Goal: Information Seeking & Learning: Learn about a topic

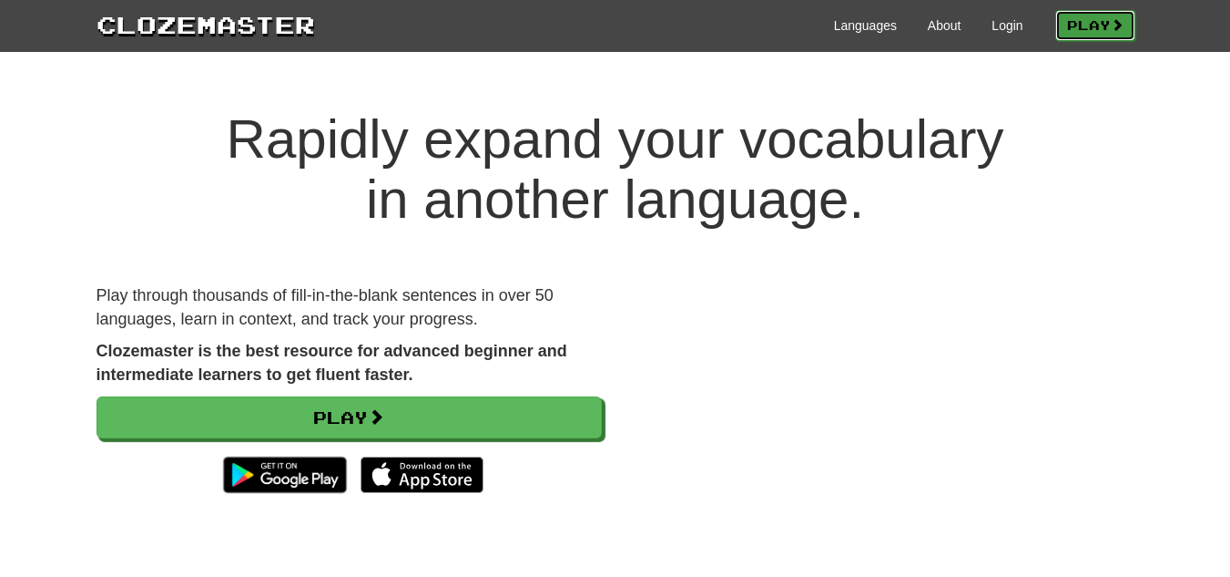
click at [1072, 20] on link "Play" at bounding box center [1096, 25] width 80 height 31
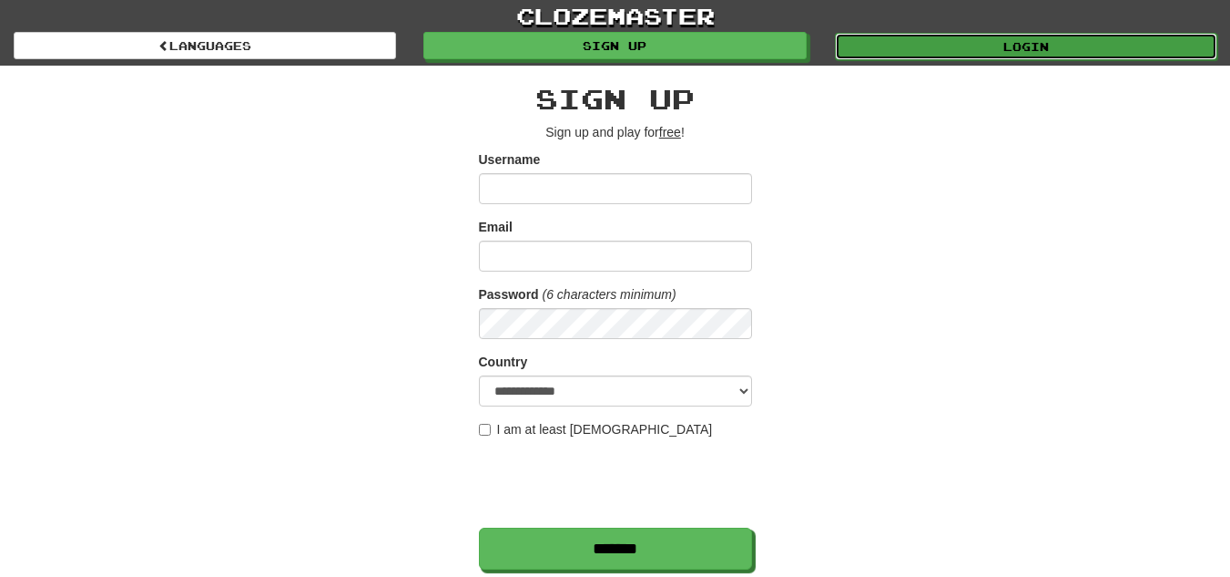
click at [979, 49] on link "Login" at bounding box center [1026, 46] width 383 height 27
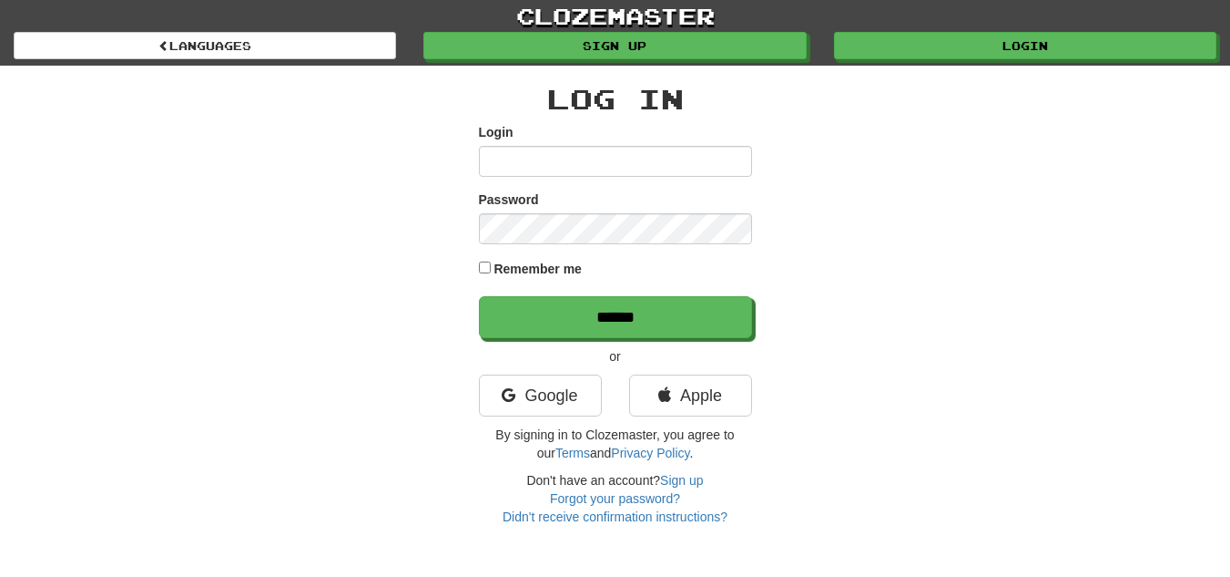
click at [647, 166] on input "Login" at bounding box center [615, 161] width 273 height 31
type input "**********"
click at [479, 296] on input "******" at bounding box center [615, 317] width 273 height 42
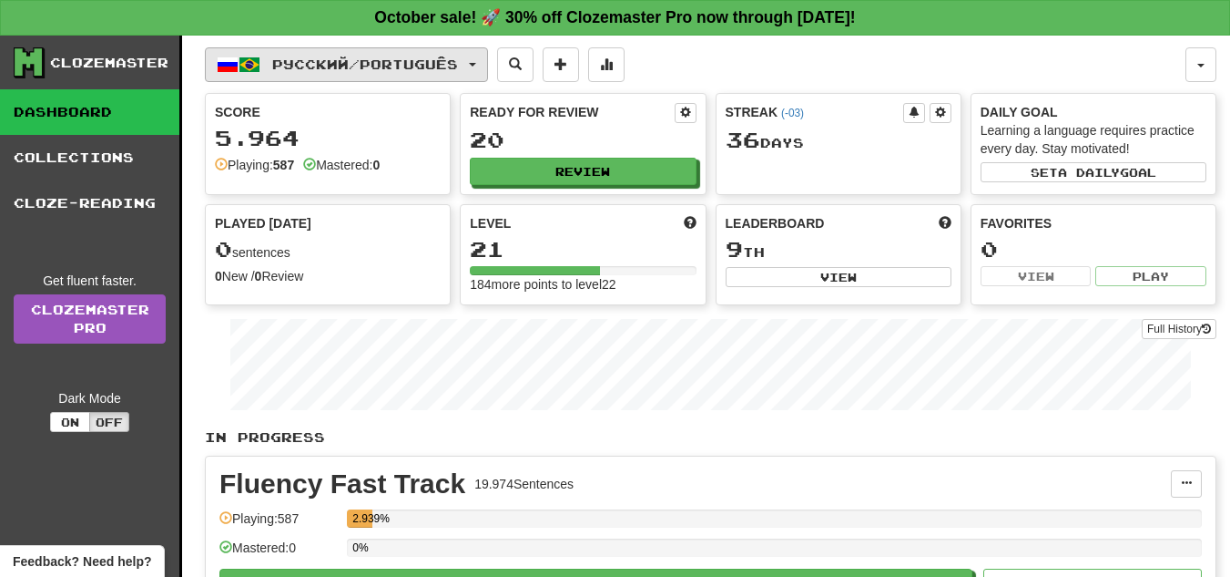
click at [444, 53] on button "Русский / Português" at bounding box center [346, 64] width 283 height 35
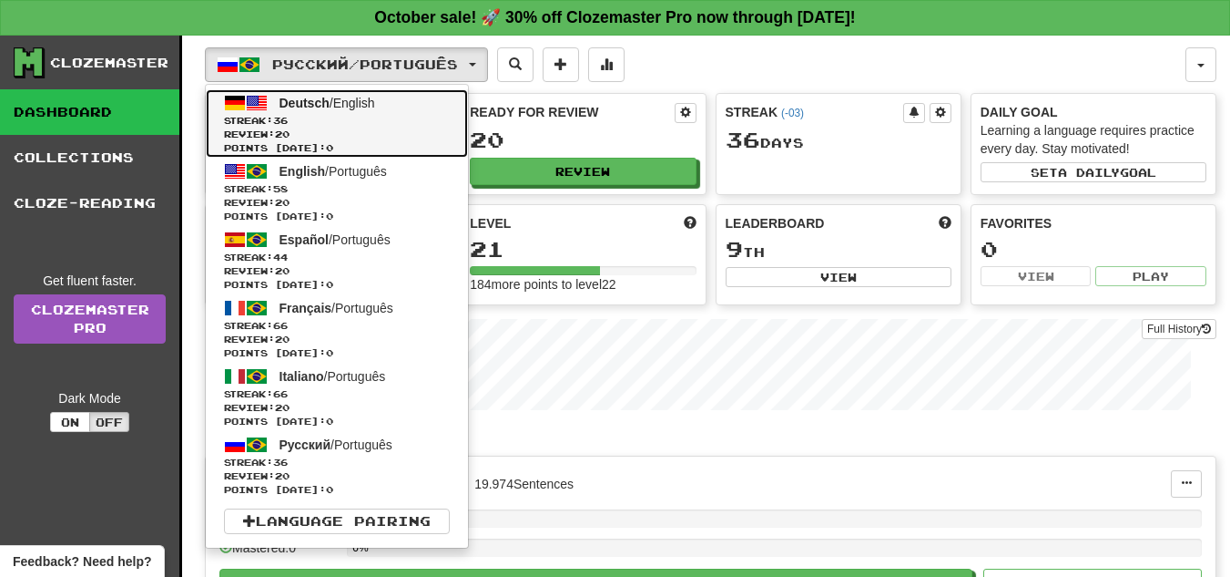
click at [340, 119] on span "Streak: 36" at bounding box center [337, 121] width 226 height 14
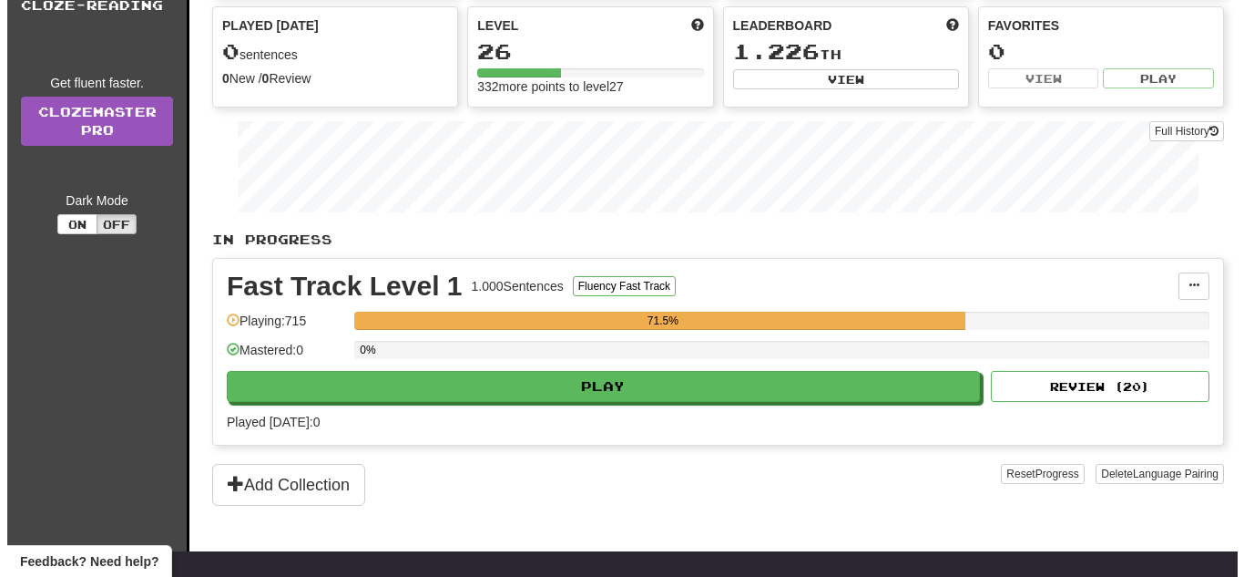
scroll to position [216, 0]
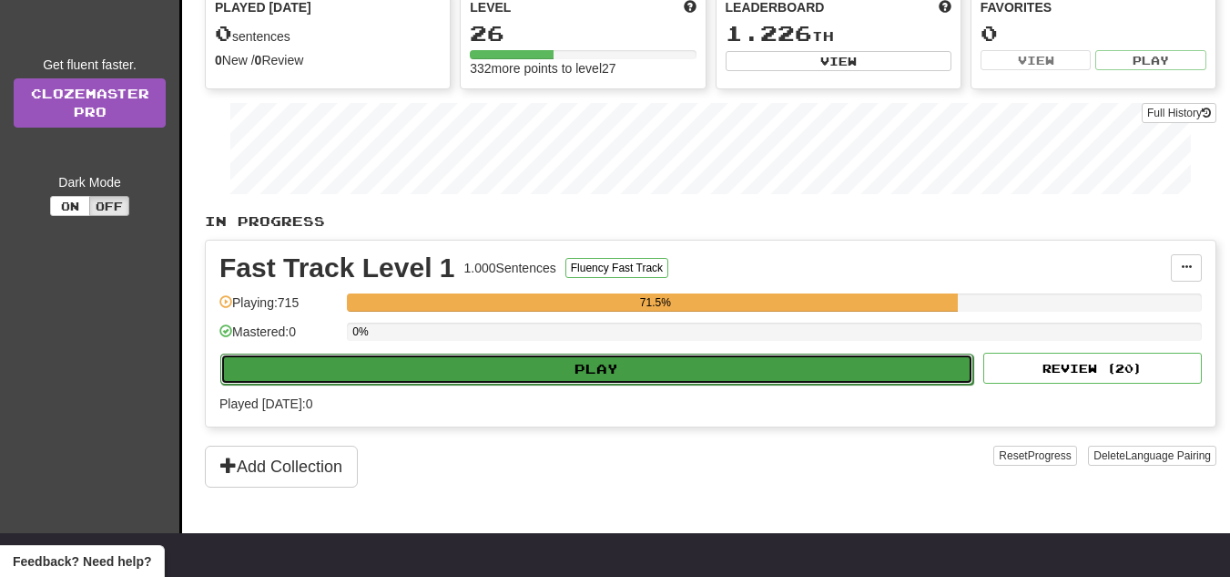
click at [460, 365] on button "Play" at bounding box center [596, 368] width 753 height 31
select select "**"
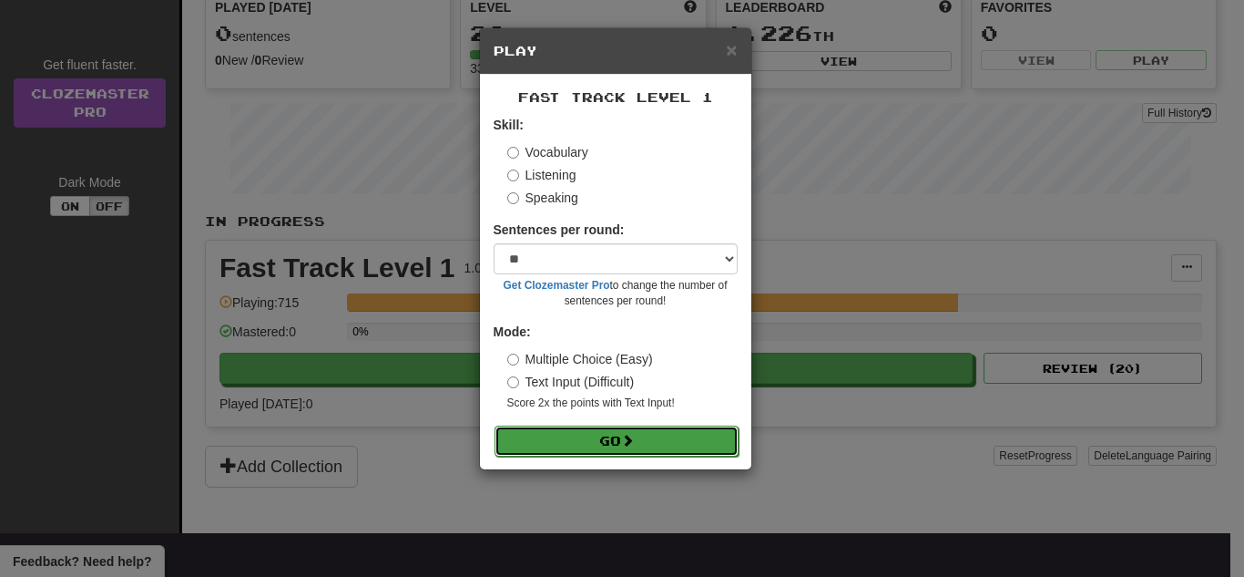
click at [599, 431] on button "Go" at bounding box center [617, 440] width 244 height 31
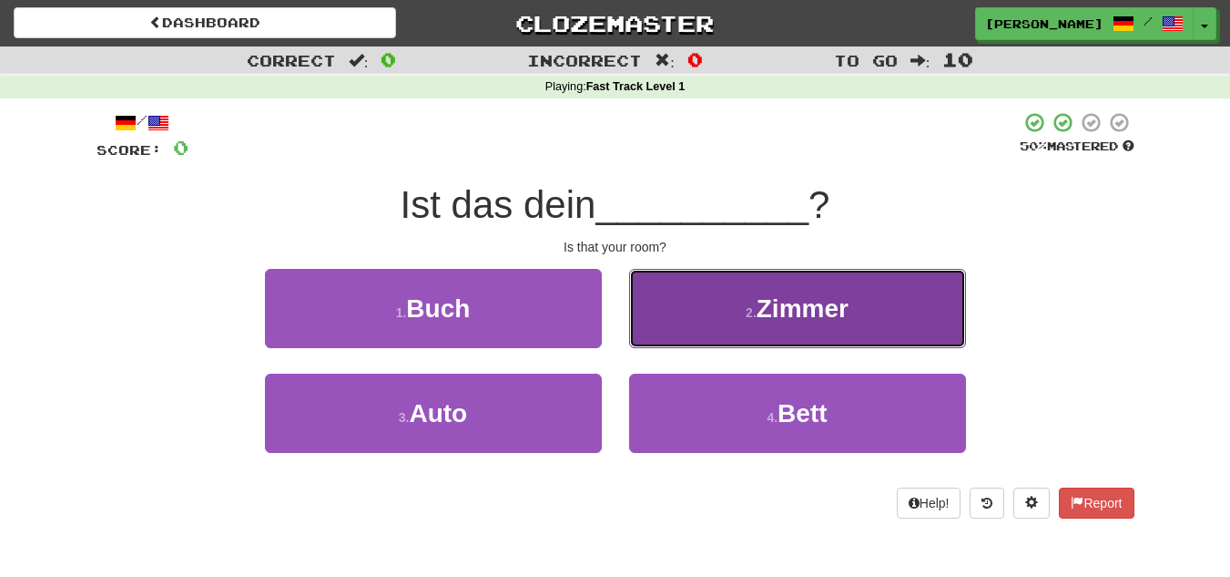
click at [746, 309] on small "2 ." at bounding box center [751, 312] width 11 height 15
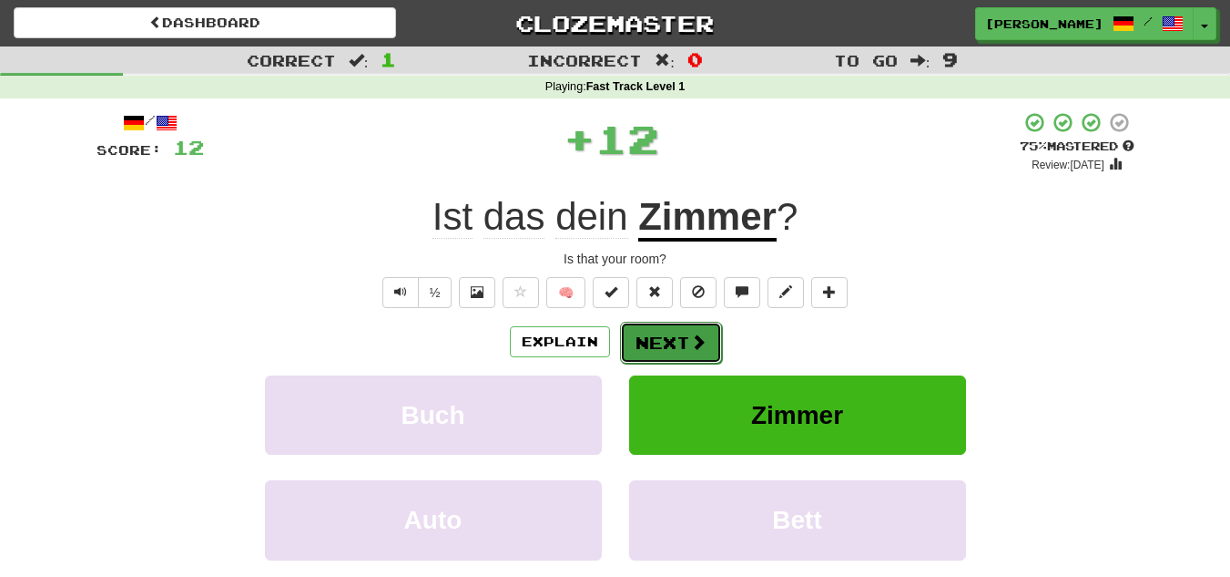
click at [683, 330] on button "Next" at bounding box center [671, 342] width 102 height 42
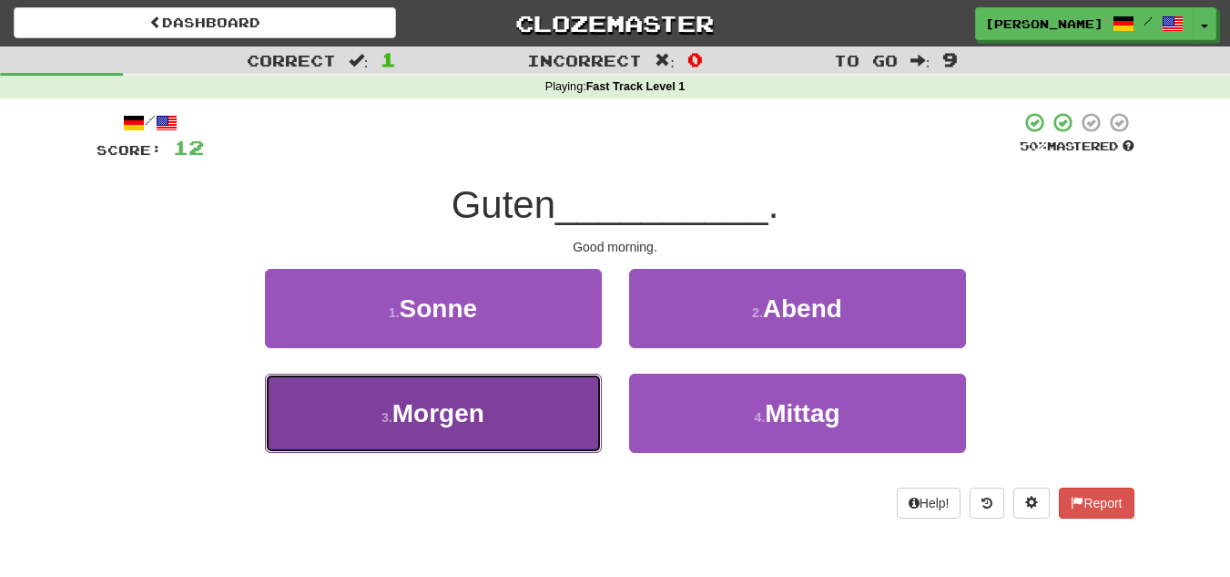
click at [557, 405] on button "3 . Morgen" at bounding box center [433, 412] width 337 height 79
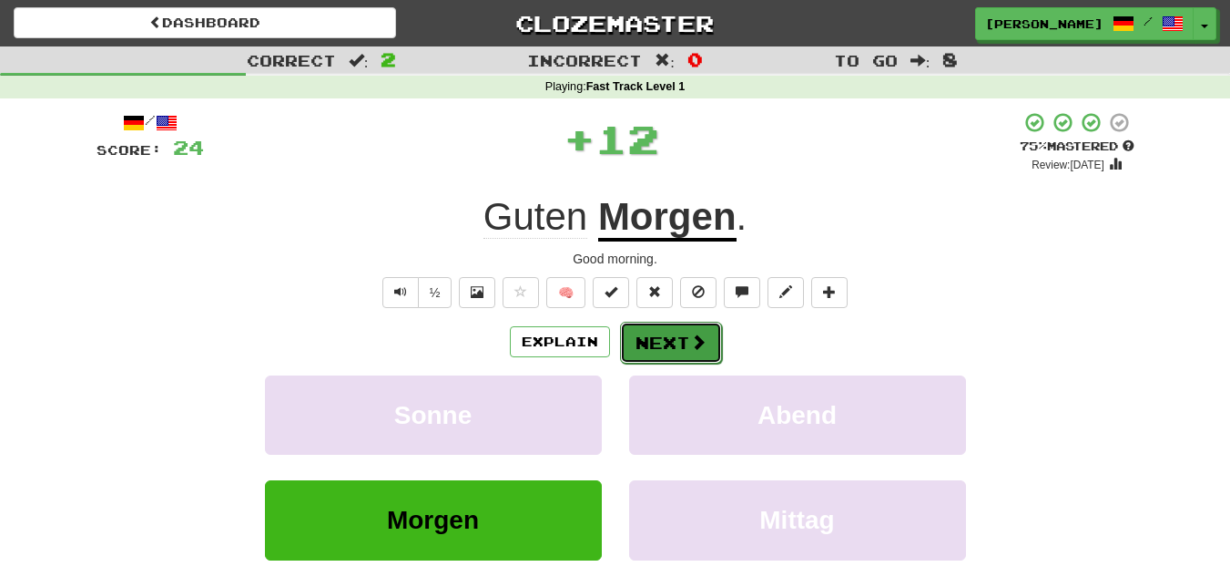
click at [685, 341] on button "Next" at bounding box center [671, 342] width 102 height 42
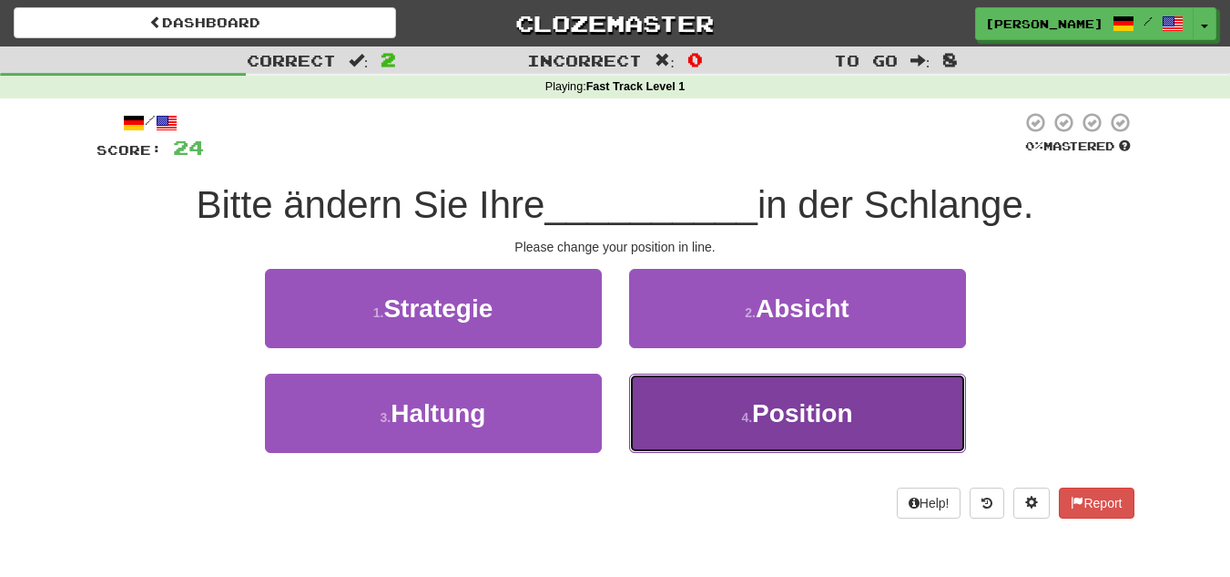
click at [758, 373] on button "4 . Position" at bounding box center [797, 412] width 337 height 79
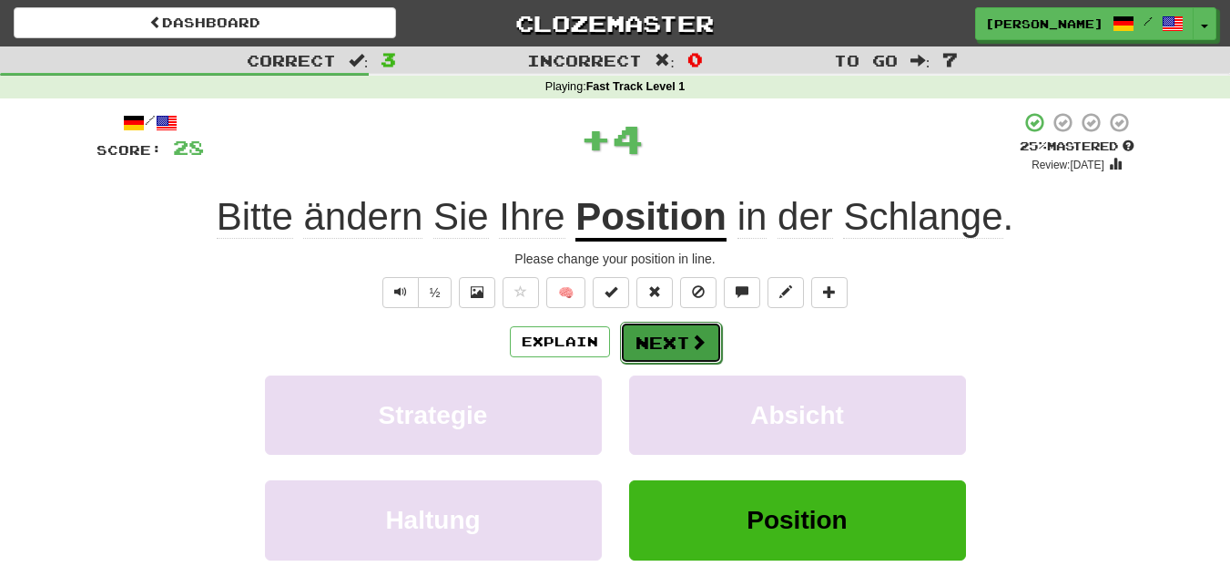
click at [685, 341] on button "Next" at bounding box center [671, 342] width 102 height 42
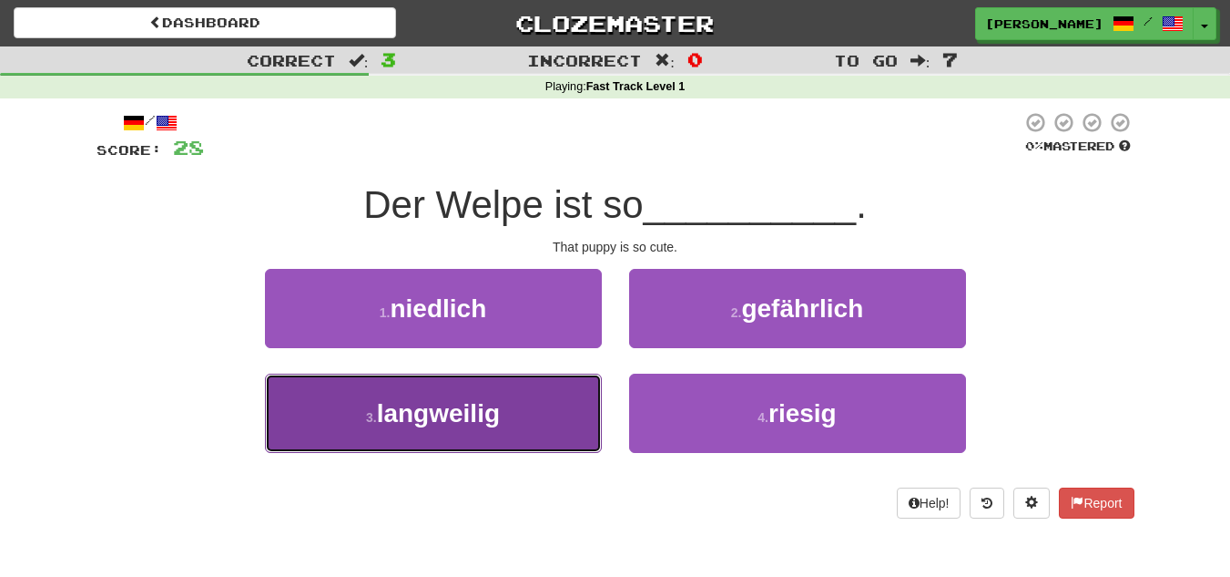
click at [552, 421] on button "3 . langweilig" at bounding box center [433, 412] width 337 height 79
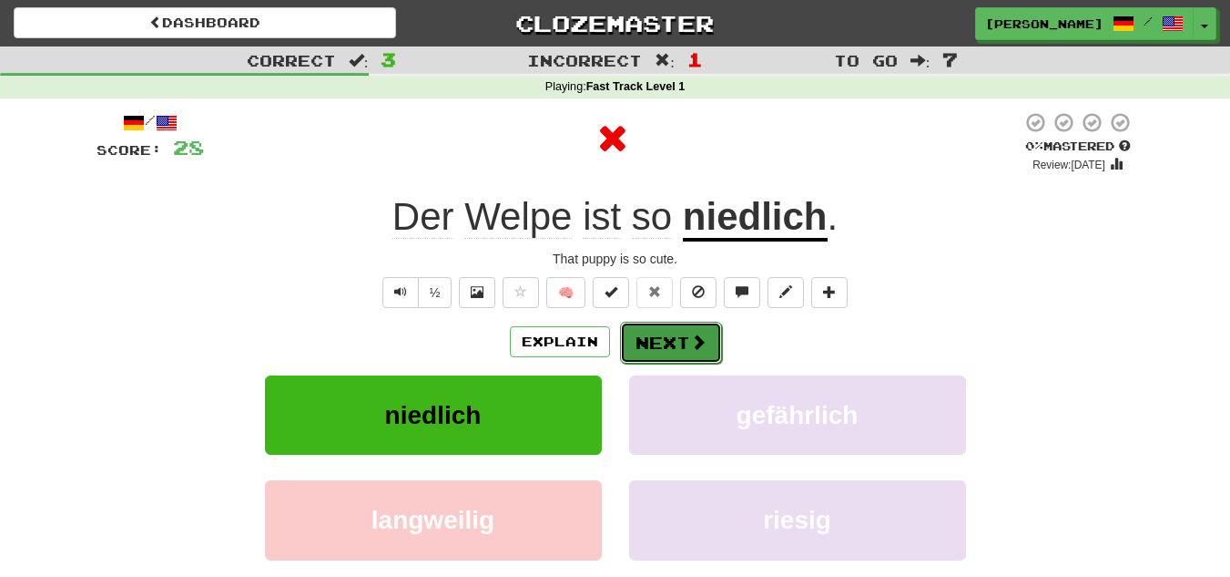
click at [674, 327] on button "Next" at bounding box center [671, 342] width 102 height 42
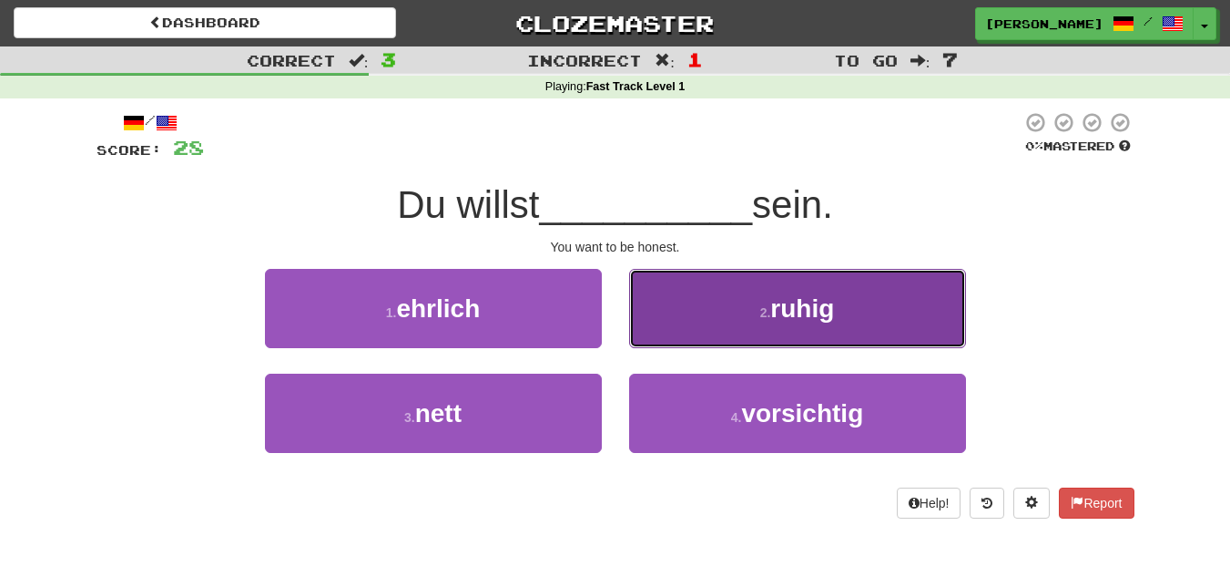
click at [716, 332] on button "2 . ruhig" at bounding box center [797, 308] width 337 height 79
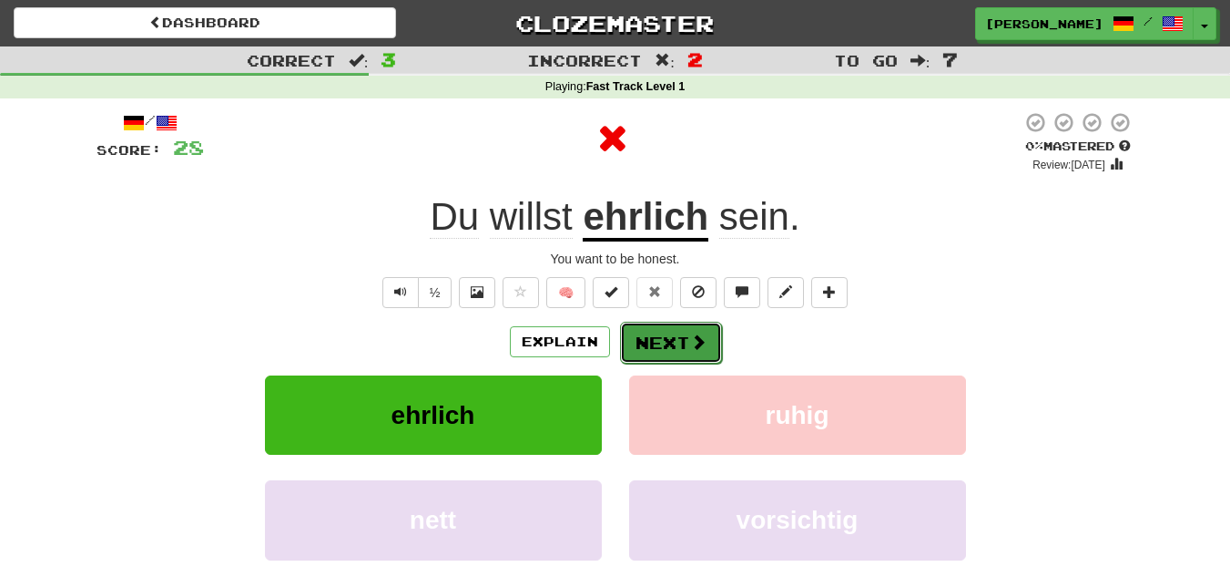
click at [682, 331] on button "Next" at bounding box center [671, 342] width 102 height 42
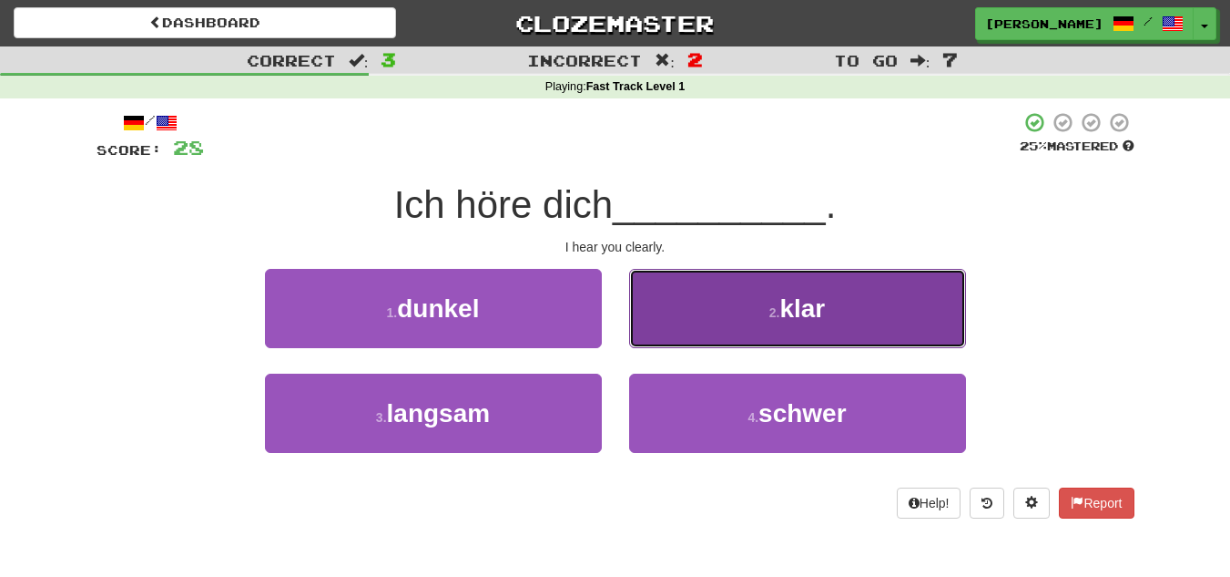
click at [745, 334] on button "2 . klar" at bounding box center [797, 308] width 337 height 79
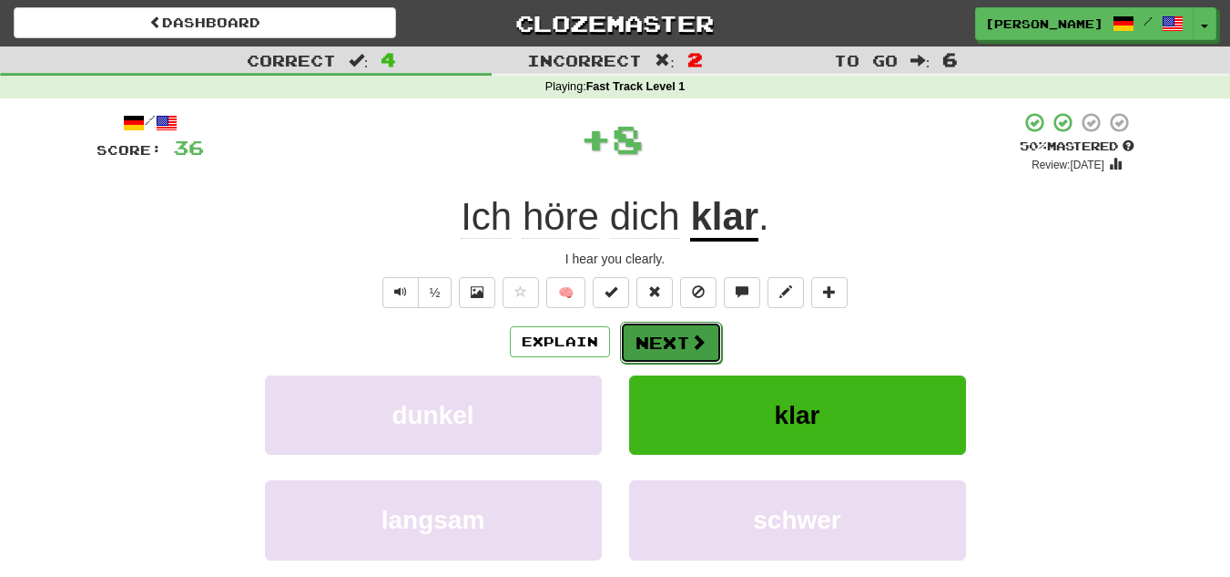
click at [673, 348] on button "Next" at bounding box center [671, 342] width 102 height 42
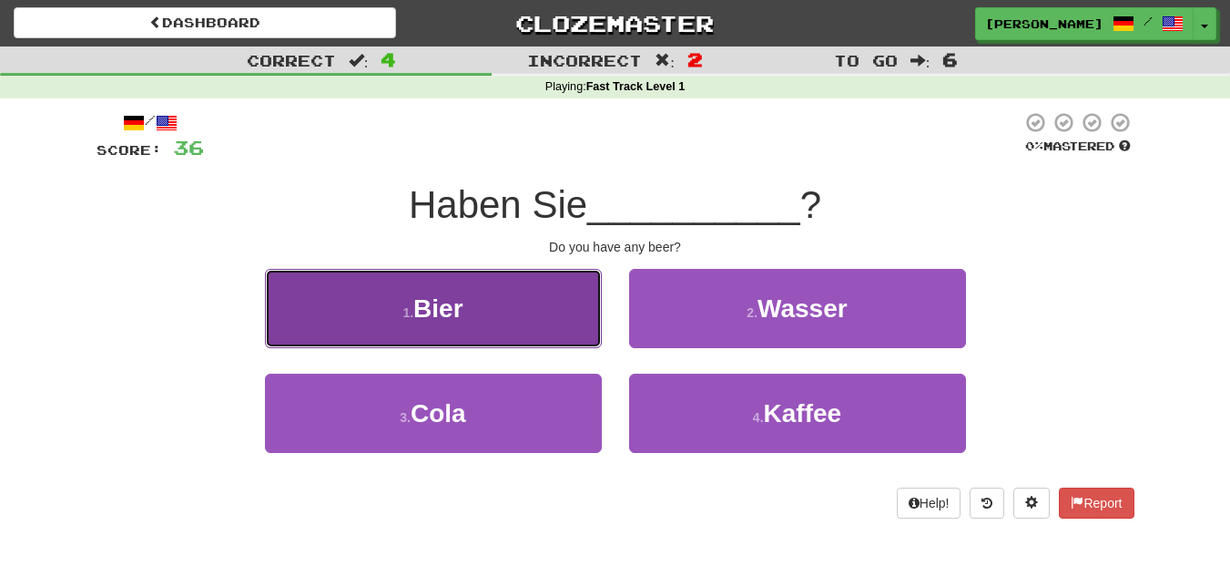
click at [570, 323] on button "1 . Bier" at bounding box center [433, 308] width 337 height 79
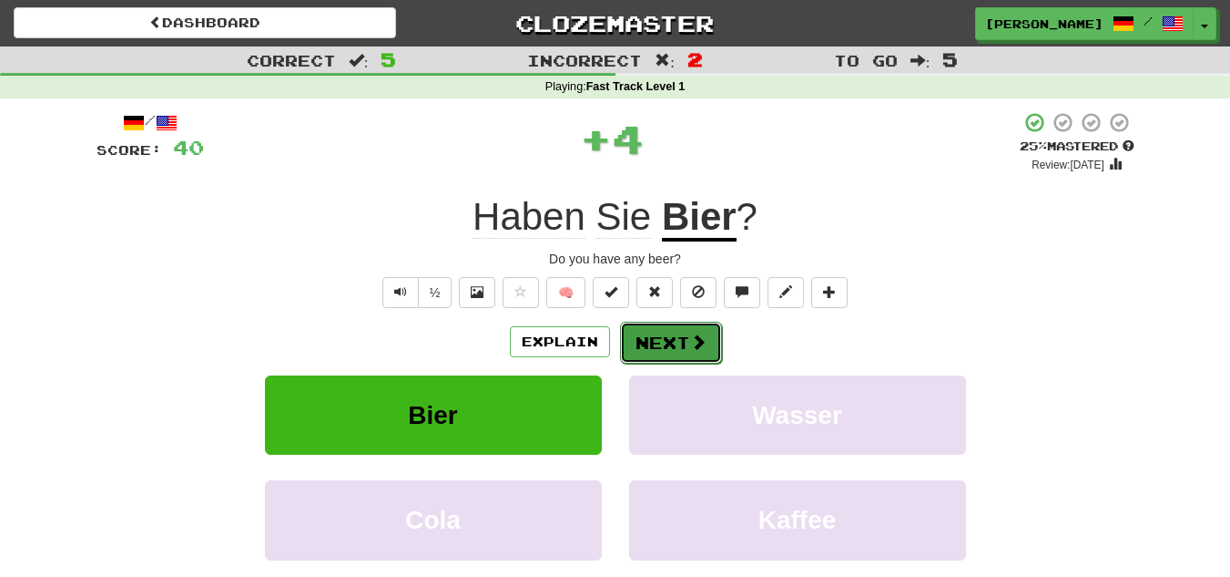
click at [668, 336] on button "Next" at bounding box center [671, 342] width 102 height 42
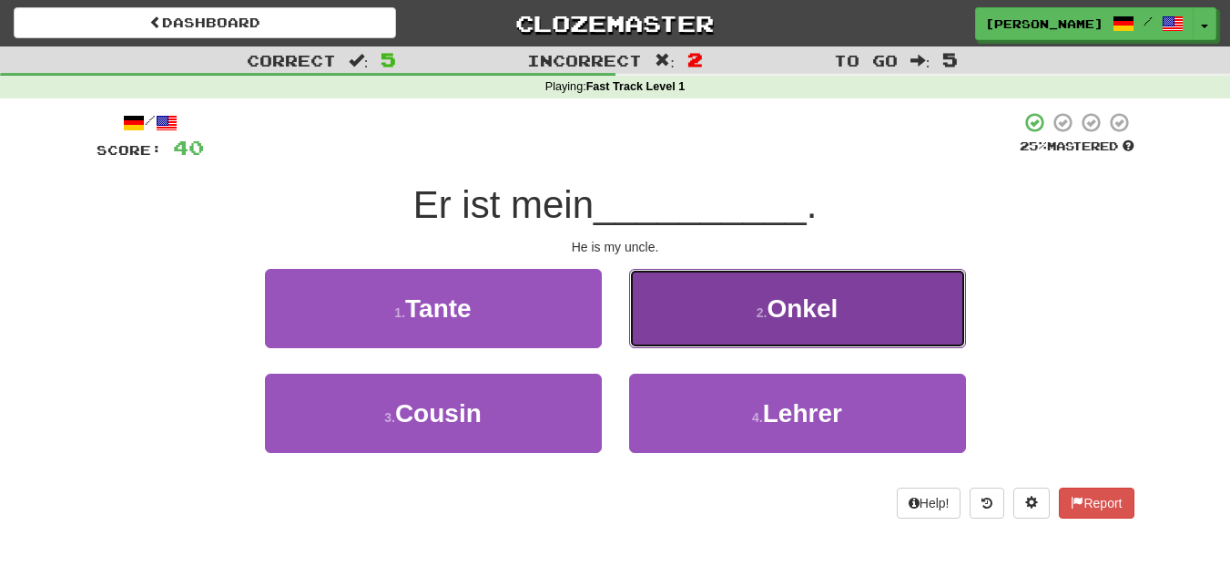
click at [707, 317] on button "2 . Onkel" at bounding box center [797, 308] width 337 height 79
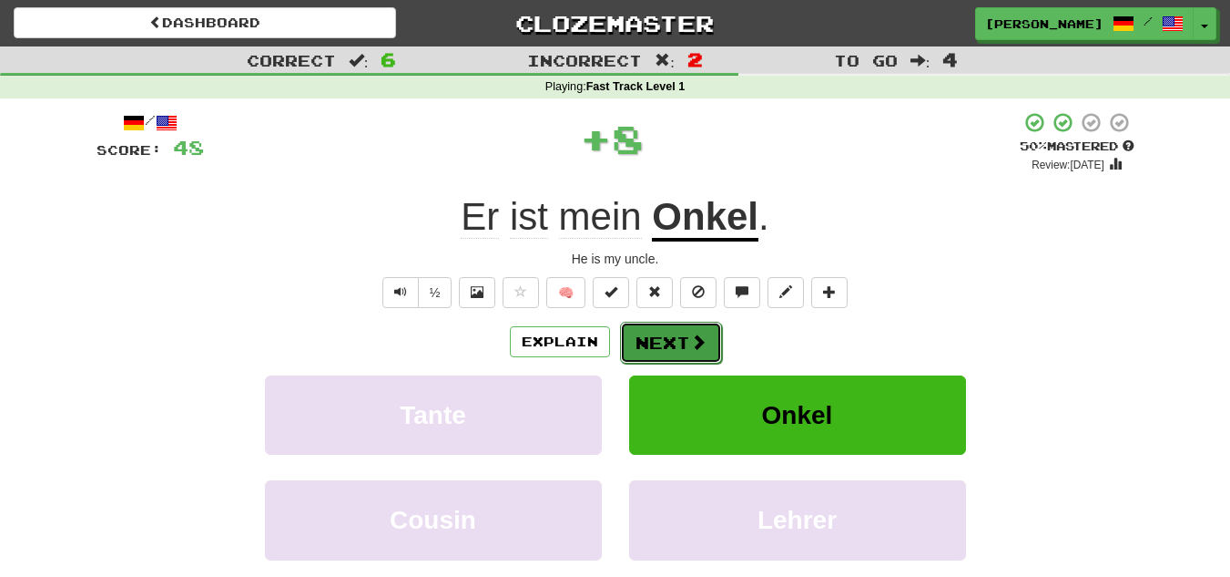
click at [680, 336] on button "Next" at bounding box center [671, 342] width 102 height 42
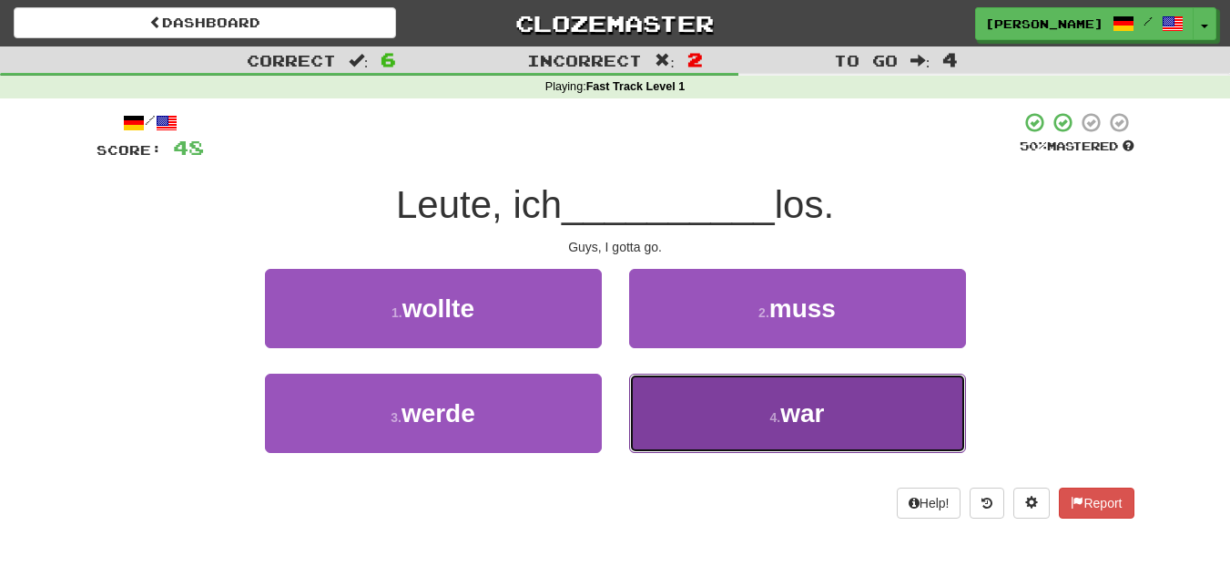
click at [718, 413] on button "4 . war" at bounding box center [797, 412] width 337 height 79
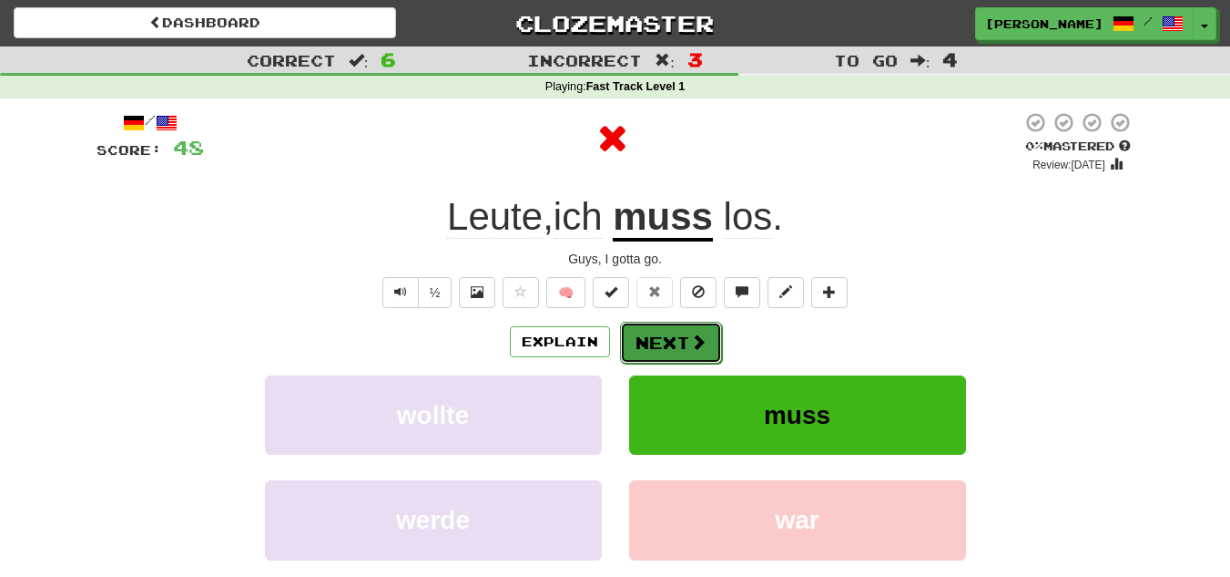
click at [679, 338] on button "Next" at bounding box center [671, 342] width 102 height 42
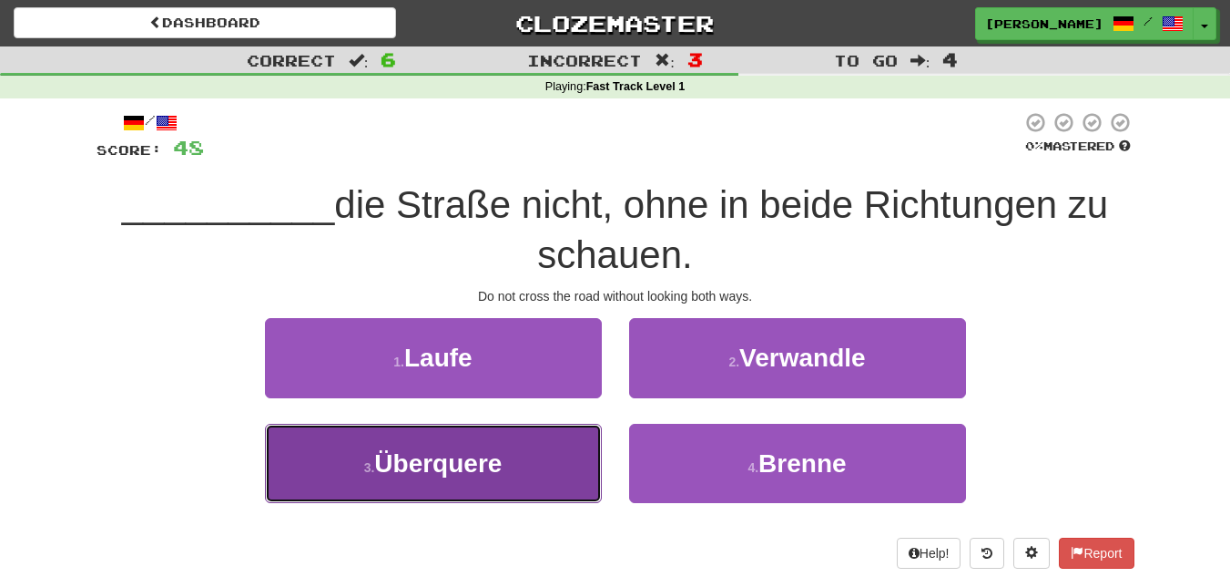
click at [534, 457] on button "3 . Überquere" at bounding box center [433, 462] width 337 height 79
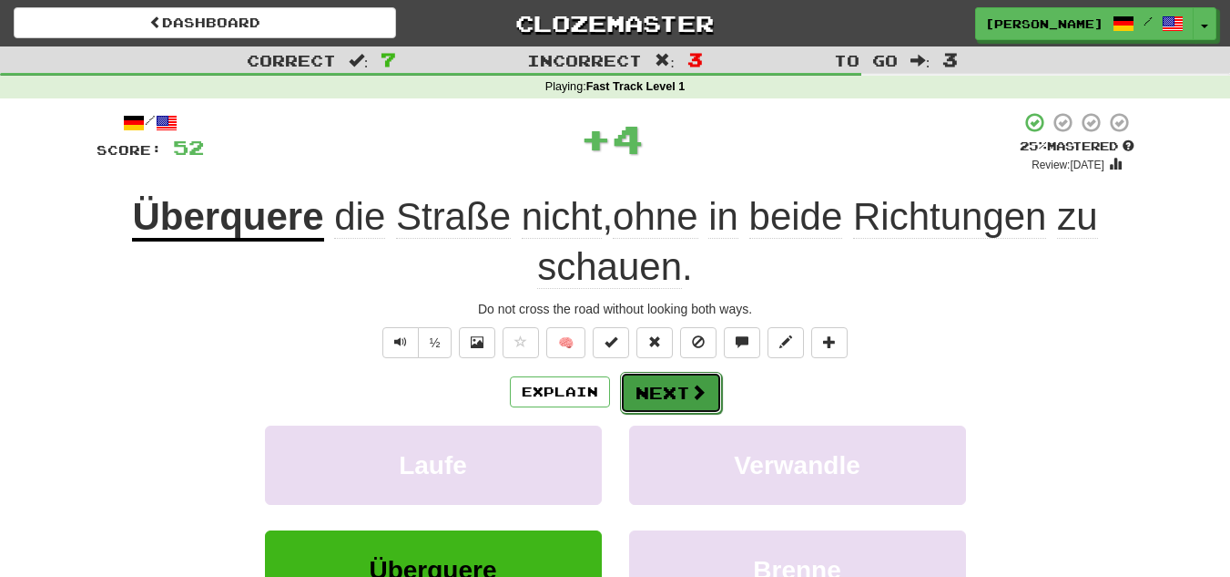
click at [657, 386] on button "Next" at bounding box center [671, 393] width 102 height 42
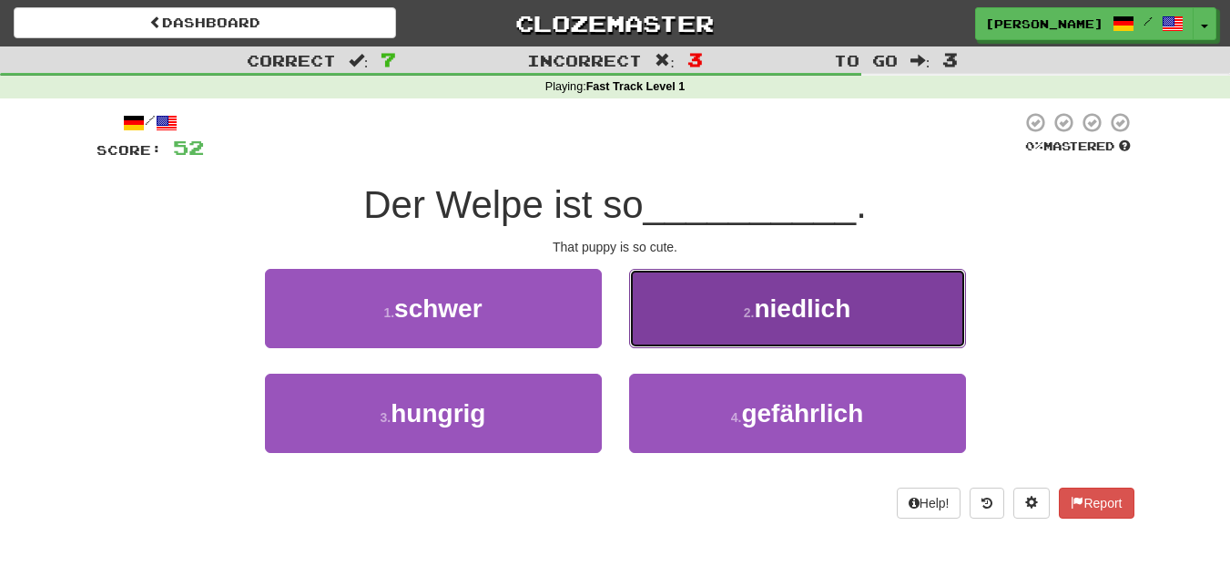
click at [762, 322] on button "2 . niedlich" at bounding box center [797, 308] width 337 height 79
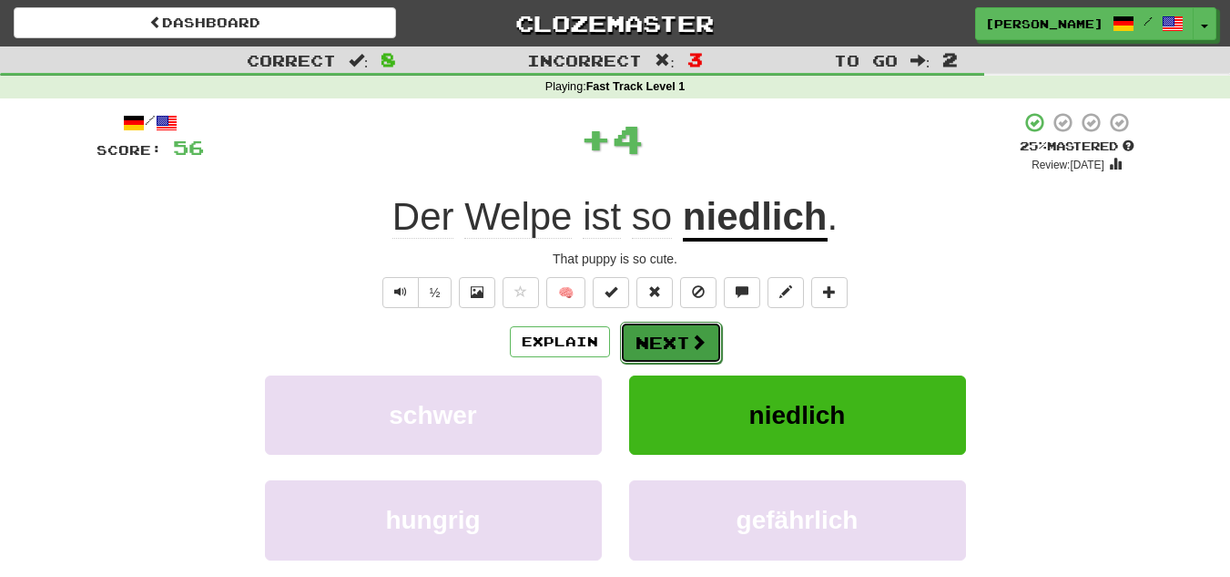
click at [689, 352] on button "Next" at bounding box center [671, 342] width 102 height 42
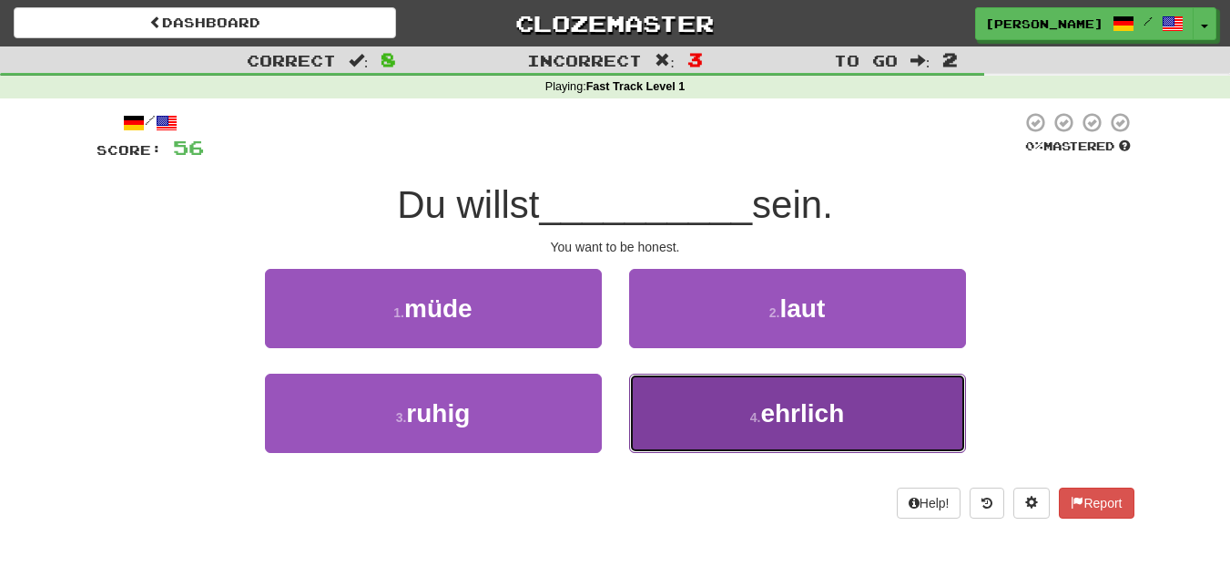
click at [668, 394] on button "4 . ehrlich" at bounding box center [797, 412] width 337 height 79
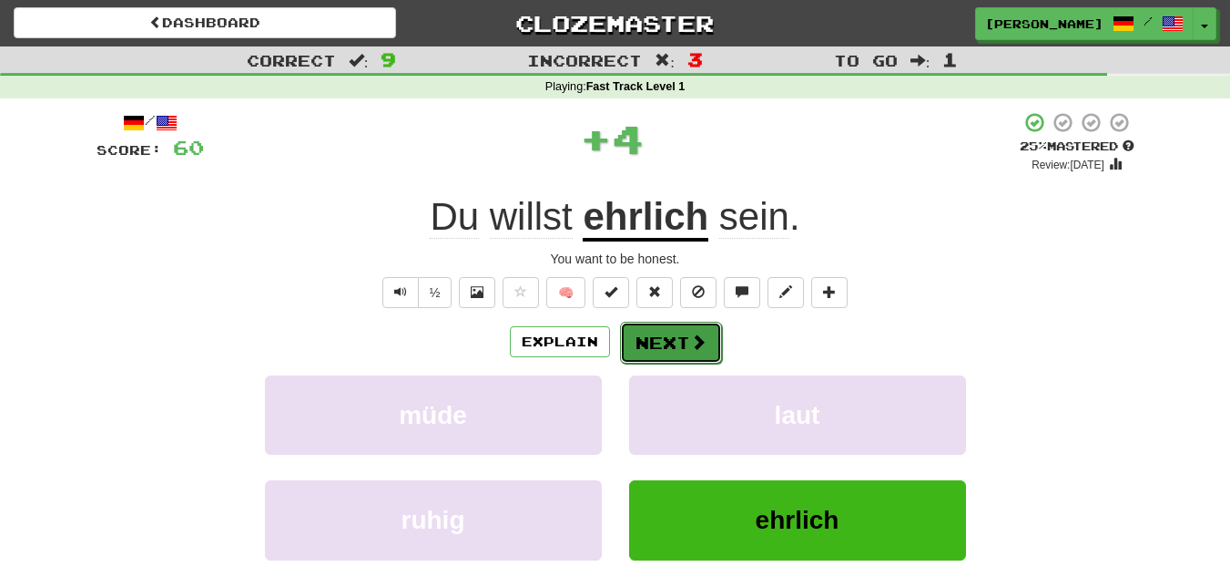
click at [651, 342] on button "Next" at bounding box center [671, 342] width 102 height 42
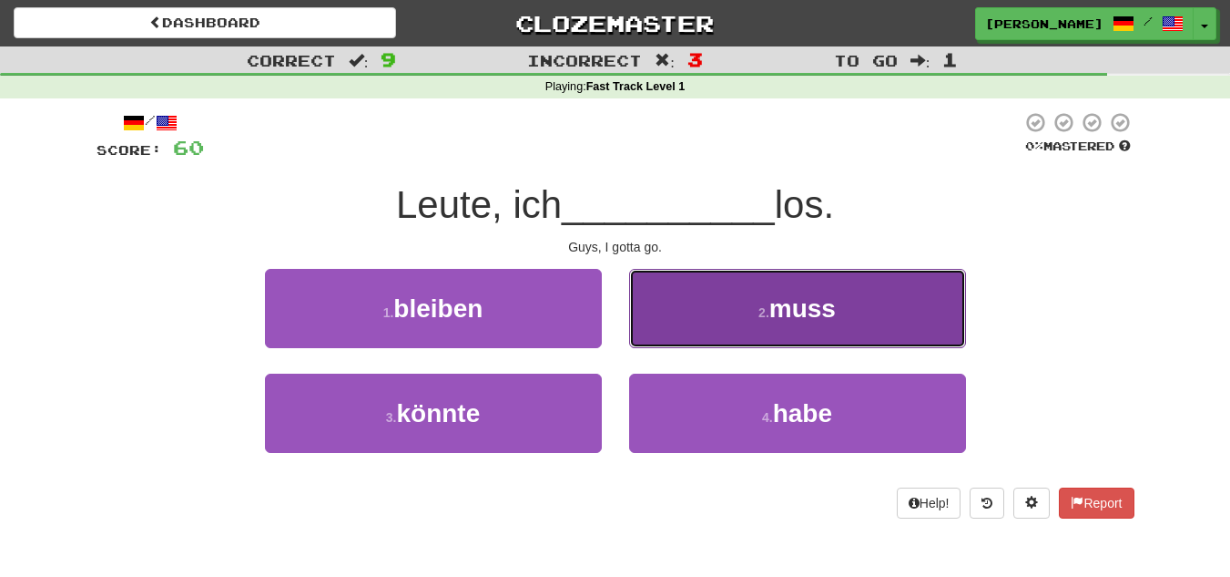
click at [734, 323] on button "2 . muss" at bounding box center [797, 308] width 337 height 79
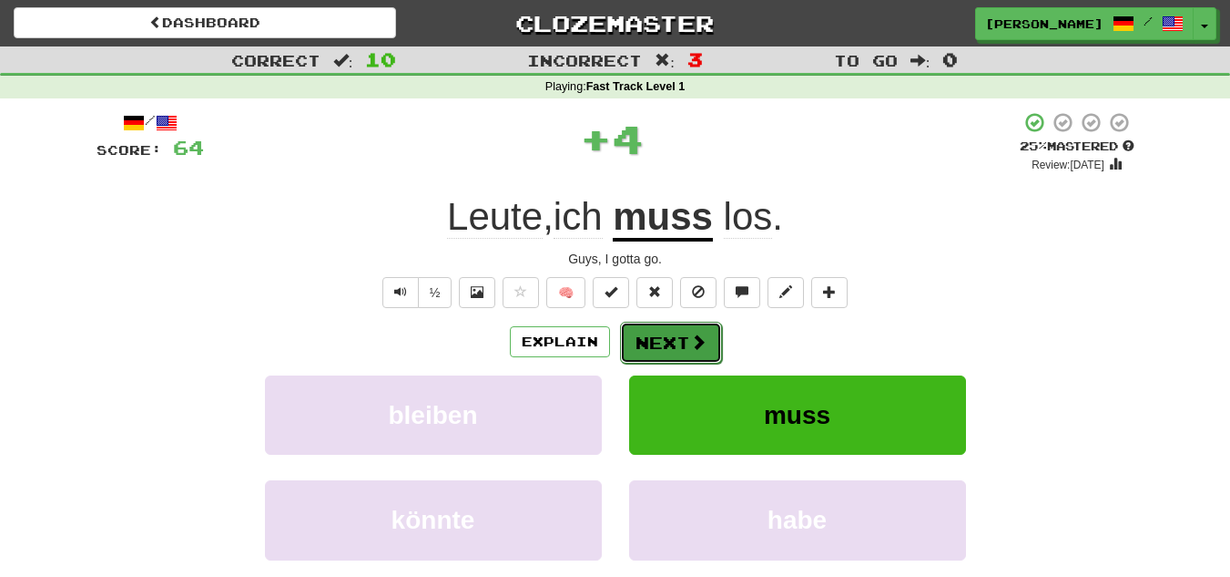
click at [684, 332] on button "Next" at bounding box center [671, 342] width 102 height 42
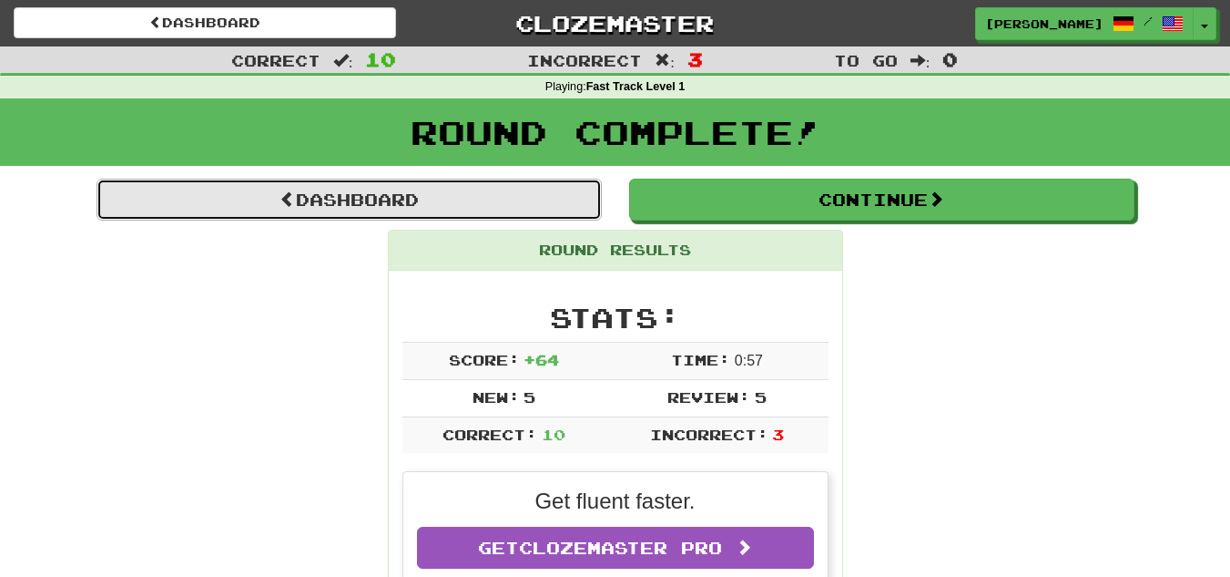
click at [418, 180] on link "Dashboard" at bounding box center [349, 200] width 505 height 42
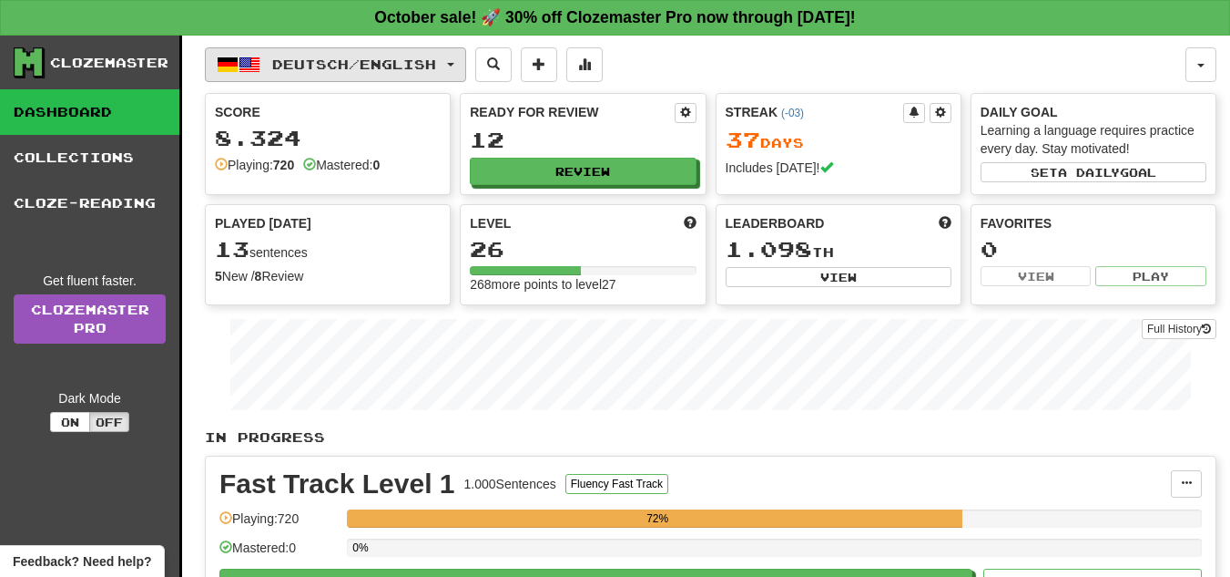
click at [419, 71] on span "Deutsch / English" at bounding box center [354, 63] width 164 height 15
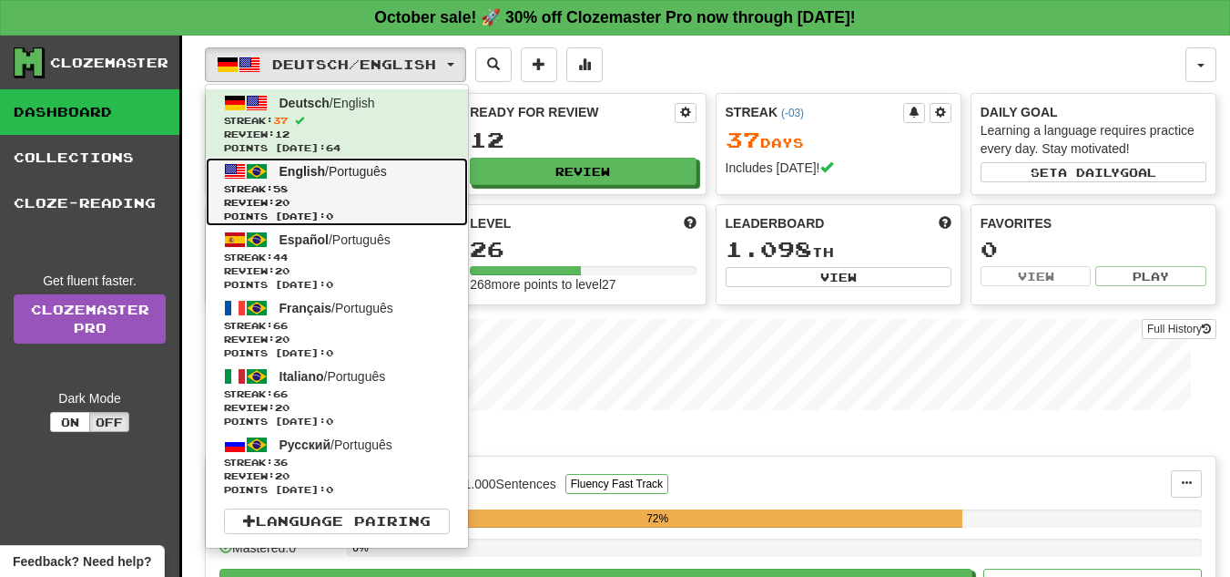
click at [354, 178] on span "English / Português" at bounding box center [333, 171] width 107 height 15
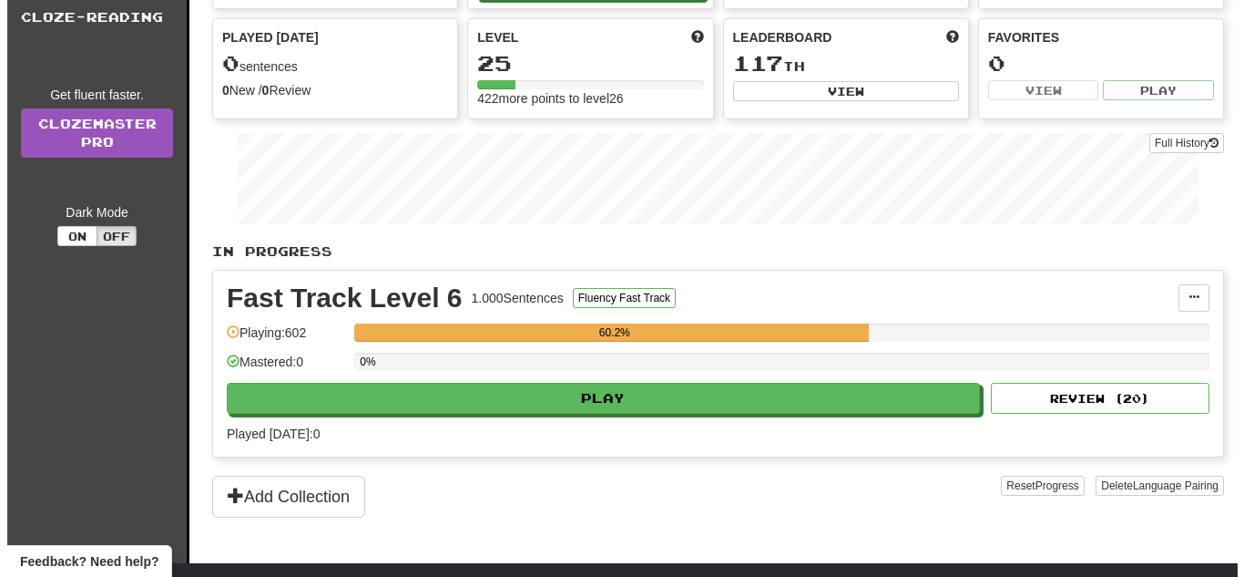
scroll to position [189, 0]
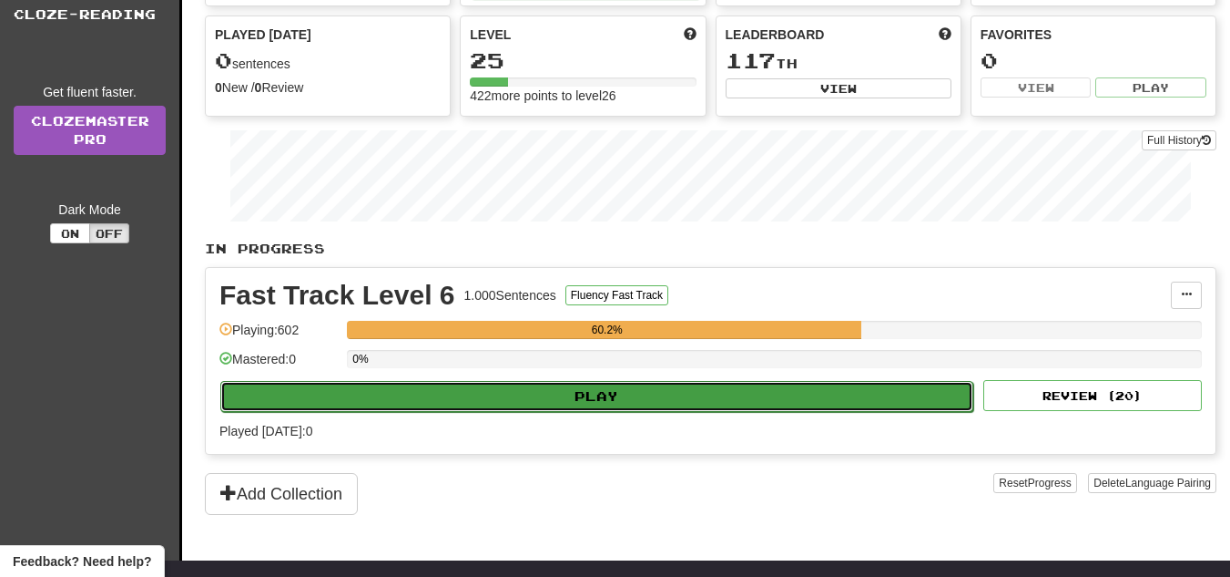
click at [463, 388] on button "Play" at bounding box center [596, 396] width 753 height 31
select select "**"
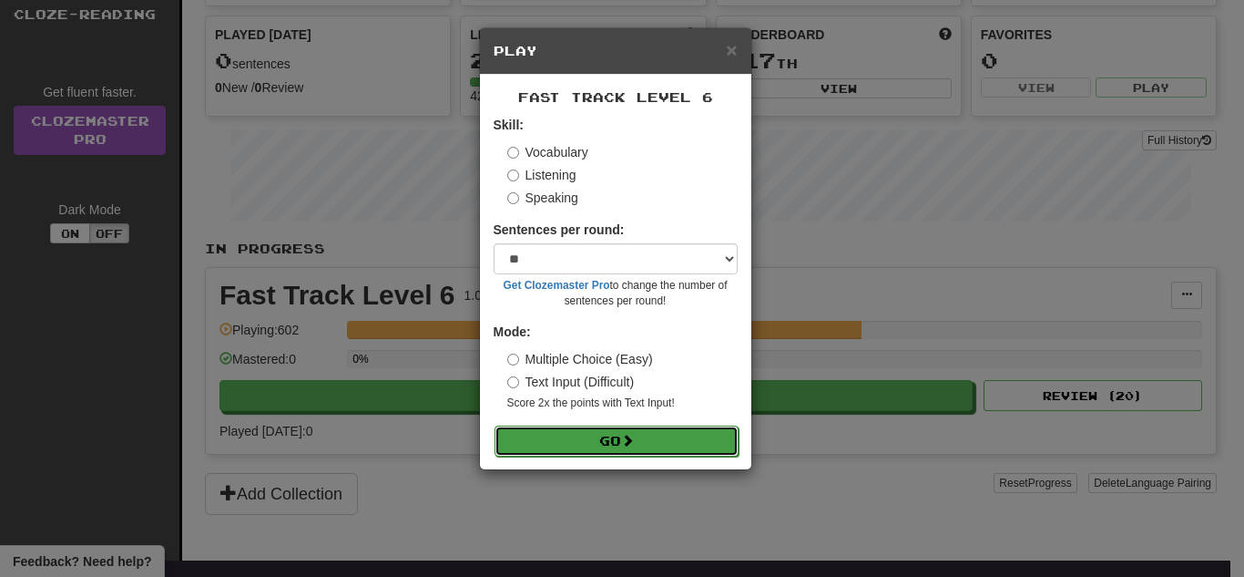
click at [563, 445] on button "Go" at bounding box center [617, 440] width 244 height 31
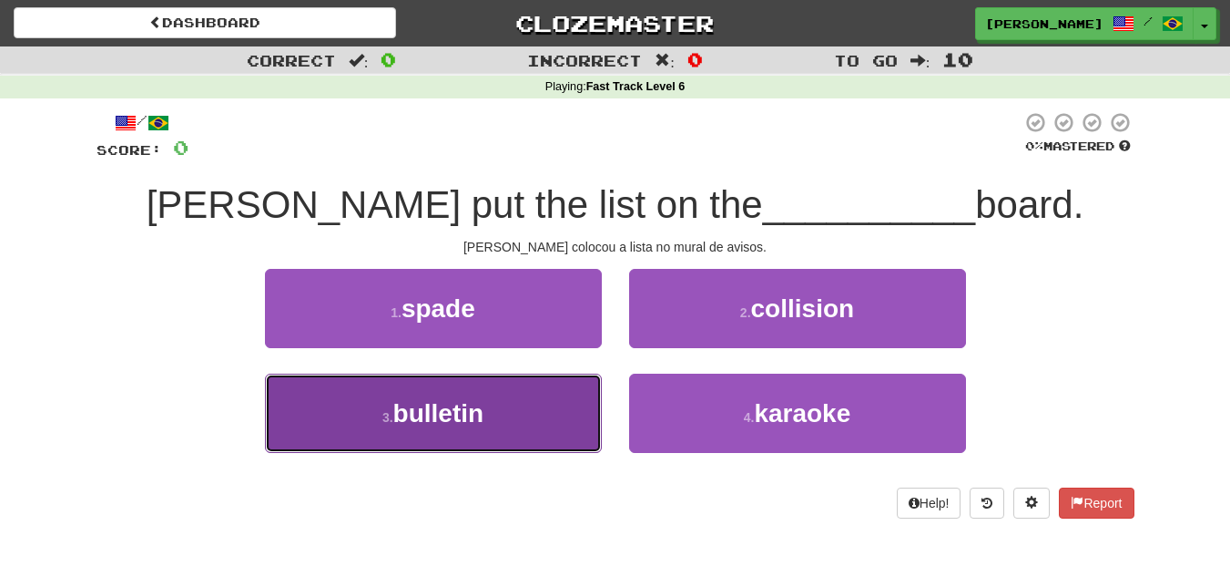
click at [532, 423] on button "3 . bulletin" at bounding box center [433, 412] width 337 height 79
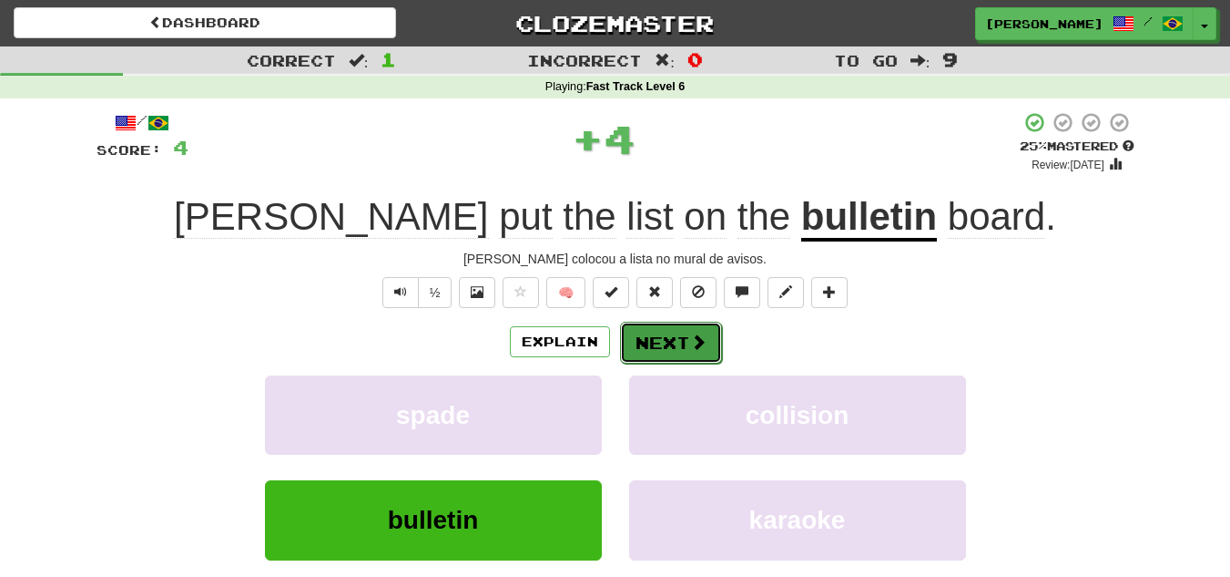
click at [699, 342] on span at bounding box center [698, 341] width 16 height 16
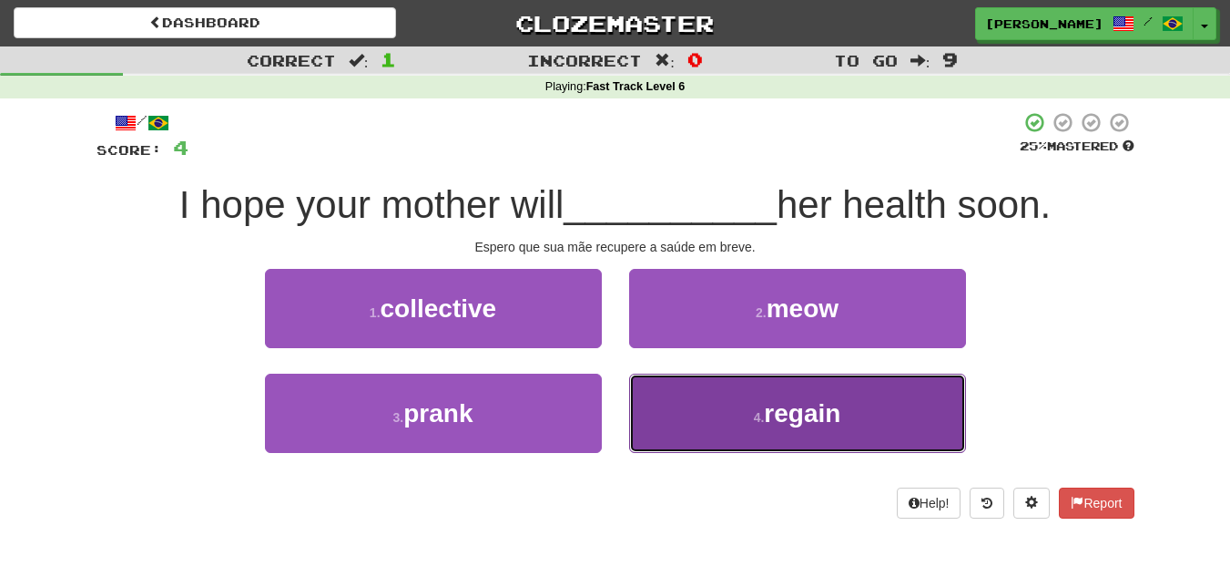
click at [802, 417] on span "regain" at bounding box center [802, 413] width 77 height 28
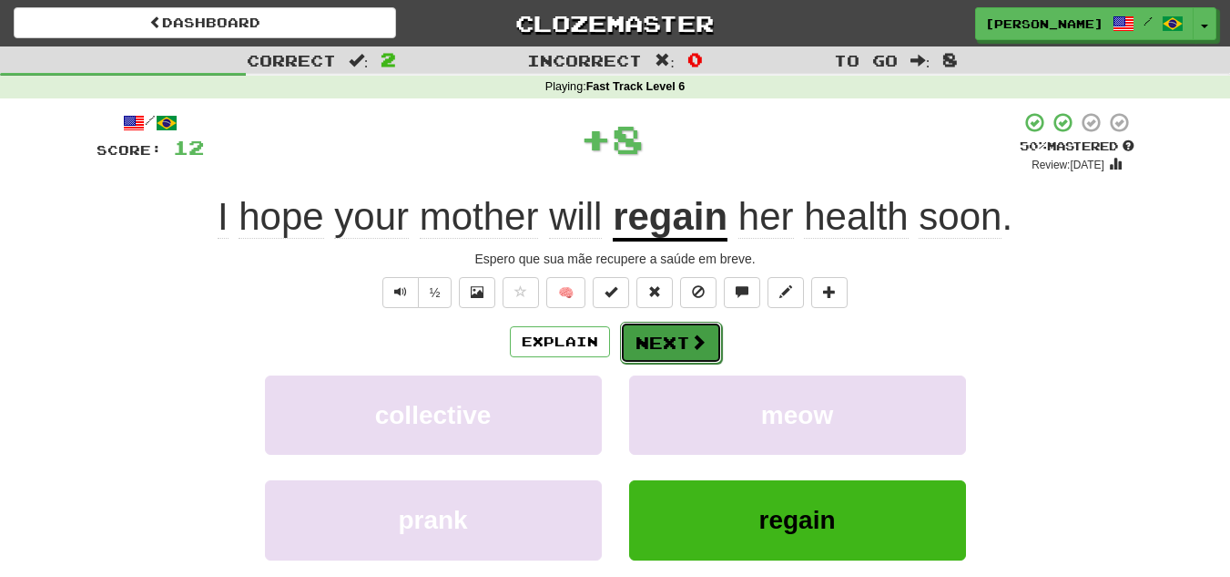
click at [715, 345] on button "Next" at bounding box center [671, 342] width 102 height 42
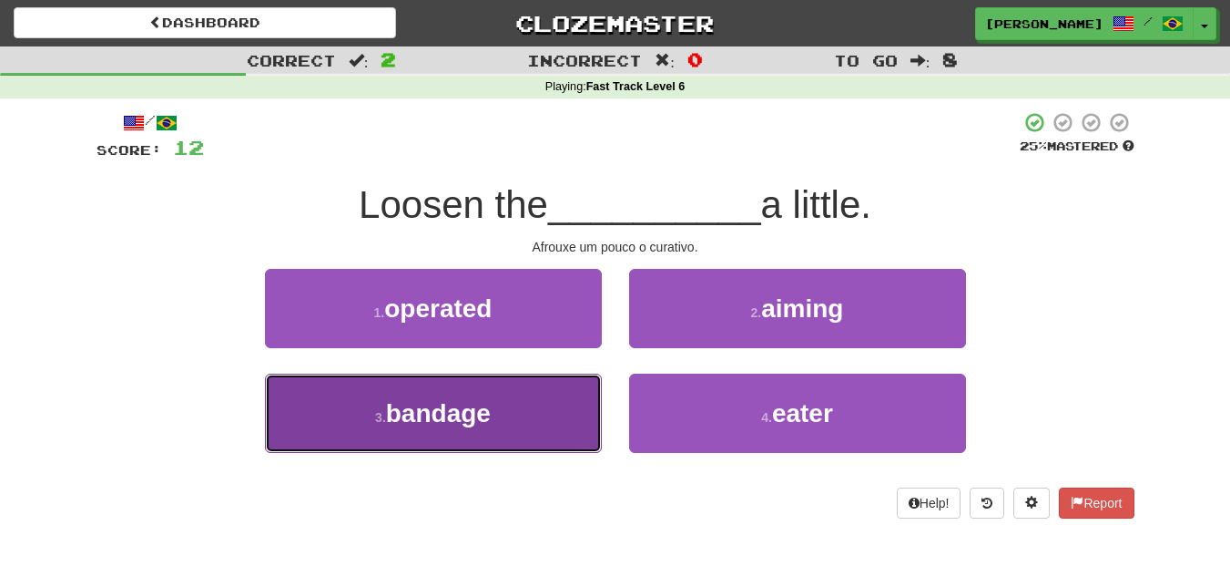
click at [534, 373] on button "3 . bandage" at bounding box center [433, 412] width 337 height 79
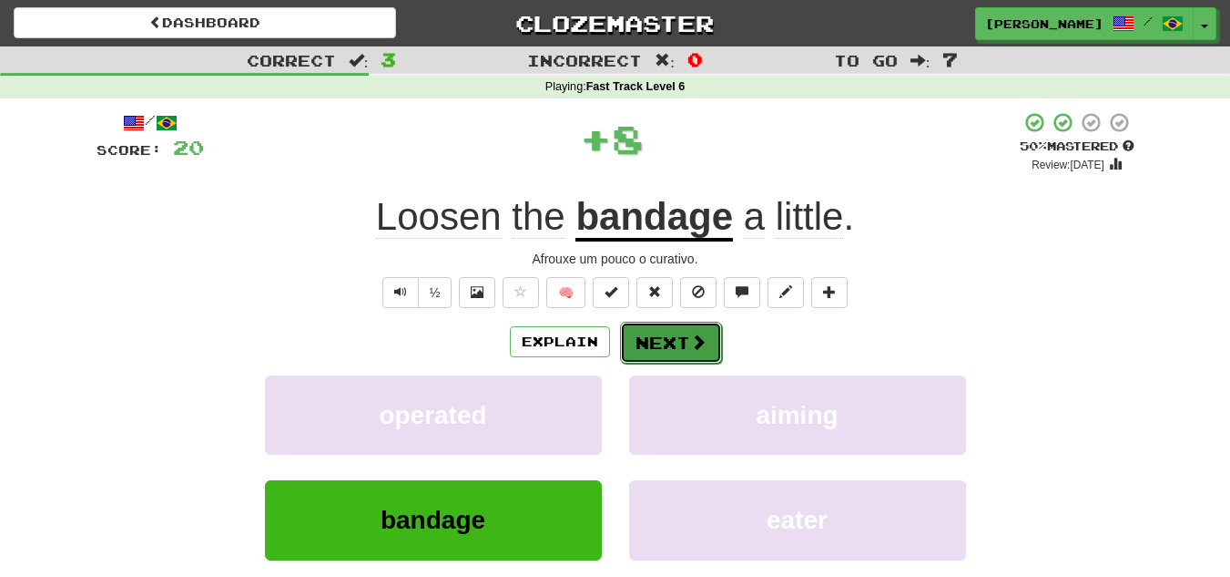
click at [697, 333] on span at bounding box center [698, 341] width 16 height 16
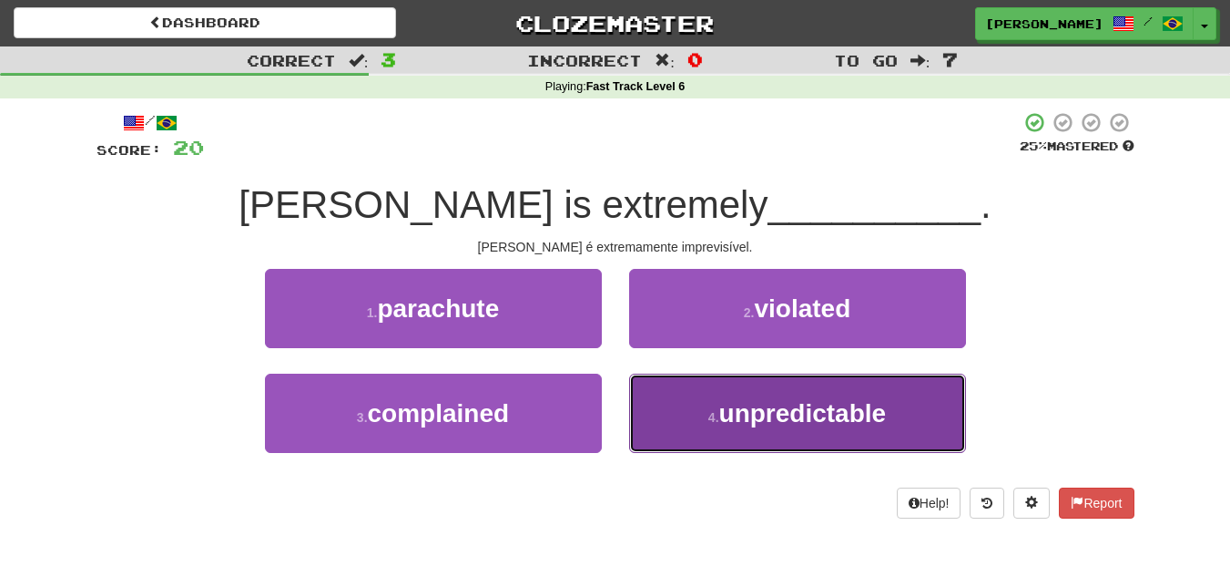
click at [719, 416] on small "4 ." at bounding box center [714, 417] width 11 height 15
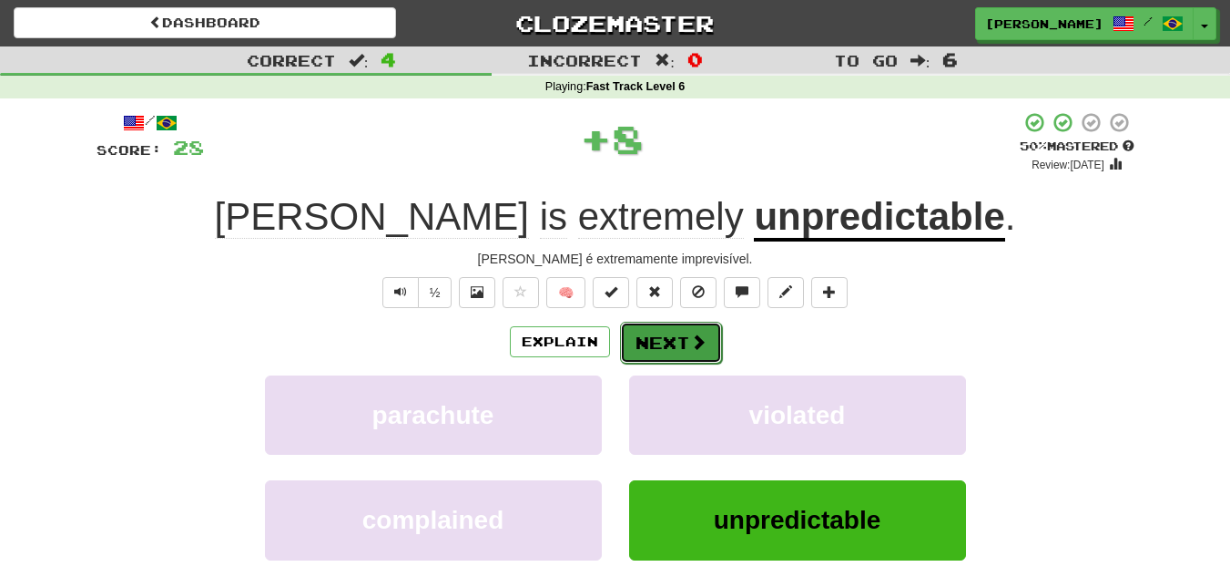
click at [703, 358] on button "Next" at bounding box center [671, 342] width 102 height 42
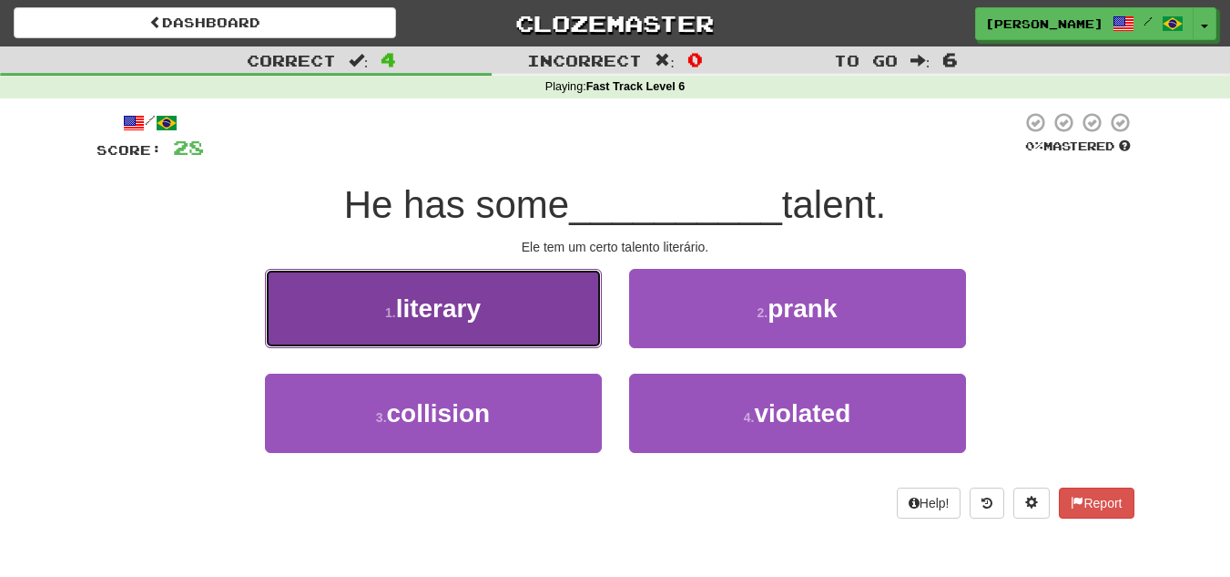
click at [528, 313] on button "1 . literary" at bounding box center [433, 308] width 337 height 79
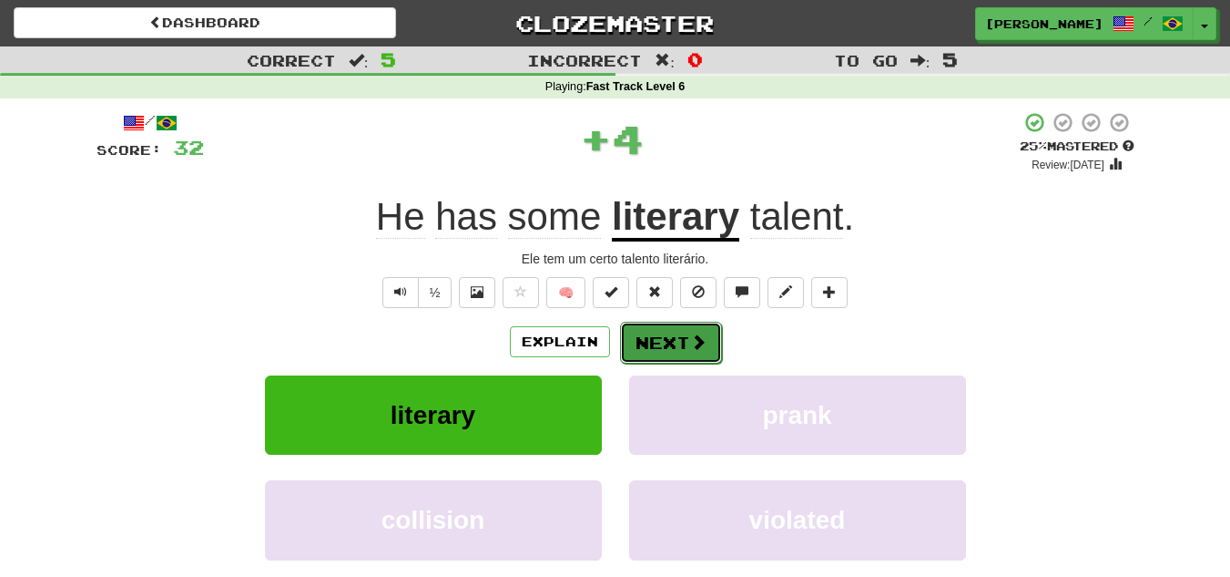
click at [709, 338] on button "Next" at bounding box center [671, 342] width 102 height 42
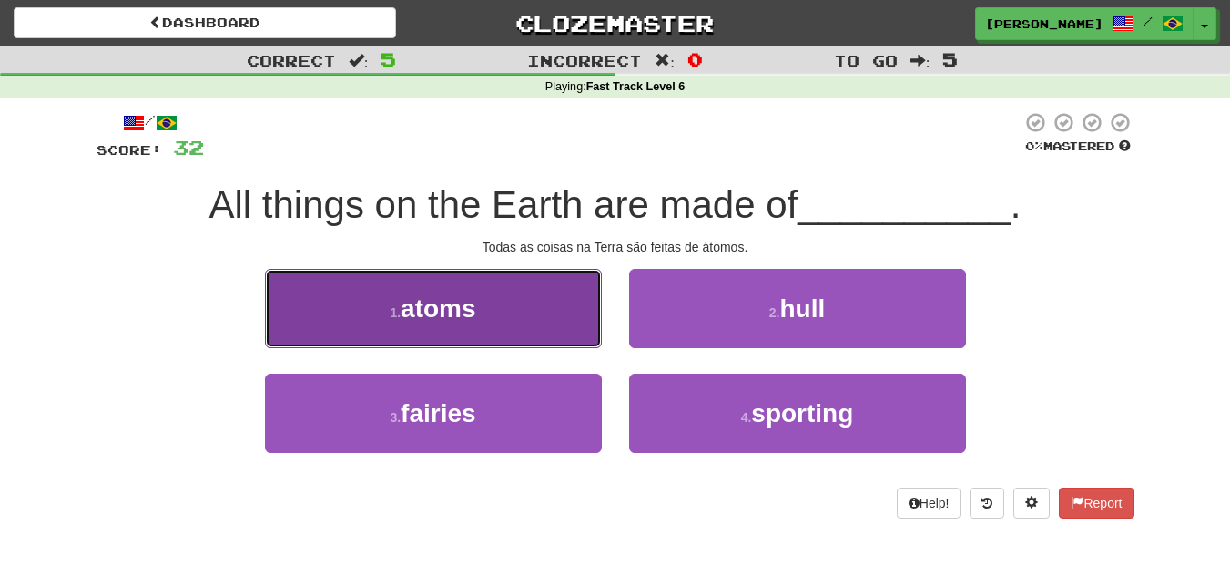
click at [502, 342] on button "1 . atoms" at bounding box center [433, 308] width 337 height 79
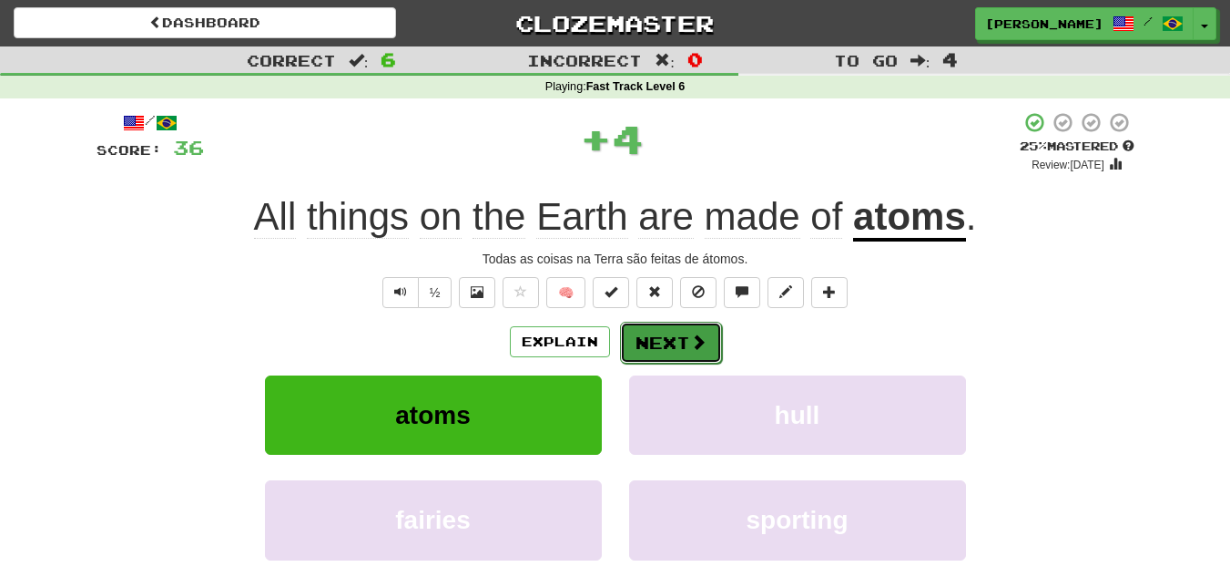
click at [678, 348] on button "Next" at bounding box center [671, 342] width 102 height 42
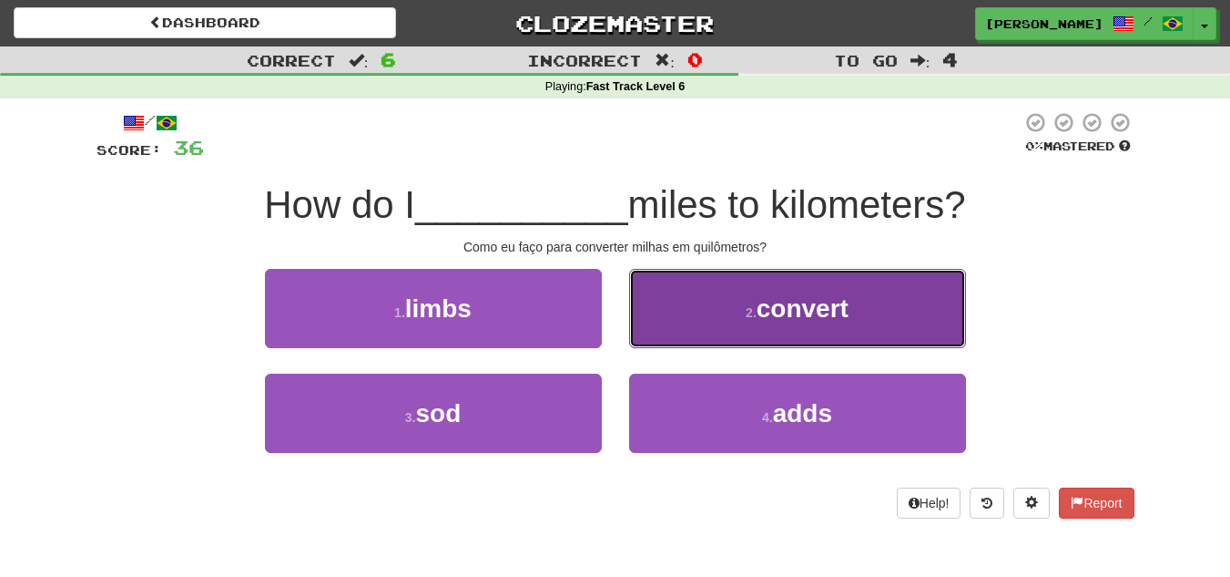
click at [768, 340] on button "2 . convert" at bounding box center [797, 308] width 337 height 79
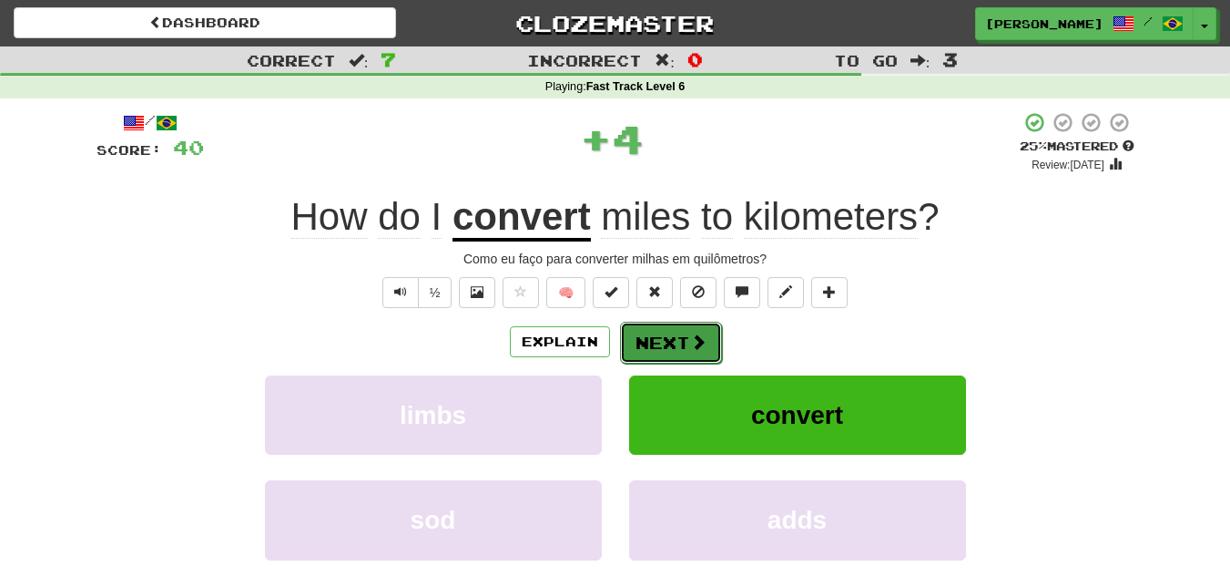
click at [698, 330] on button "Next" at bounding box center [671, 342] width 102 height 42
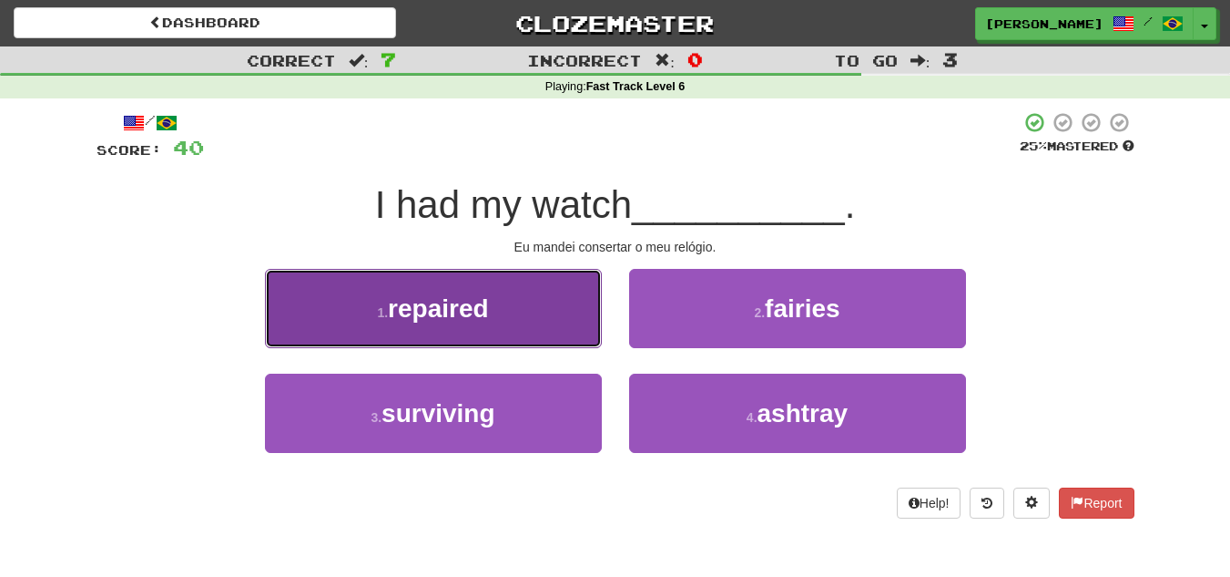
click at [526, 311] on button "1 . repaired" at bounding box center [433, 308] width 337 height 79
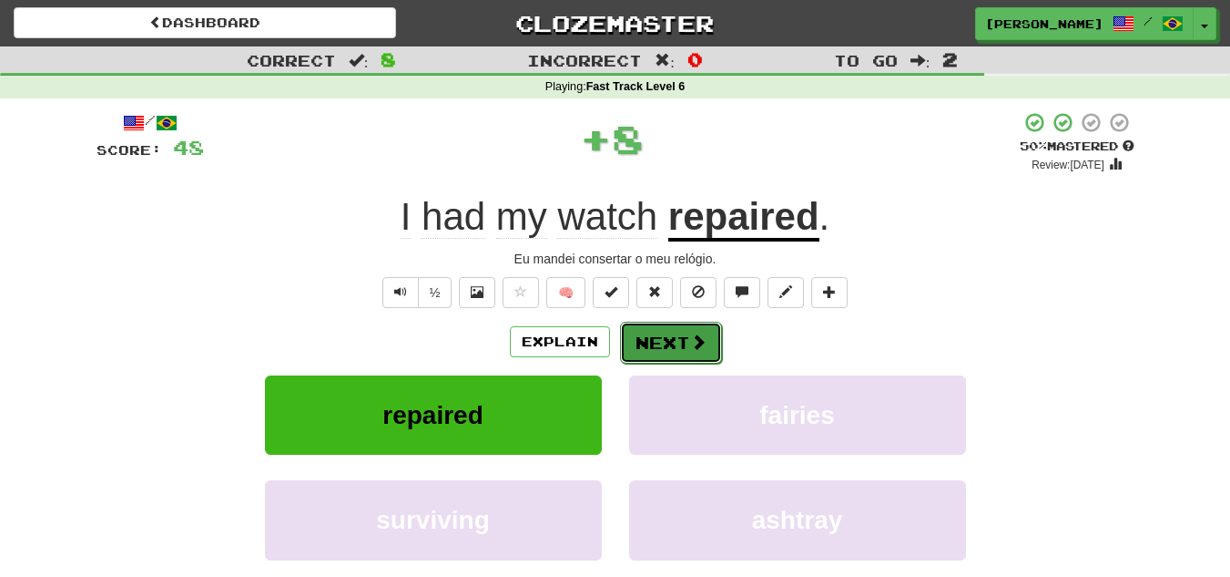
click at [709, 339] on button "Next" at bounding box center [671, 342] width 102 height 42
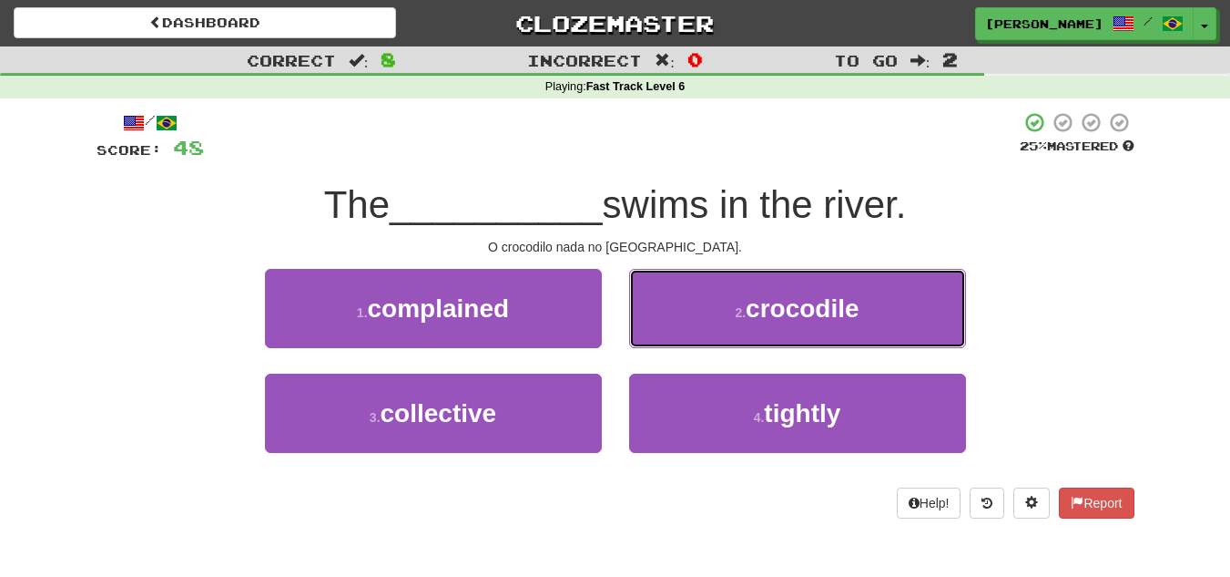
click at [709, 339] on button "2 . crocodile" at bounding box center [797, 308] width 337 height 79
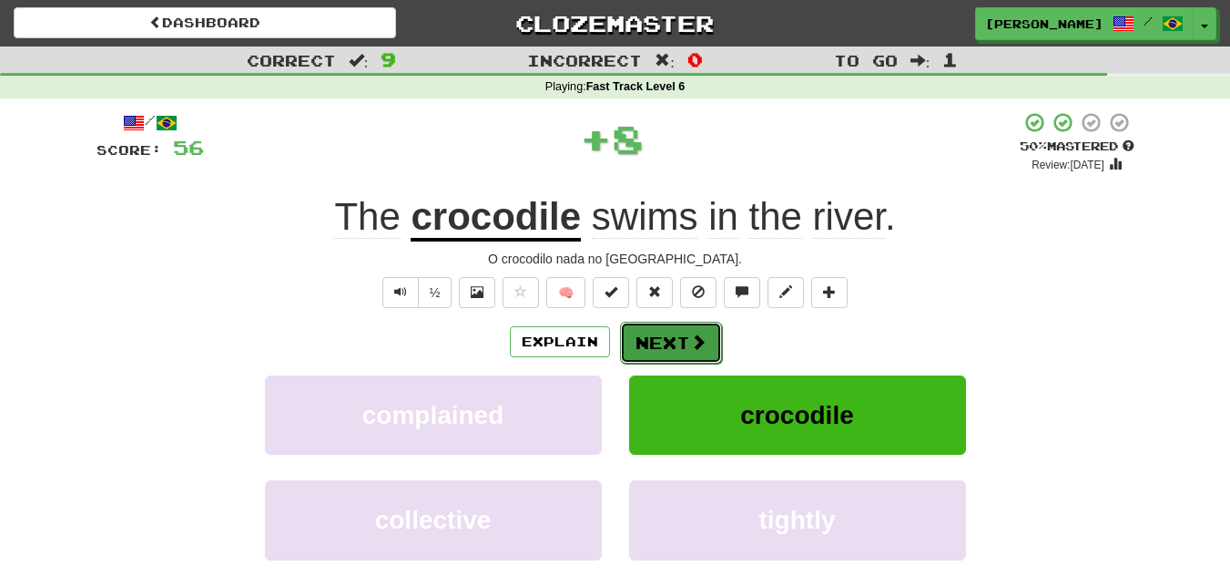
click at [679, 342] on button "Next" at bounding box center [671, 342] width 102 height 42
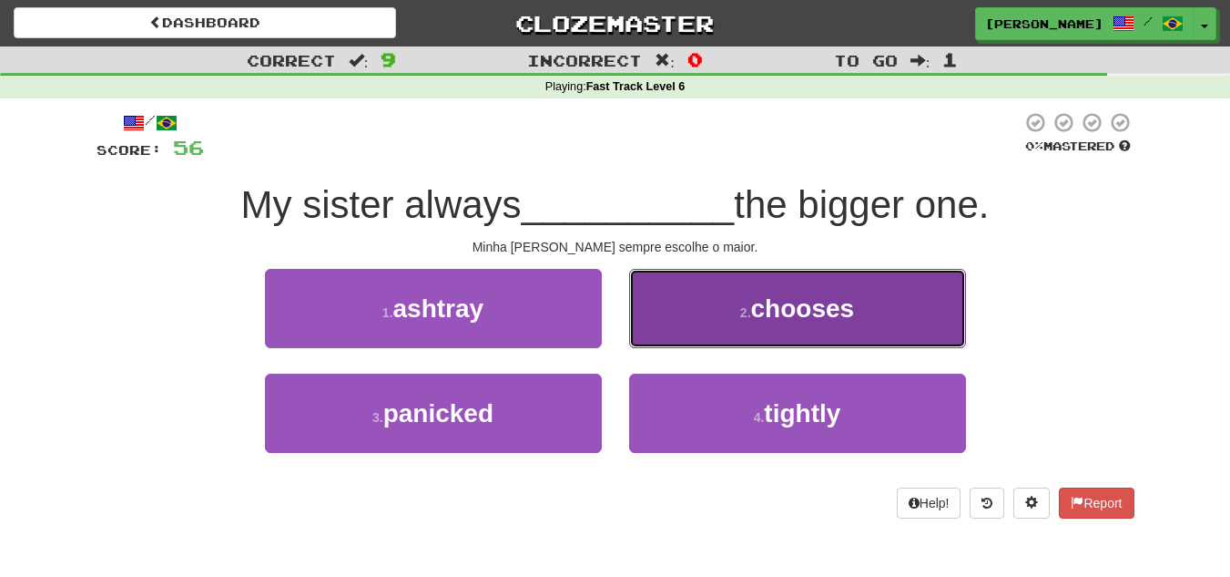
click at [770, 323] on button "2 . chooses" at bounding box center [797, 308] width 337 height 79
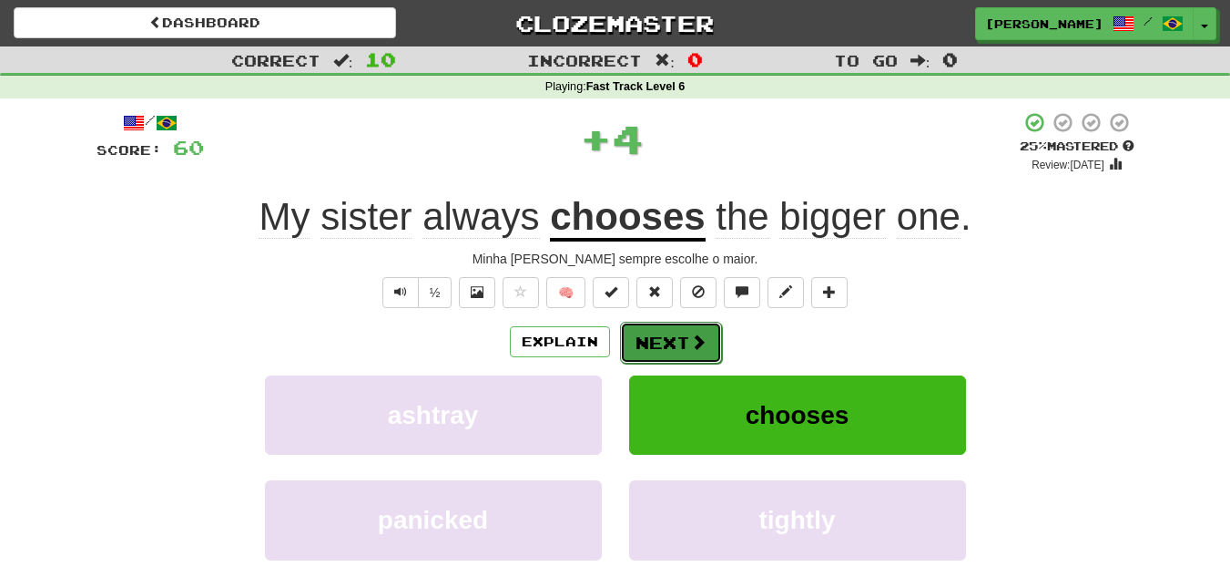
click at [692, 336] on span at bounding box center [698, 341] width 16 height 16
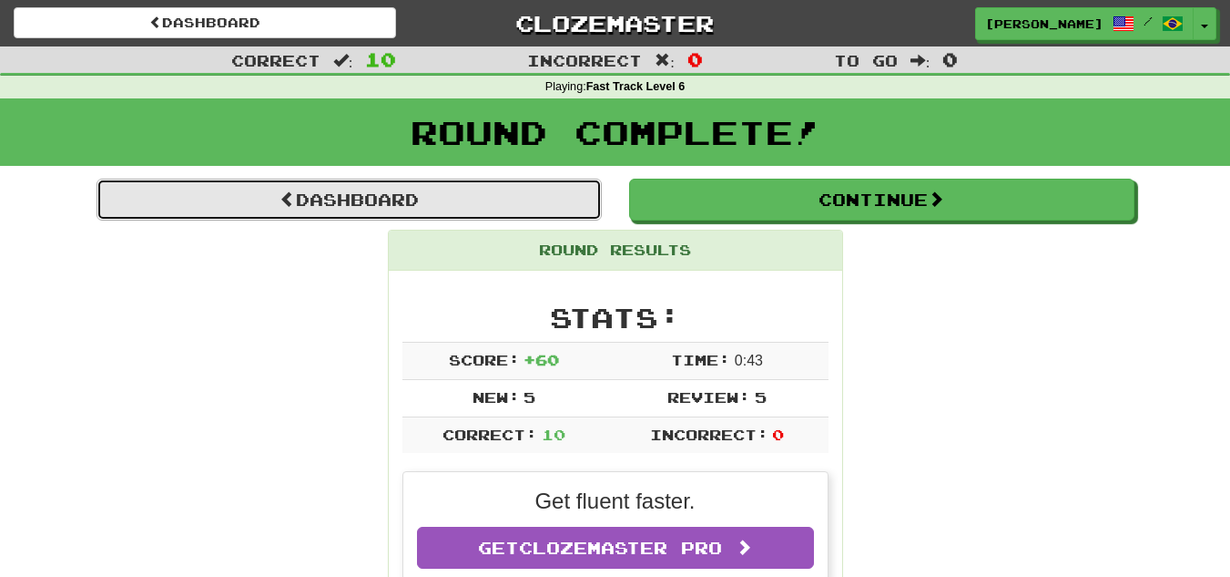
click at [430, 185] on link "Dashboard" at bounding box center [349, 200] width 505 height 42
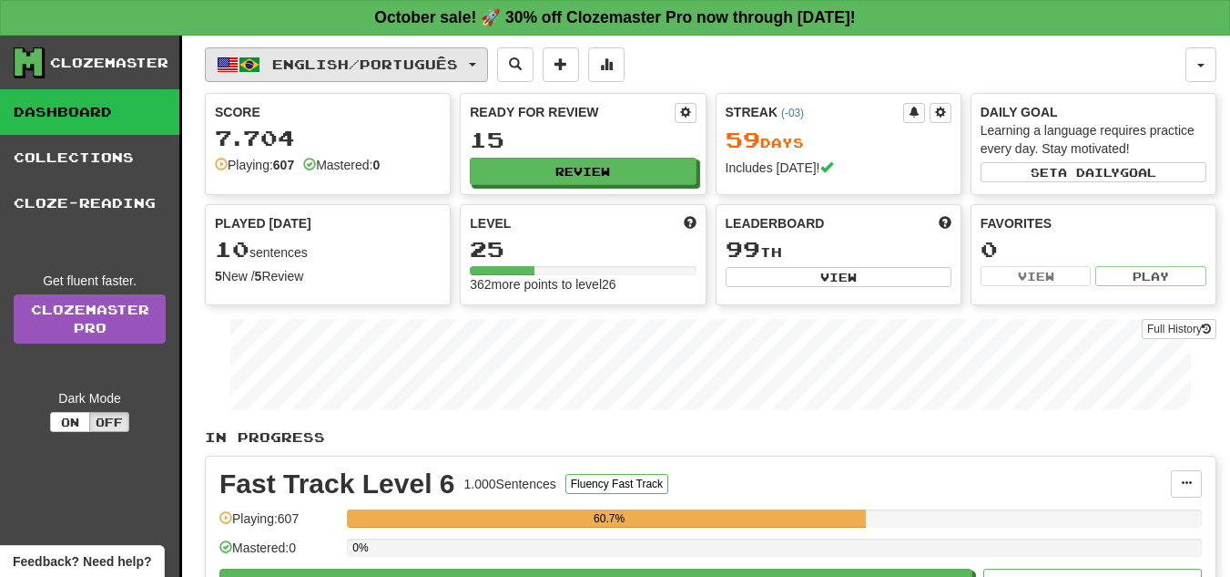
click at [451, 56] on button "English / Português" at bounding box center [346, 64] width 283 height 35
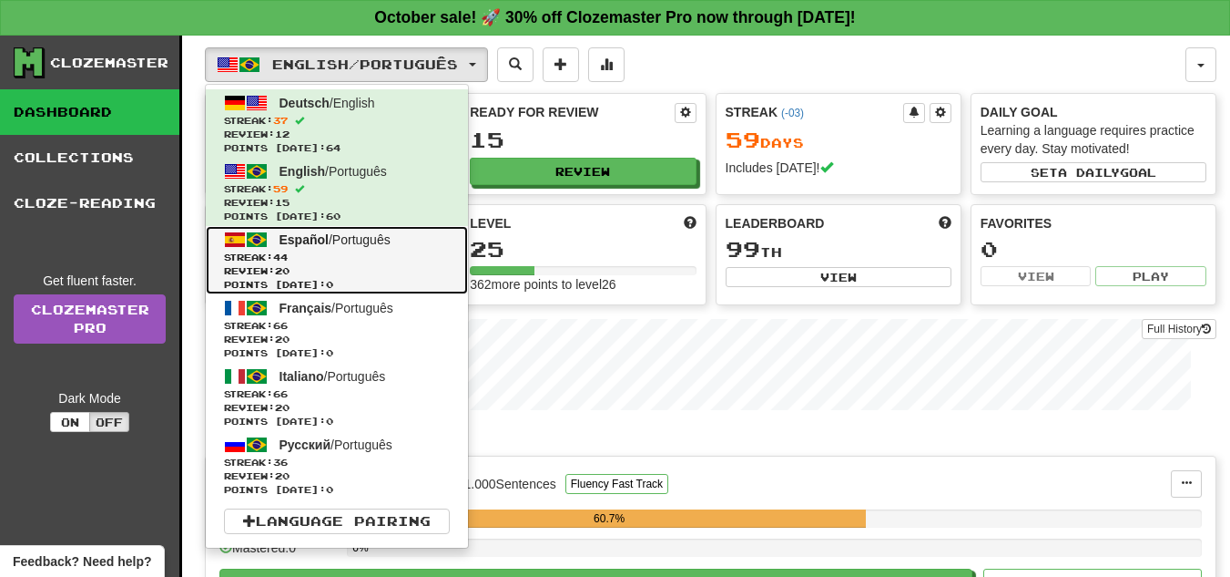
click at [360, 261] on span "Streak: 44" at bounding box center [337, 257] width 226 height 14
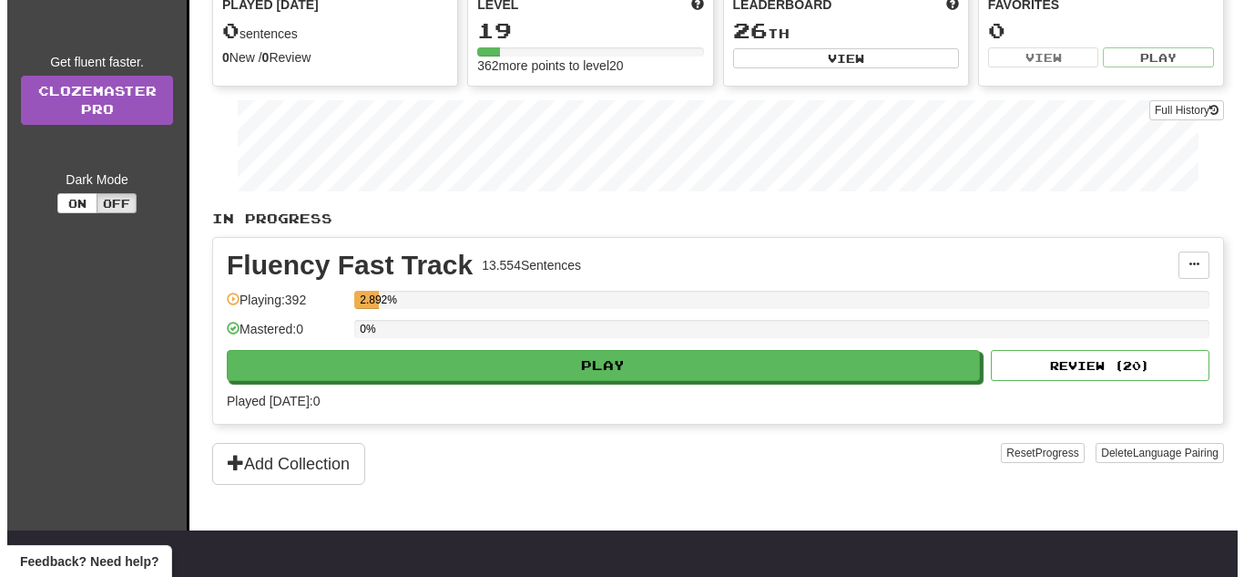
scroll to position [223, 0]
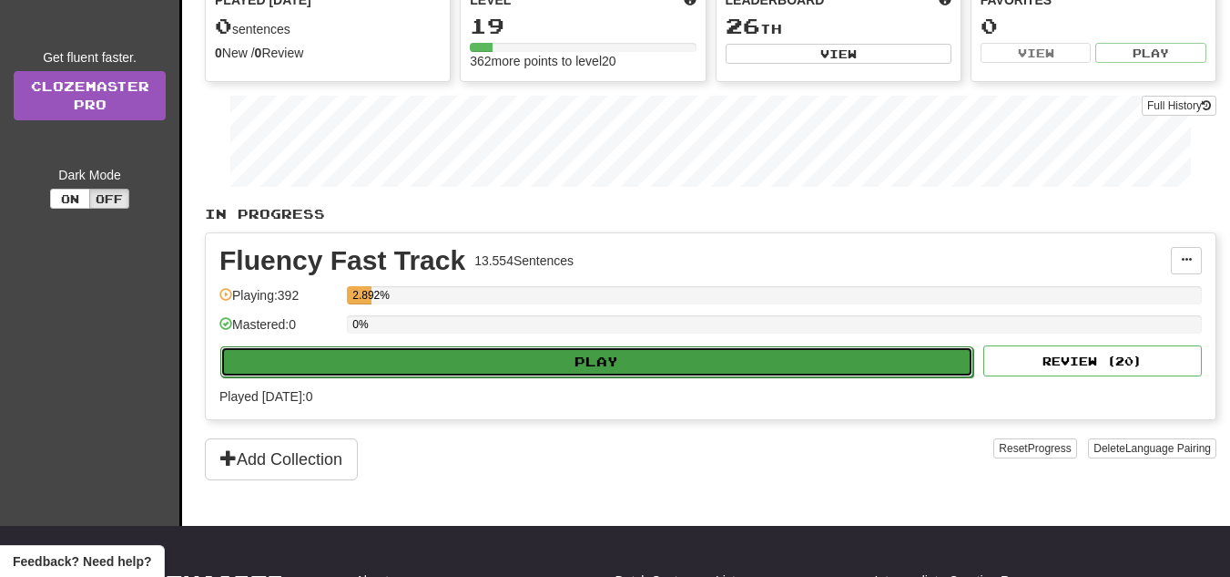
click at [621, 370] on button "Play" at bounding box center [596, 361] width 753 height 31
select select "**"
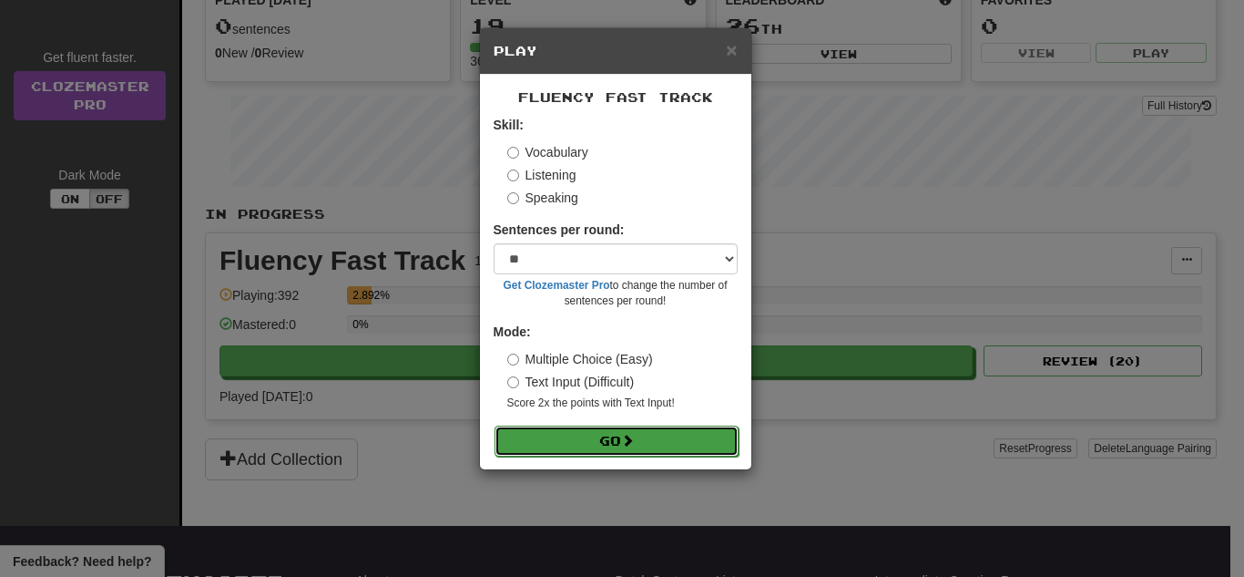
click at [602, 444] on button "Go" at bounding box center [617, 440] width 244 height 31
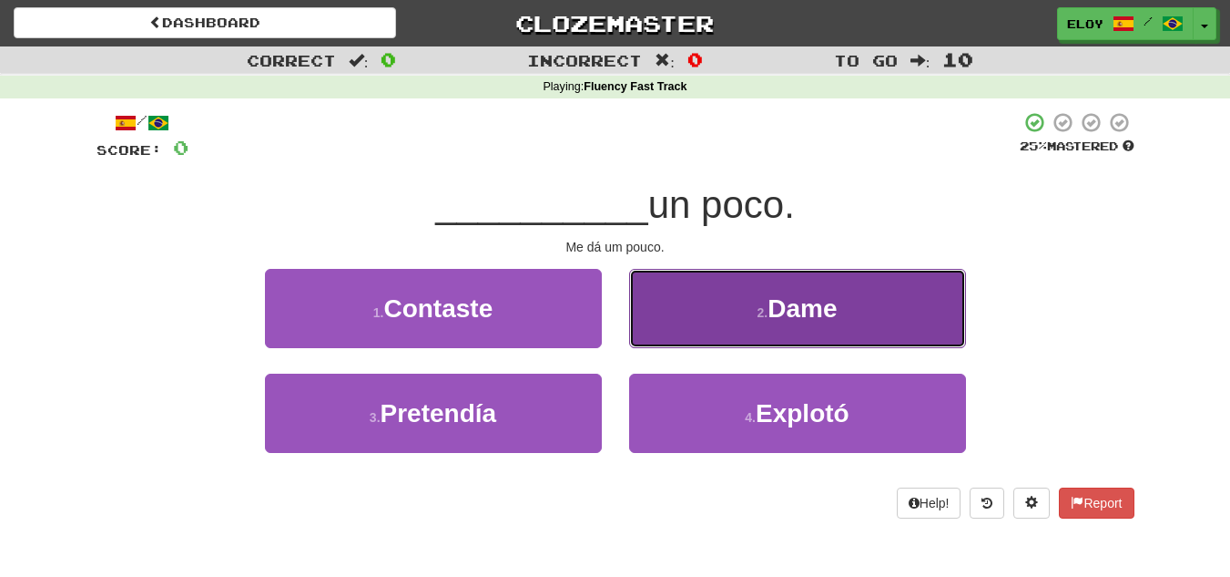
click at [725, 313] on button "2 . Dame" at bounding box center [797, 308] width 337 height 79
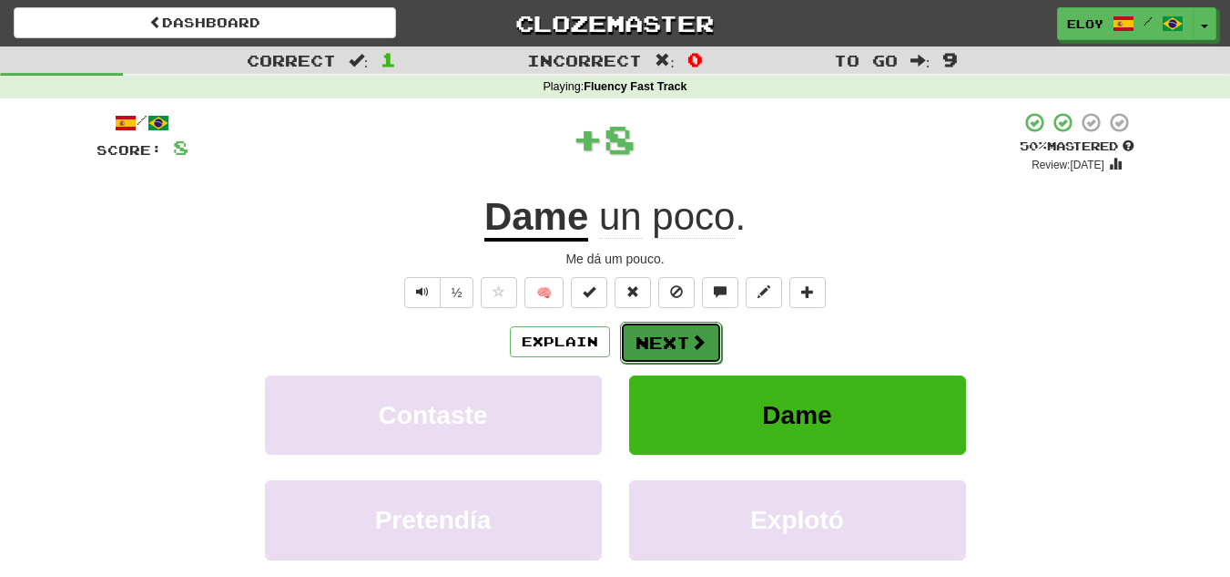
click at [675, 325] on button "Next" at bounding box center [671, 342] width 102 height 42
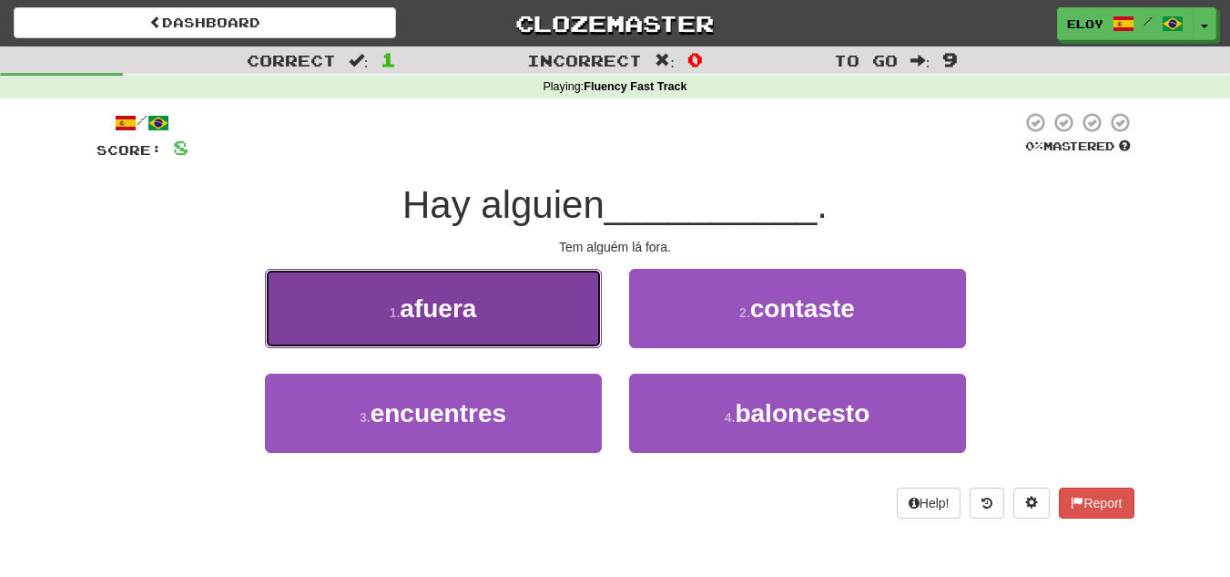
click at [566, 317] on button "1 . afuera" at bounding box center [433, 308] width 337 height 79
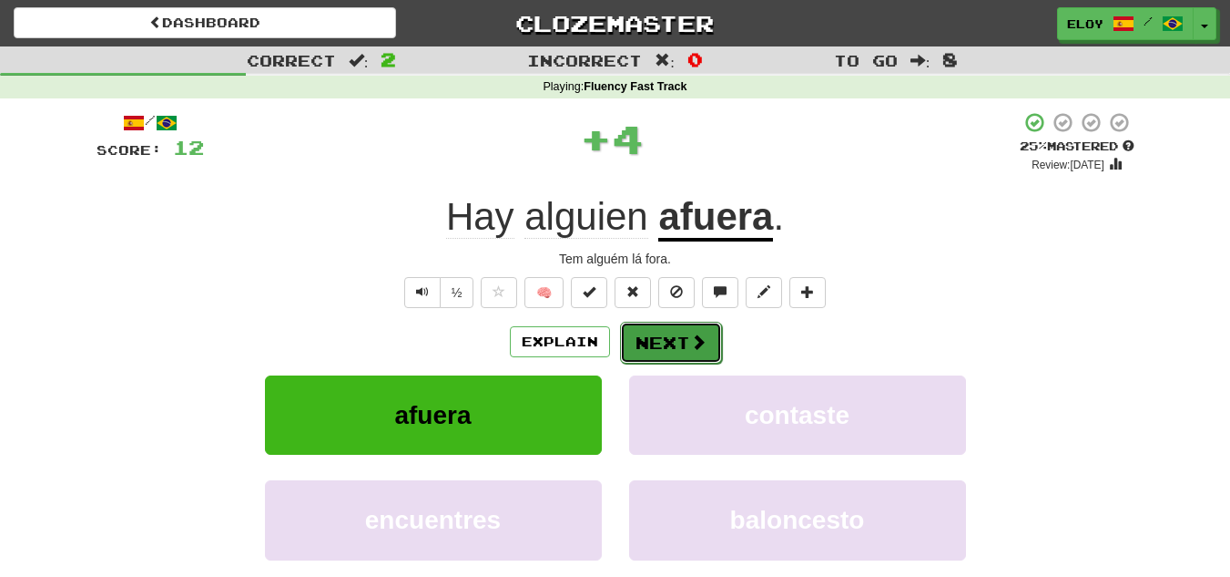
click at [663, 352] on button "Next" at bounding box center [671, 342] width 102 height 42
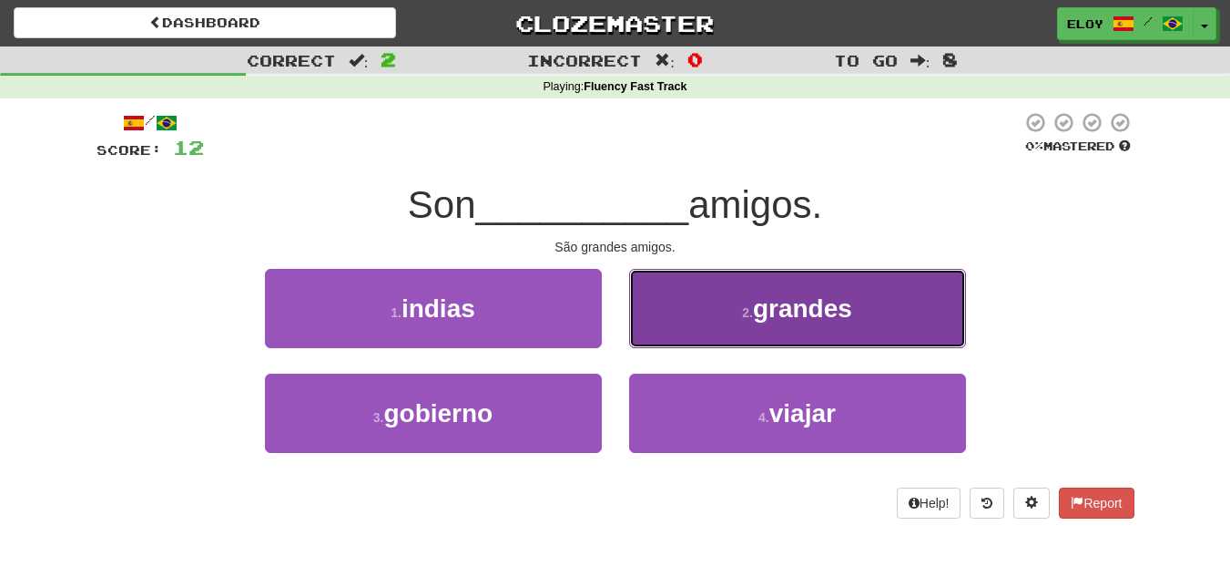
click at [760, 335] on button "2 . grandes" at bounding box center [797, 308] width 337 height 79
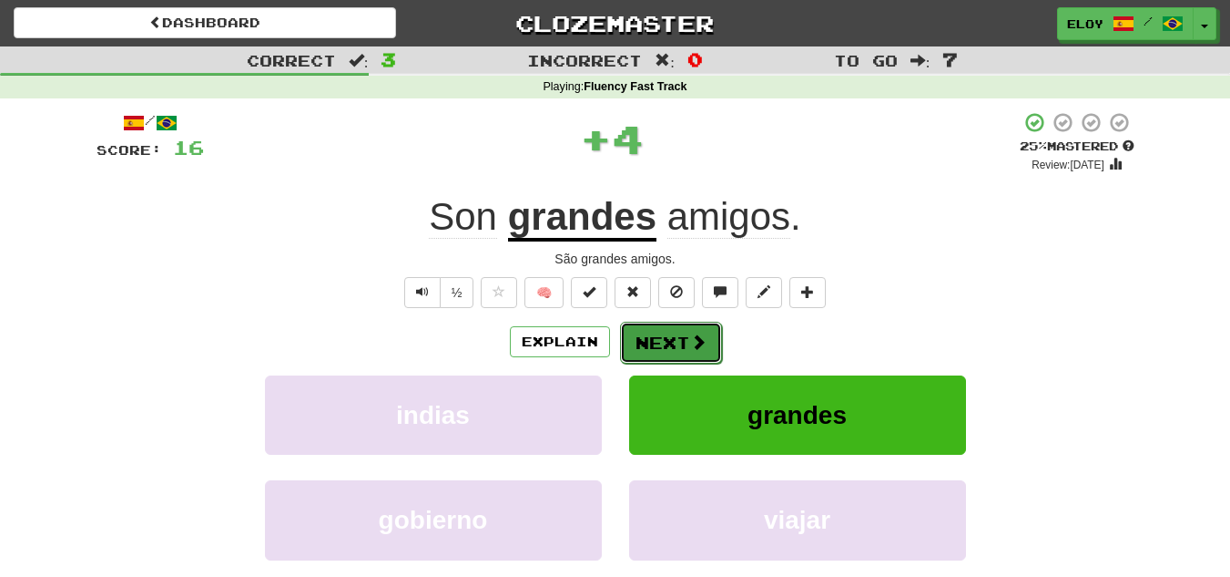
click at [660, 354] on button "Next" at bounding box center [671, 342] width 102 height 42
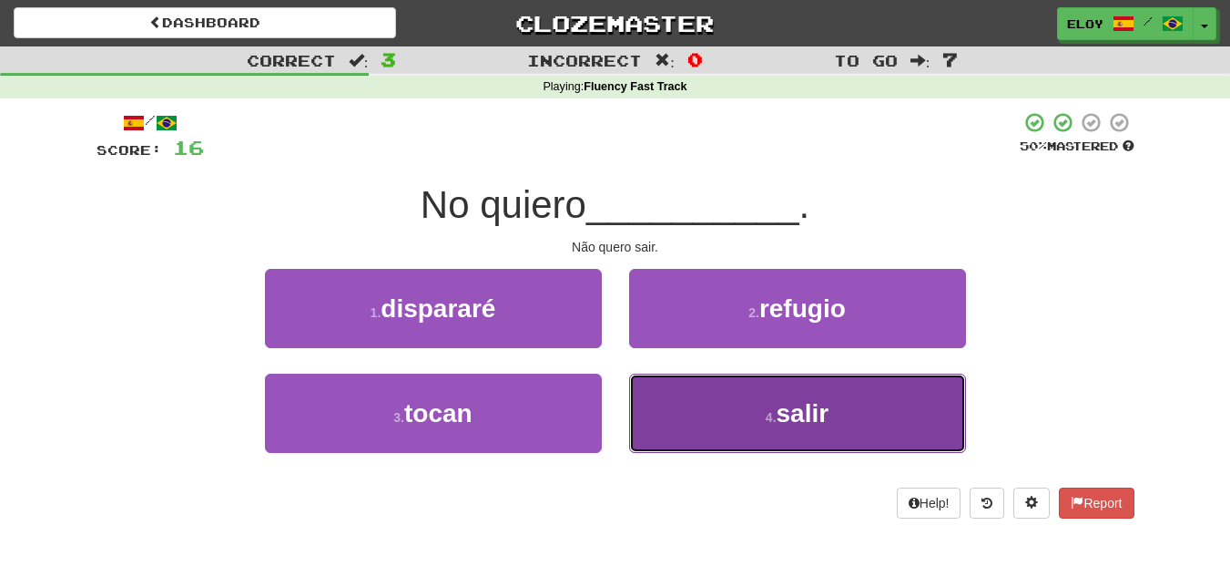
click at [716, 428] on button "4 . salir" at bounding box center [797, 412] width 337 height 79
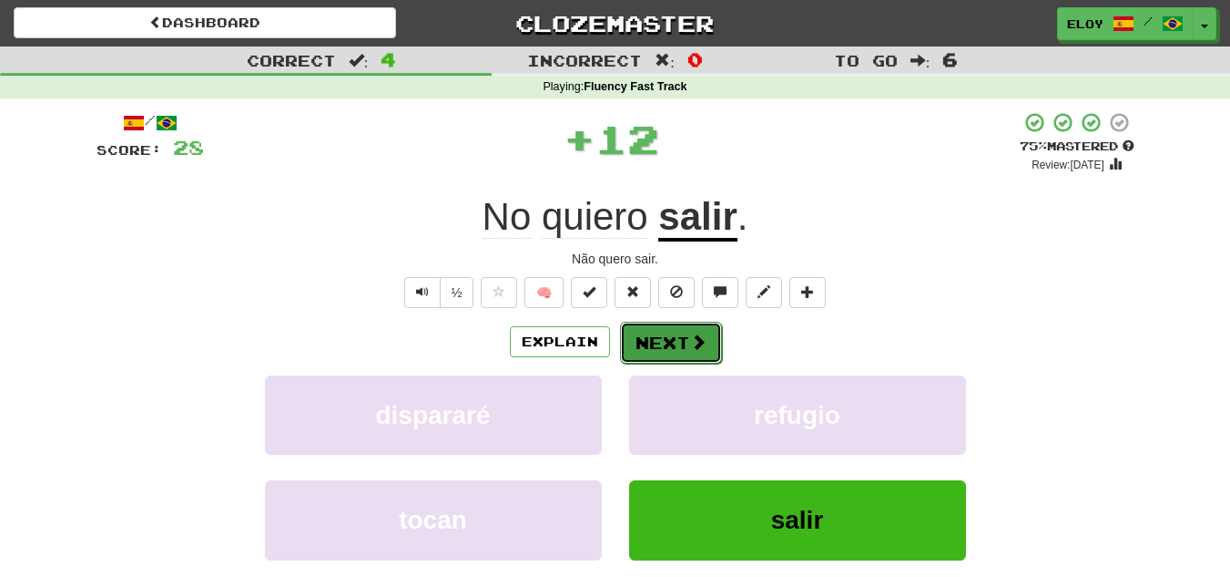
click at [690, 359] on button "Next" at bounding box center [671, 342] width 102 height 42
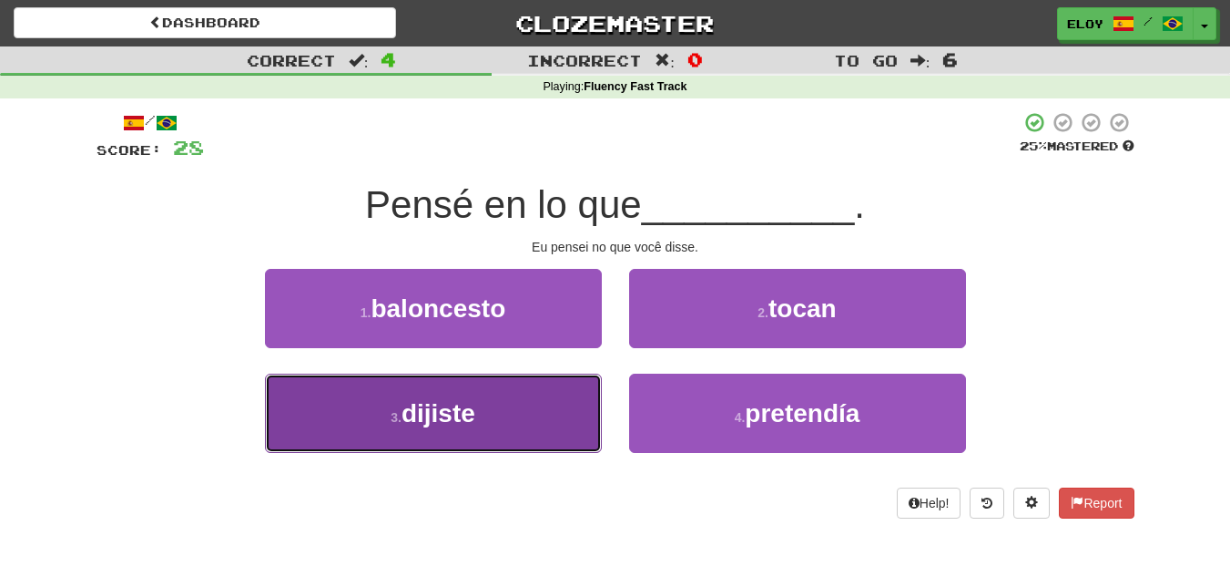
click at [489, 397] on button "3 . dijiste" at bounding box center [433, 412] width 337 height 79
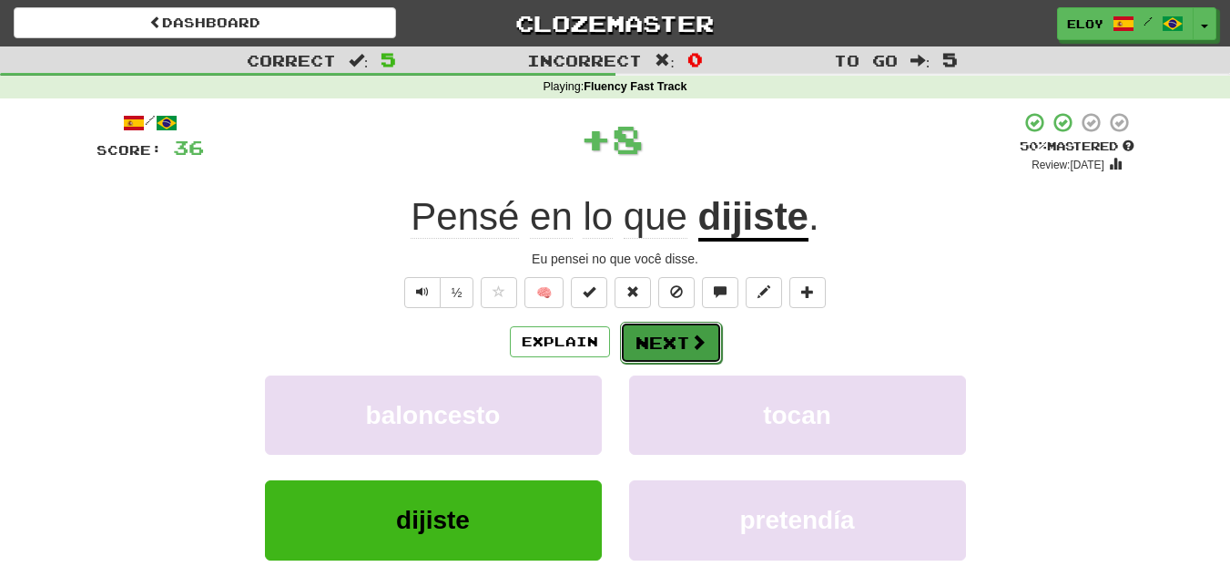
click at [667, 327] on button "Next" at bounding box center [671, 342] width 102 height 42
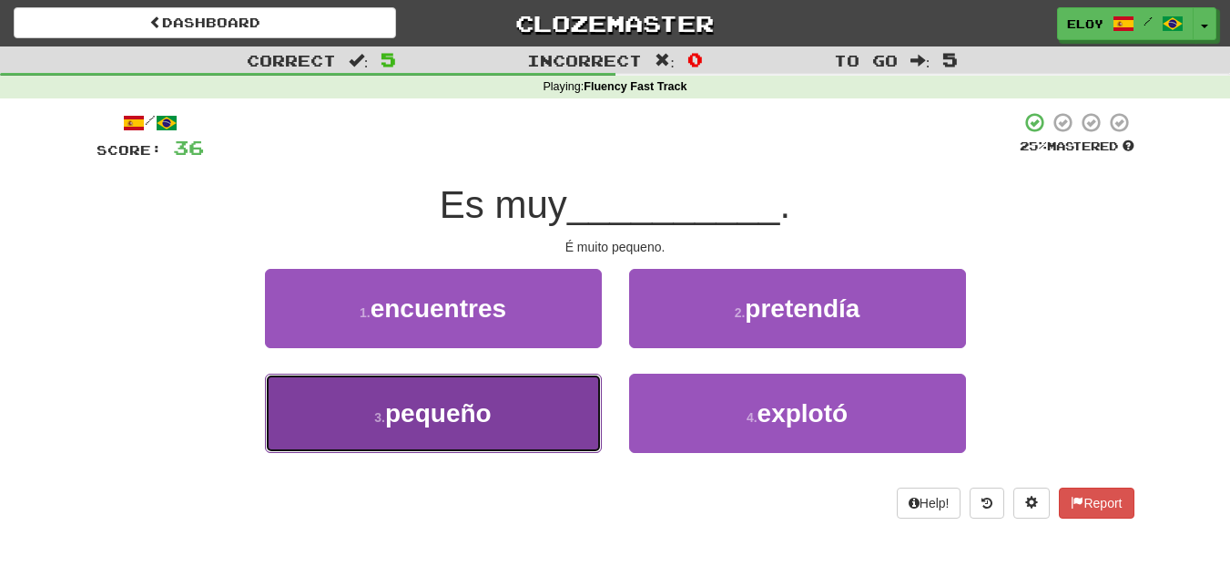
click at [562, 393] on button "3 . pequeño" at bounding box center [433, 412] width 337 height 79
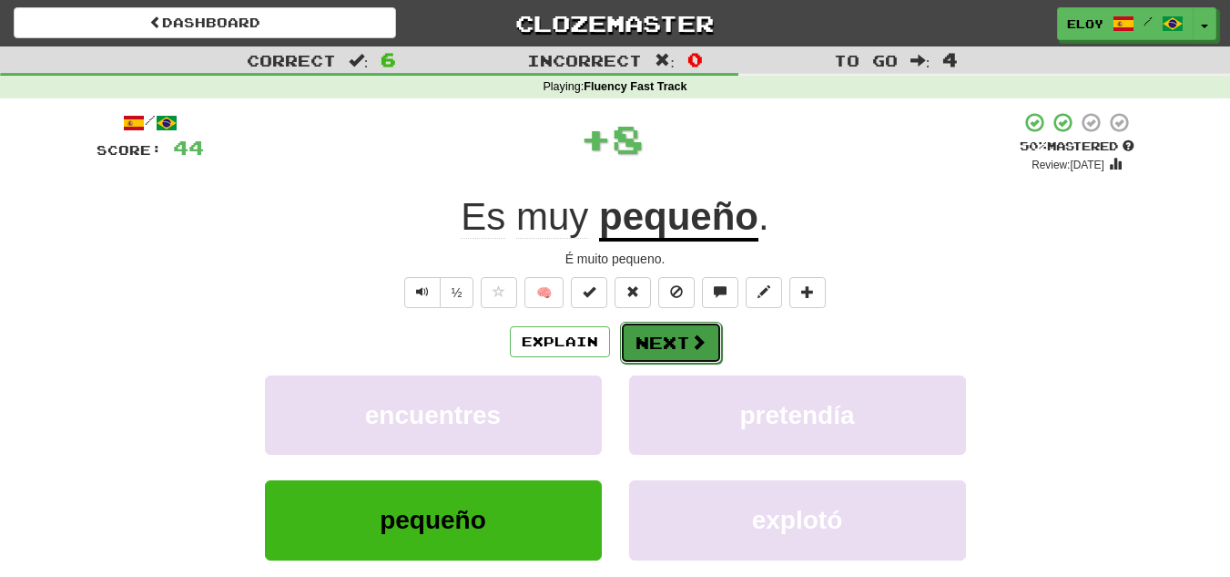
click at [638, 351] on button "Next" at bounding box center [671, 342] width 102 height 42
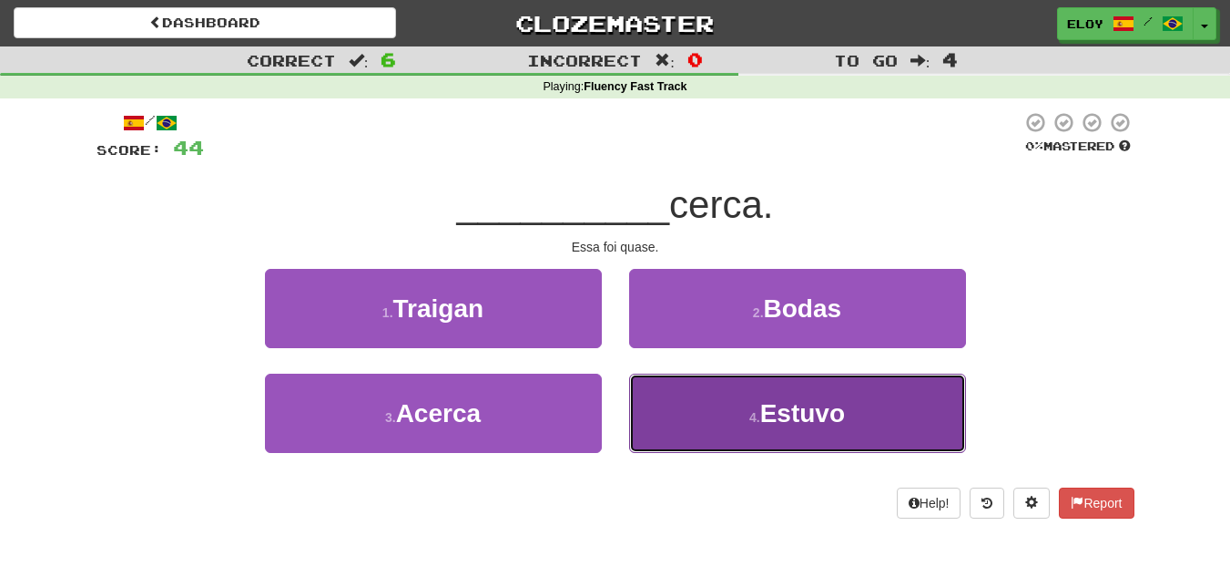
click at [704, 426] on button "4 . Estuvo" at bounding box center [797, 412] width 337 height 79
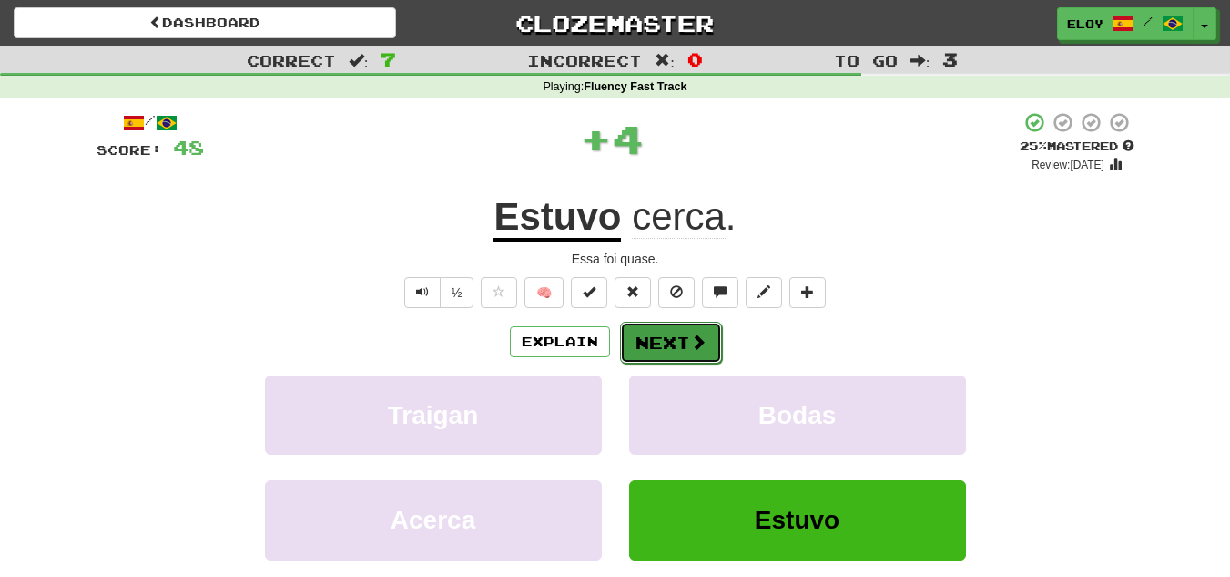
click at [656, 330] on button "Next" at bounding box center [671, 342] width 102 height 42
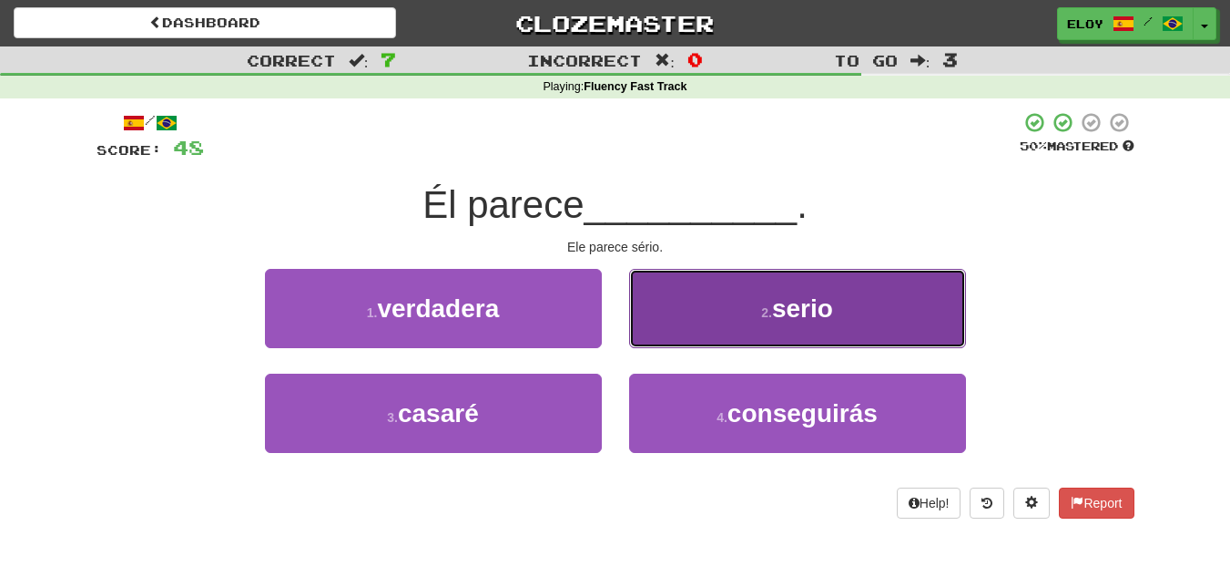
click at [762, 340] on button "2 . serio" at bounding box center [797, 308] width 337 height 79
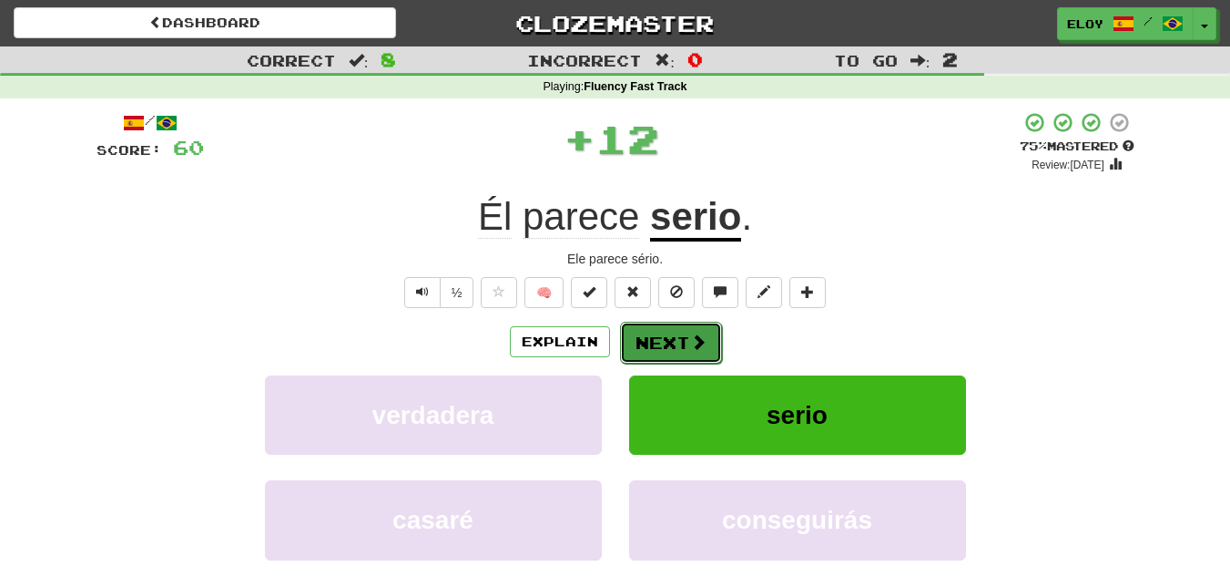
click at [693, 352] on button "Next" at bounding box center [671, 342] width 102 height 42
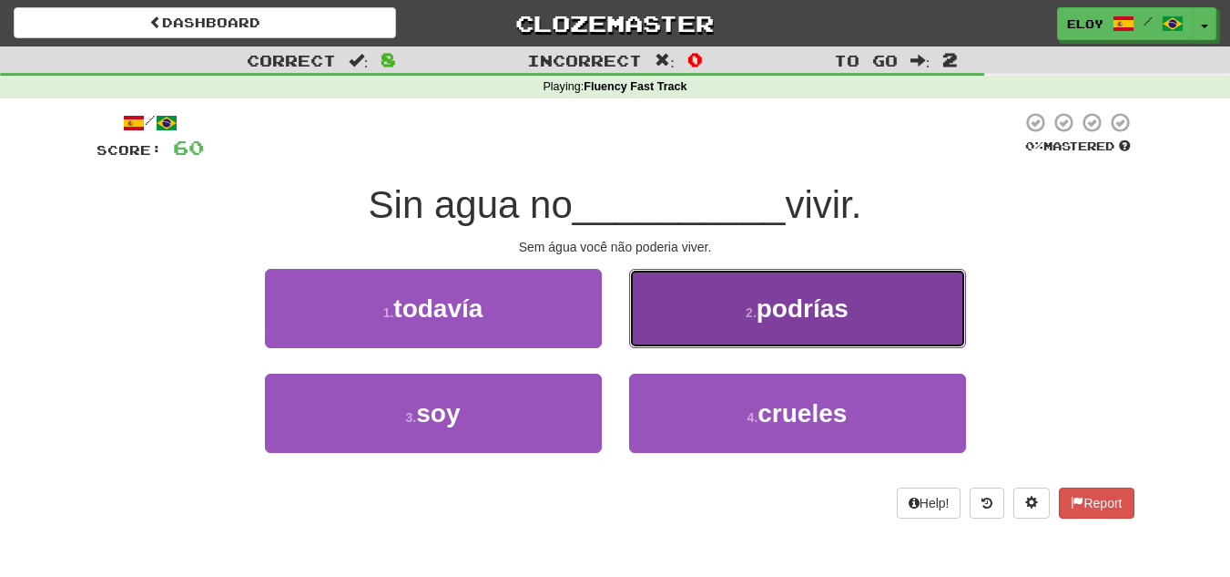
click at [769, 318] on span "podrías" at bounding box center [803, 308] width 92 height 28
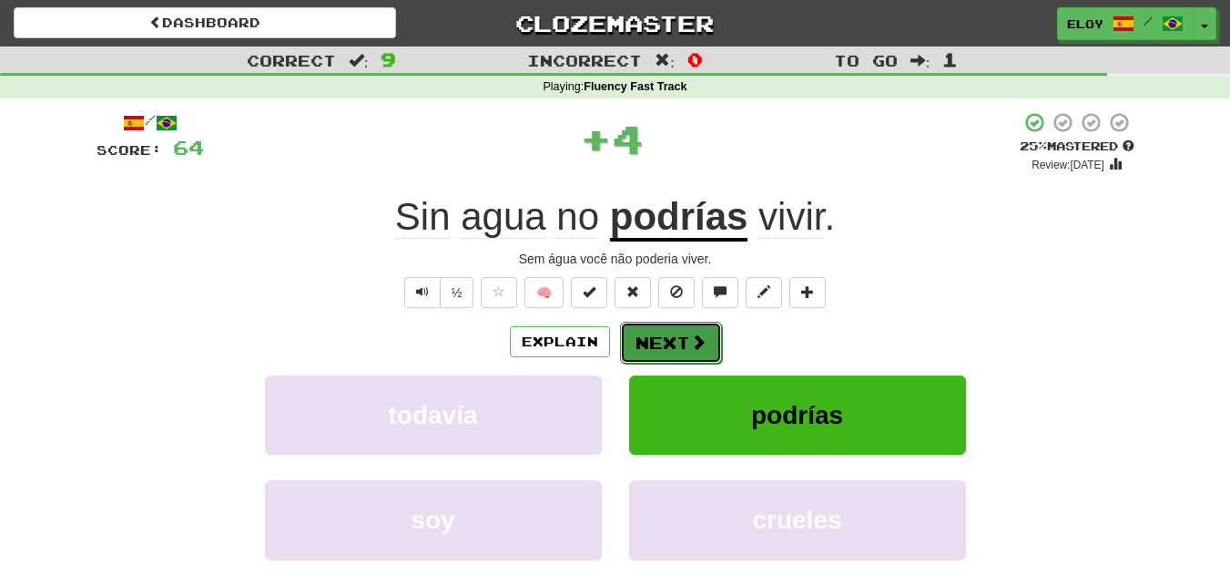
click at [705, 333] on button "Next" at bounding box center [671, 342] width 102 height 42
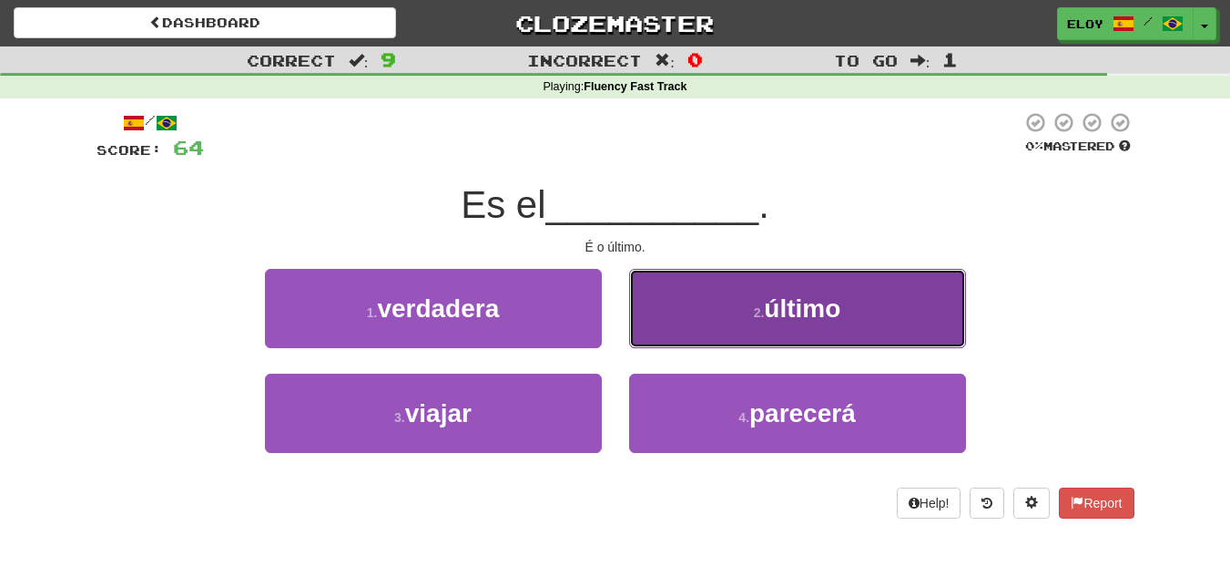
click at [762, 332] on button "2 . último" at bounding box center [797, 308] width 337 height 79
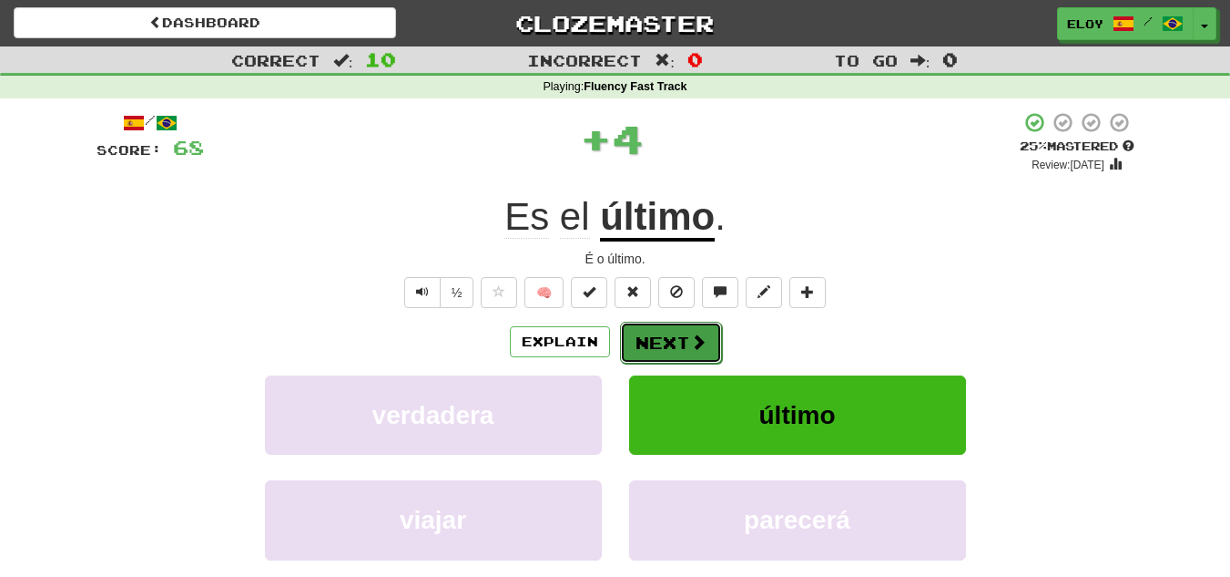
click at [653, 347] on button "Next" at bounding box center [671, 342] width 102 height 42
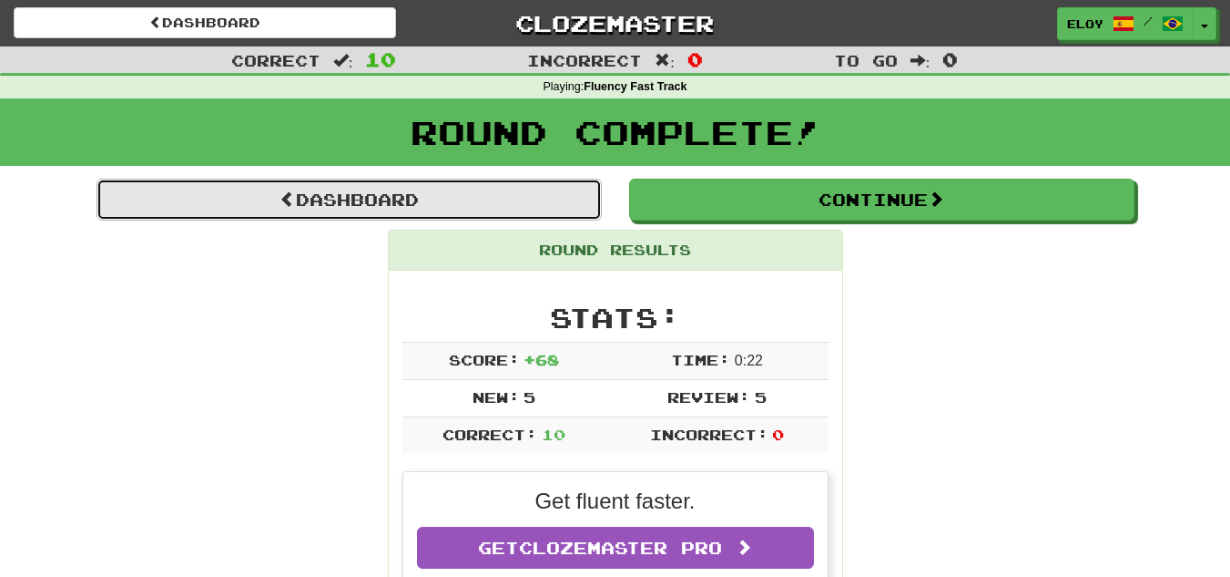
click at [486, 199] on link "Dashboard" at bounding box center [349, 200] width 505 height 42
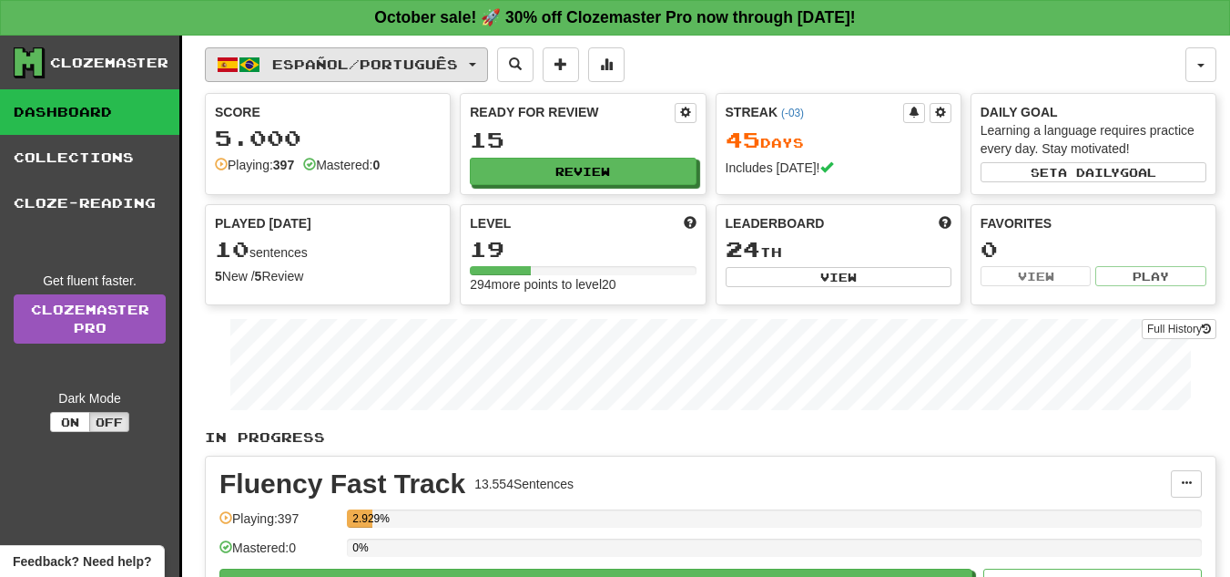
click at [400, 63] on span "Español / Português" at bounding box center [365, 63] width 186 height 15
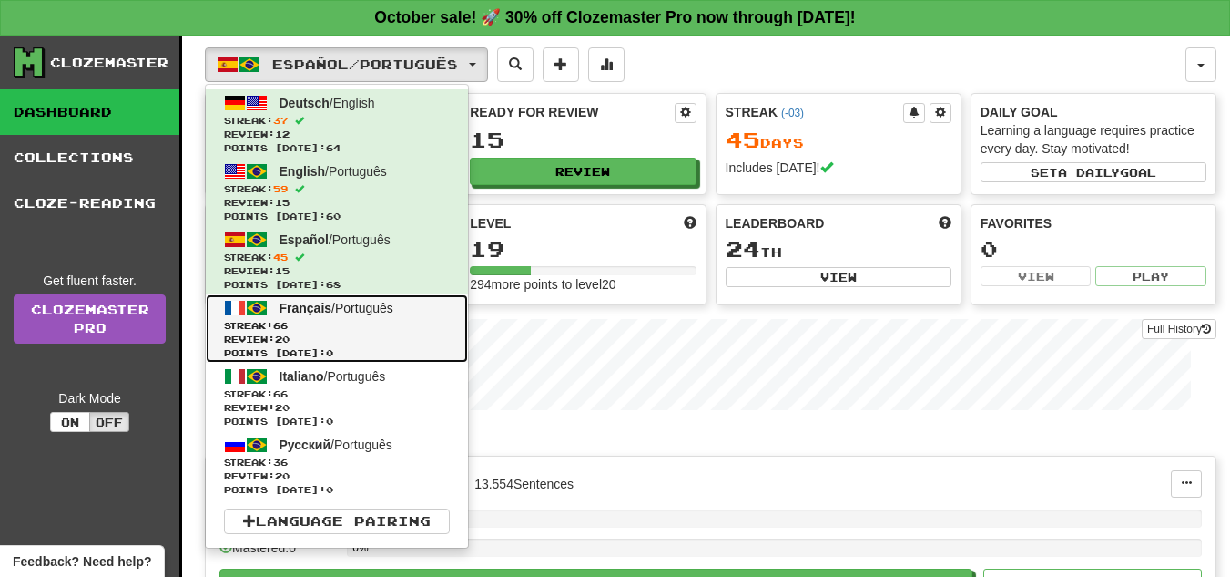
click at [363, 333] on span "Review: 20" at bounding box center [337, 339] width 226 height 14
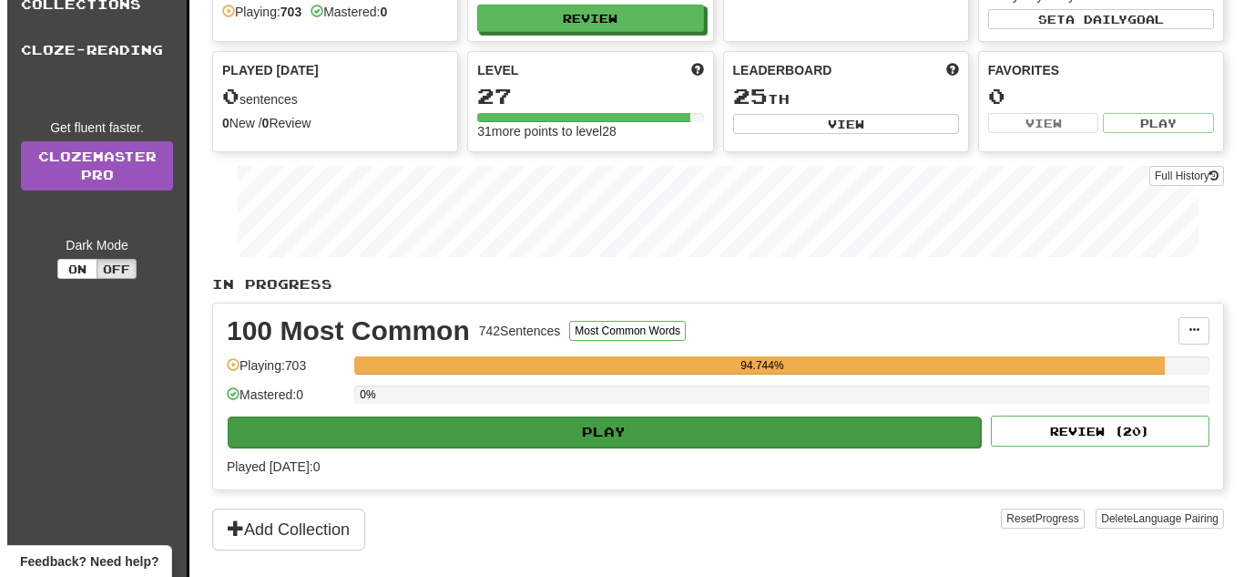
scroll to position [154, 0]
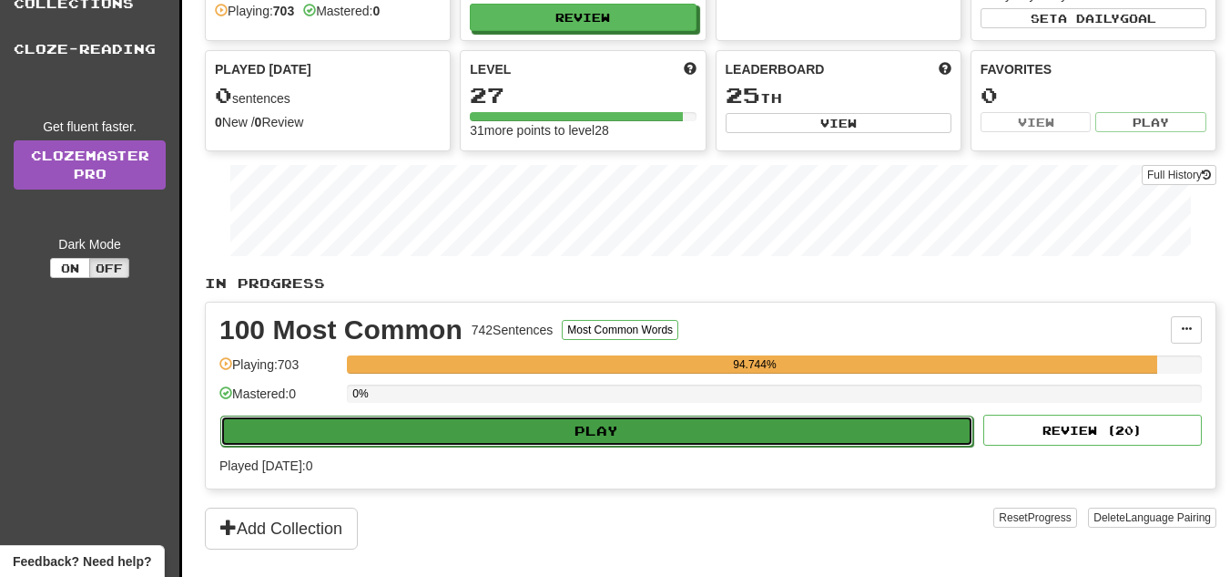
click at [594, 431] on button "Play" at bounding box center [596, 430] width 753 height 31
select select "**"
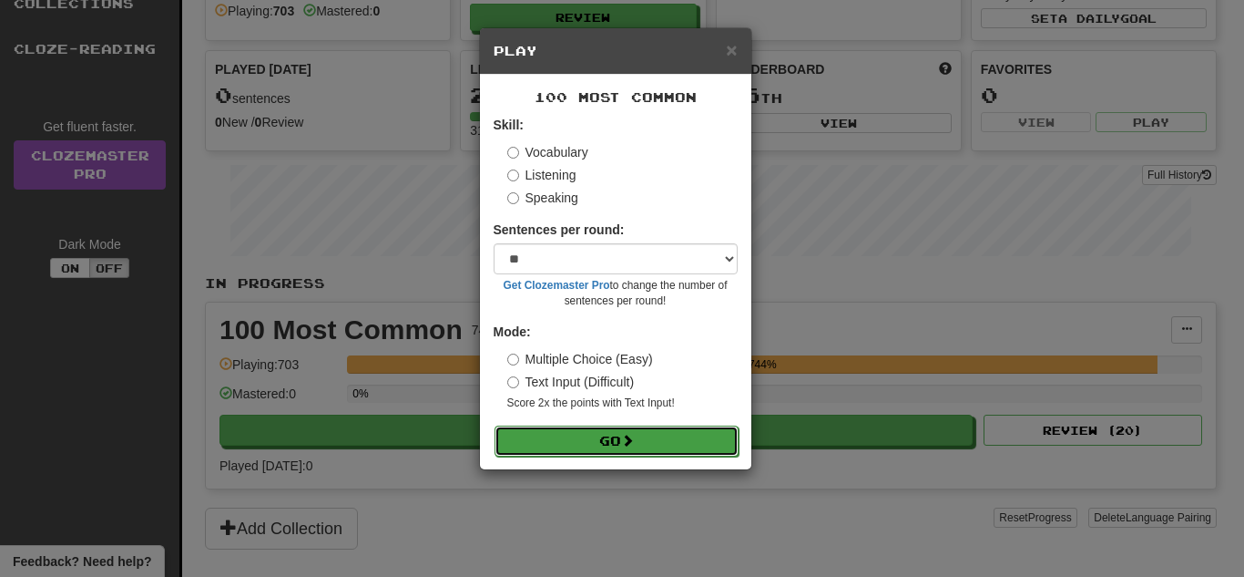
click at [614, 440] on button "Go" at bounding box center [617, 440] width 244 height 31
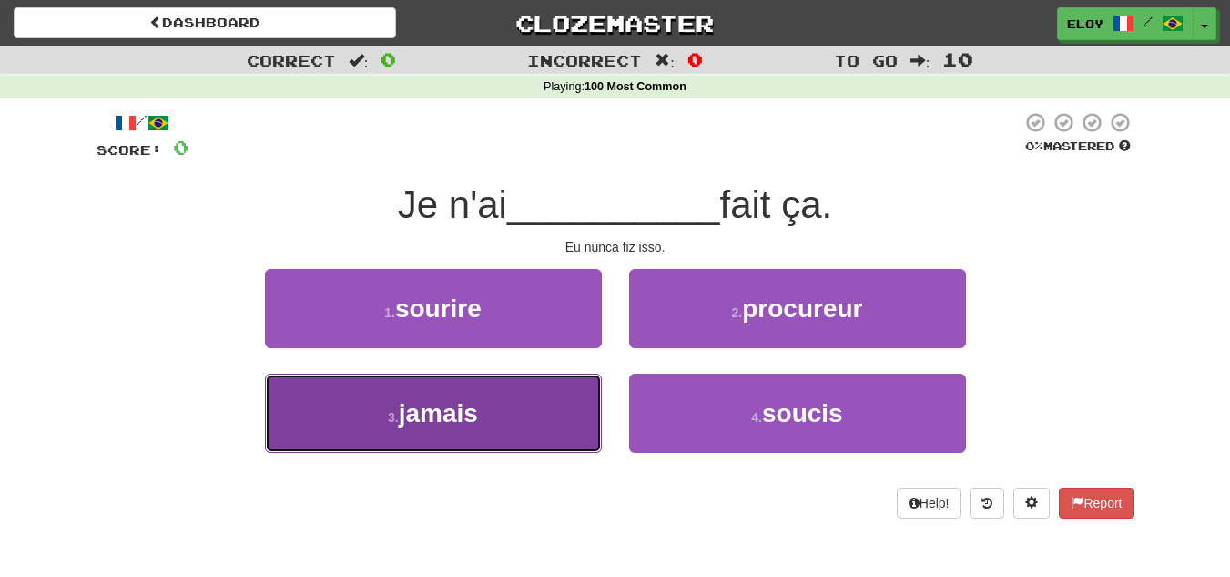
click at [568, 400] on button "3 . jamais" at bounding box center [433, 412] width 337 height 79
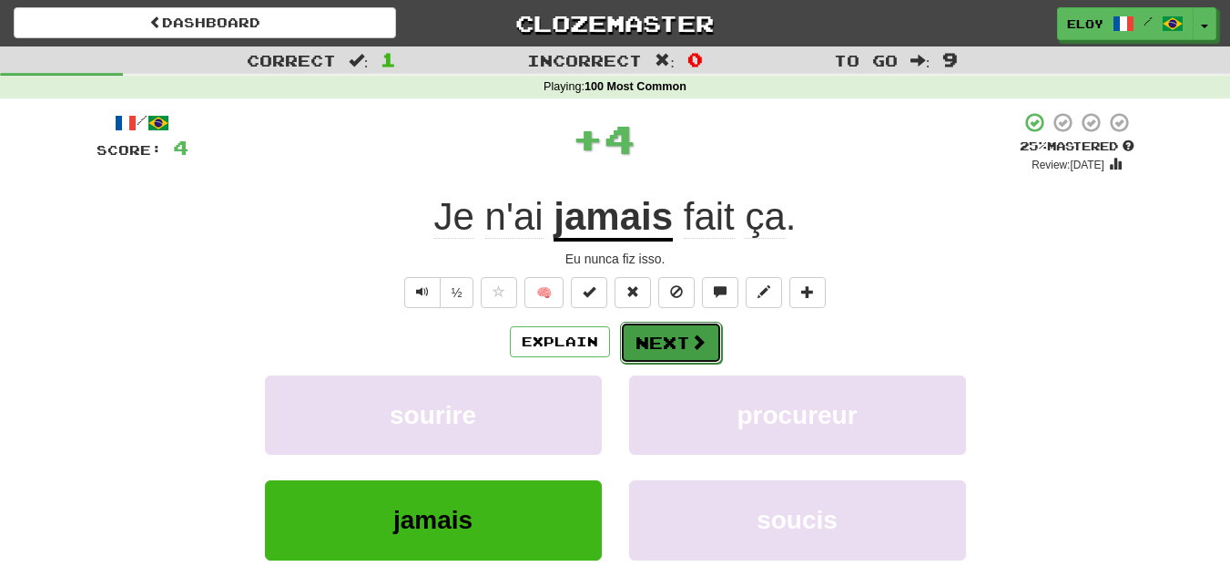
click at [675, 361] on button "Next" at bounding box center [671, 342] width 102 height 42
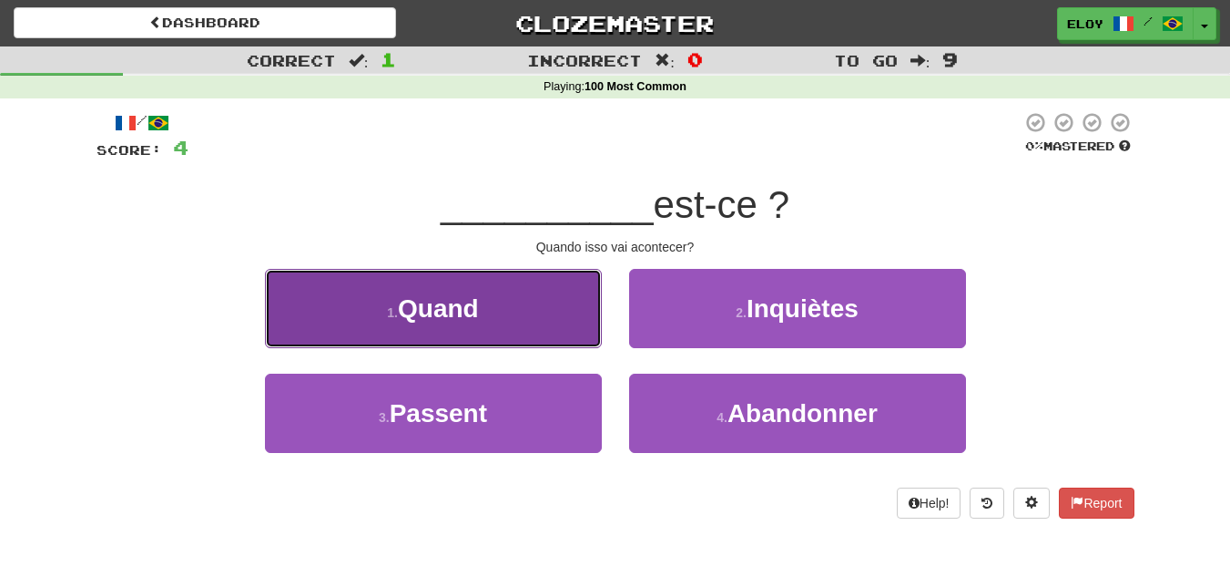
click at [548, 334] on button "1 . Quand" at bounding box center [433, 308] width 337 height 79
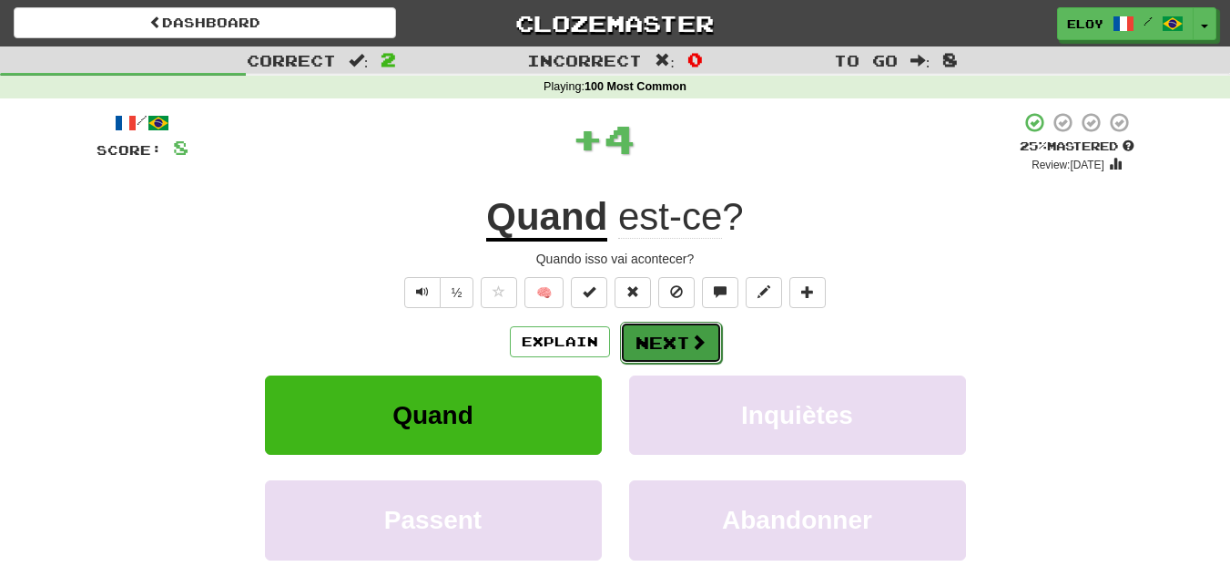
click at [653, 337] on button "Next" at bounding box center [671, 342] width 102 height 42
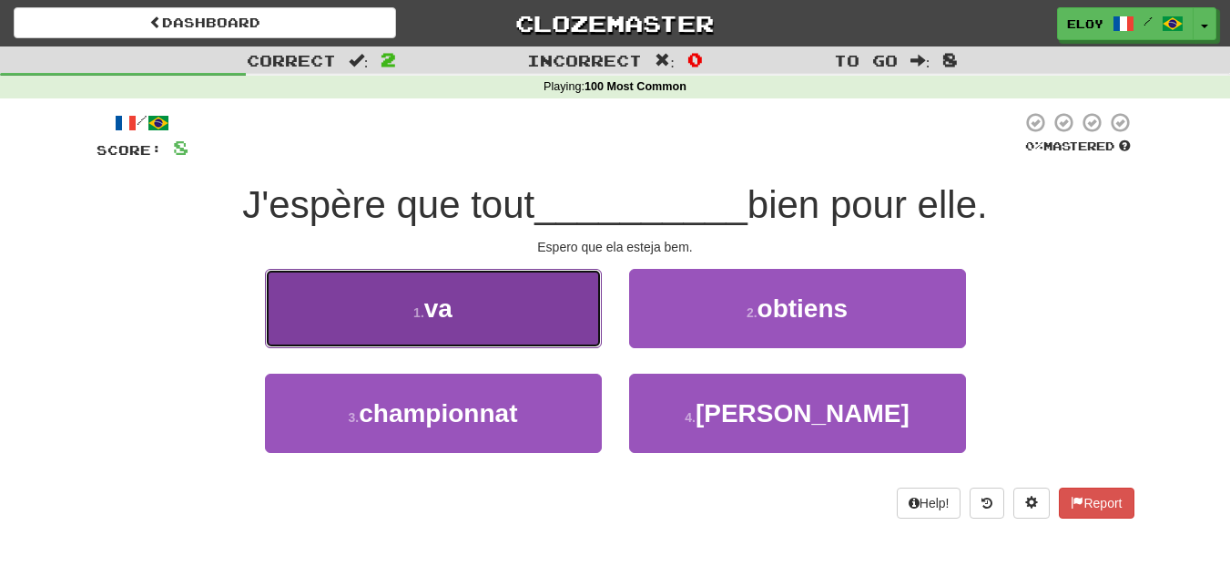
click at [576, 321] on button "1 . va" at bounding box center [433, 308] width 337 height 79
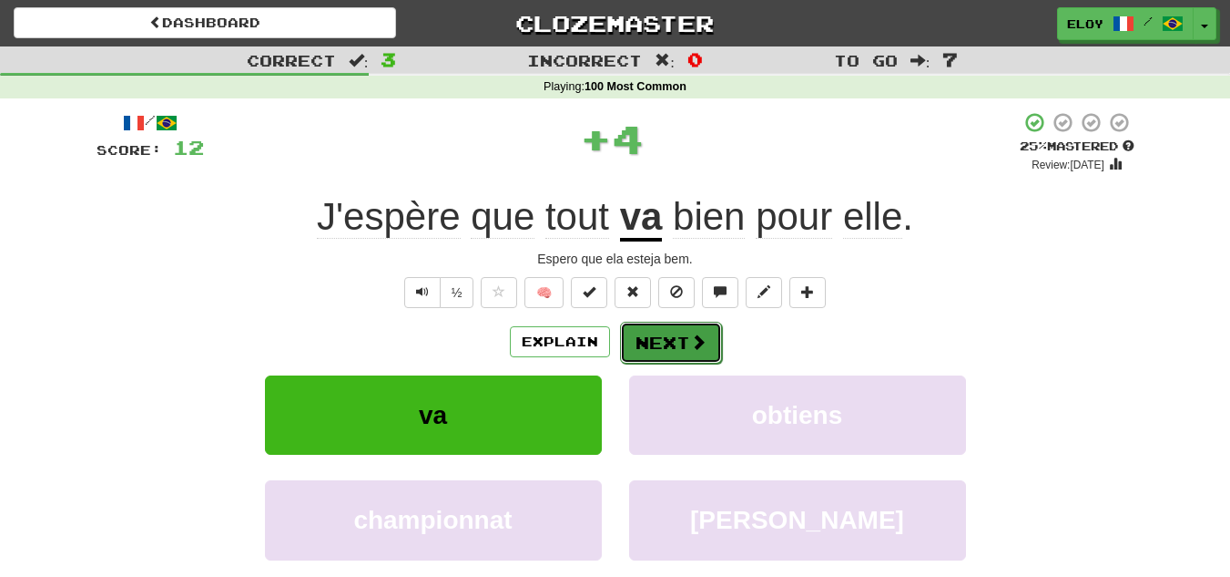
click at [687, 352] on button "Next" at bounding box center [671, 342] width 102 height 42
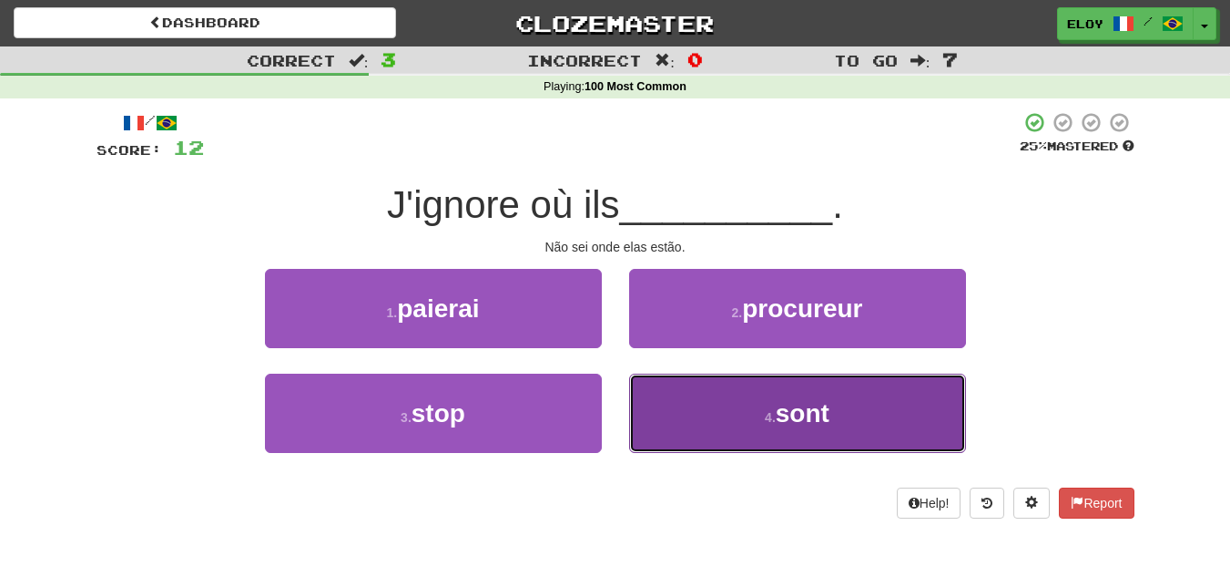
click at [732, 426] on button "4 . sont" at bounding box center [797, 412] width 337 height 79
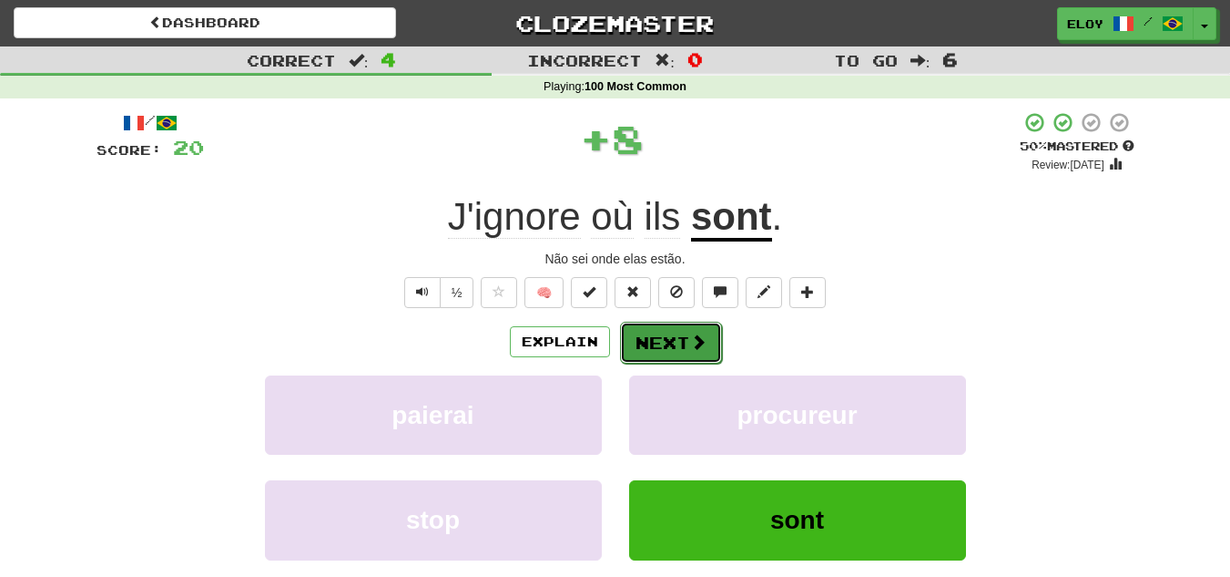
click at [712, 352] on button "Next" at bounding box center [671, 342] width 102 height 42
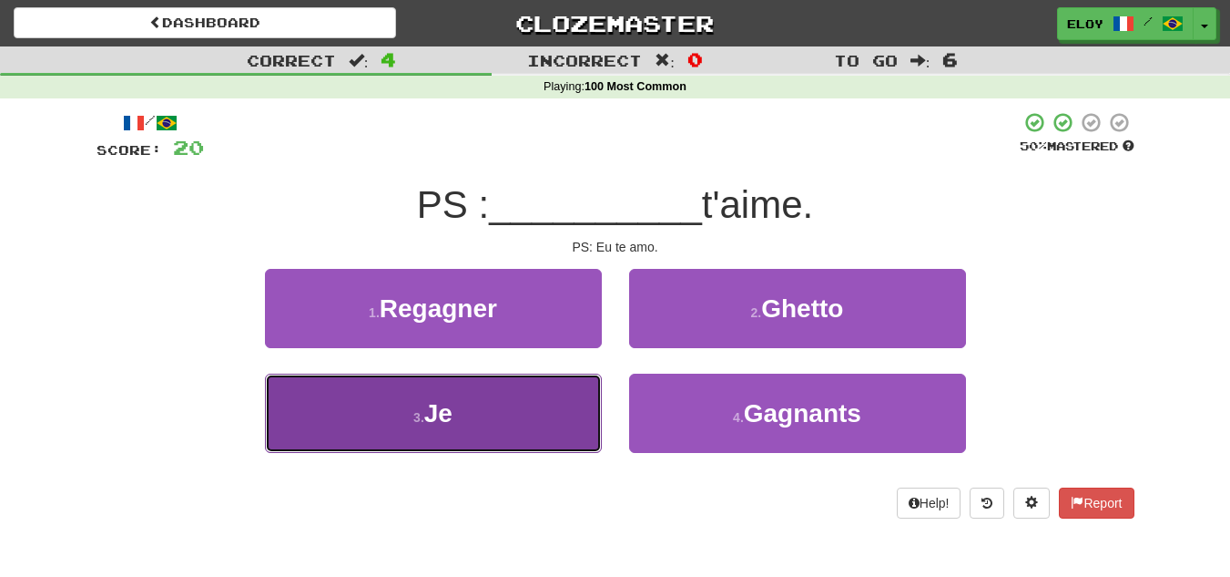
click at [574, 390] on button "3 . Je" at bounding box center [433, 412] width 337 height 79
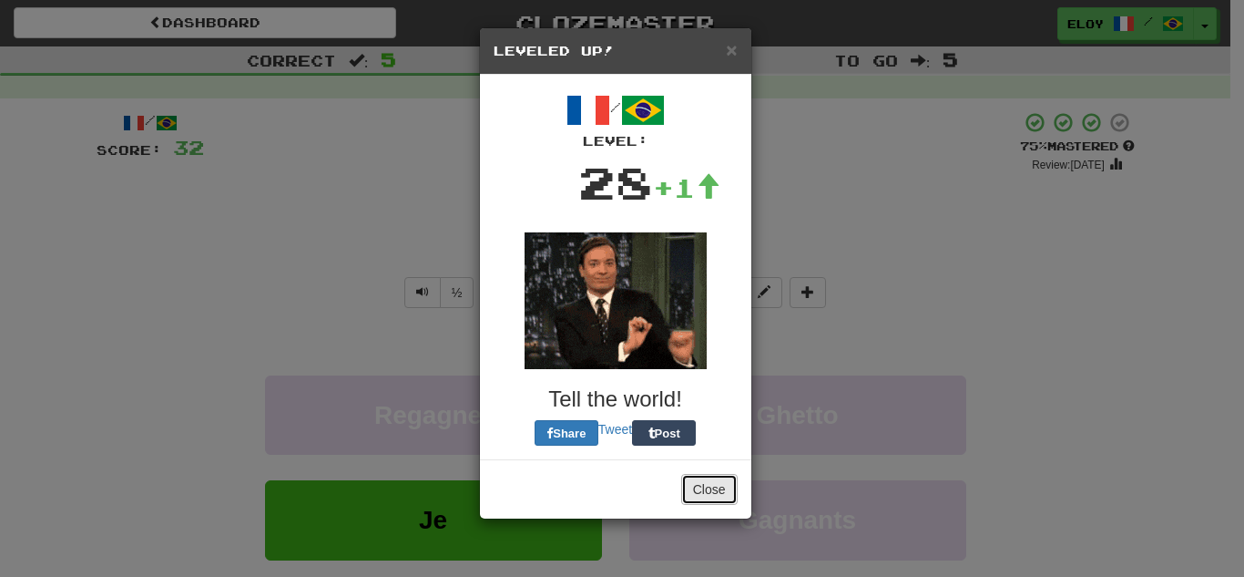
click at [701, 479] on button "Close" at bounding box center [709, 489] width 56 height 31
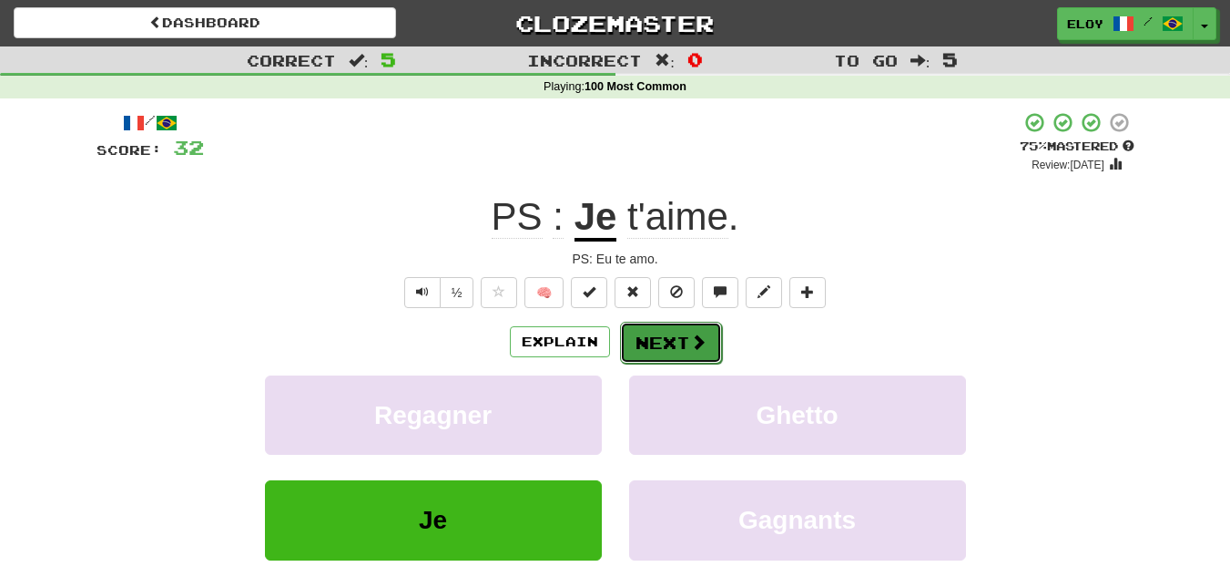
click at [649, 351] on button "Next" at bounding box center [671, 342] width 102 height 42
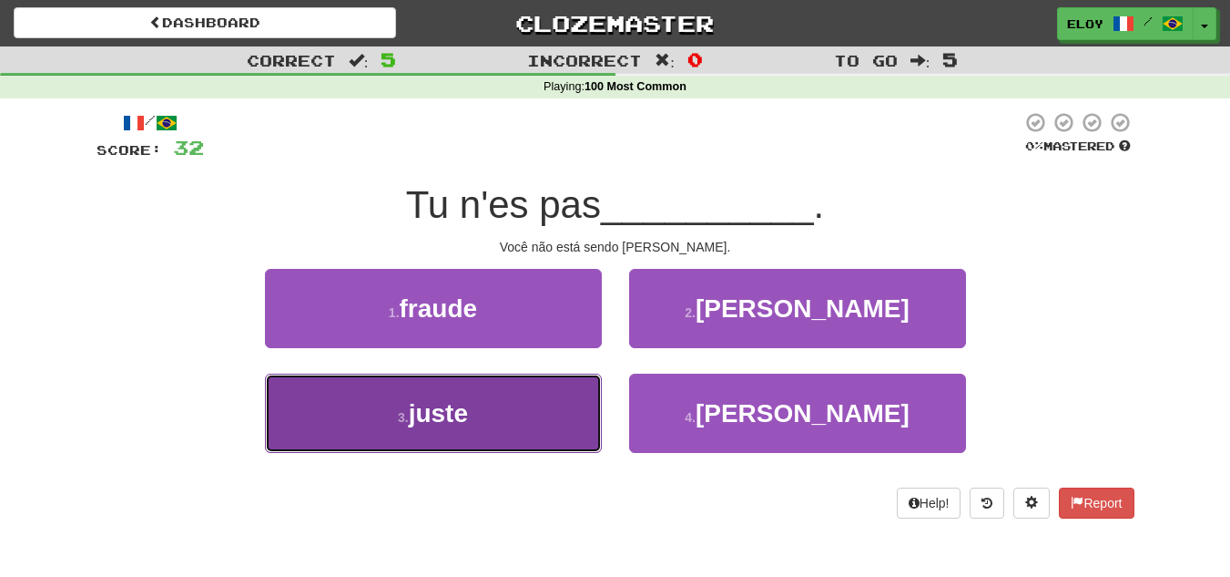
click at [545, 402] on button "3 . juste" at bounding box center [433, 412] width 337 height 79
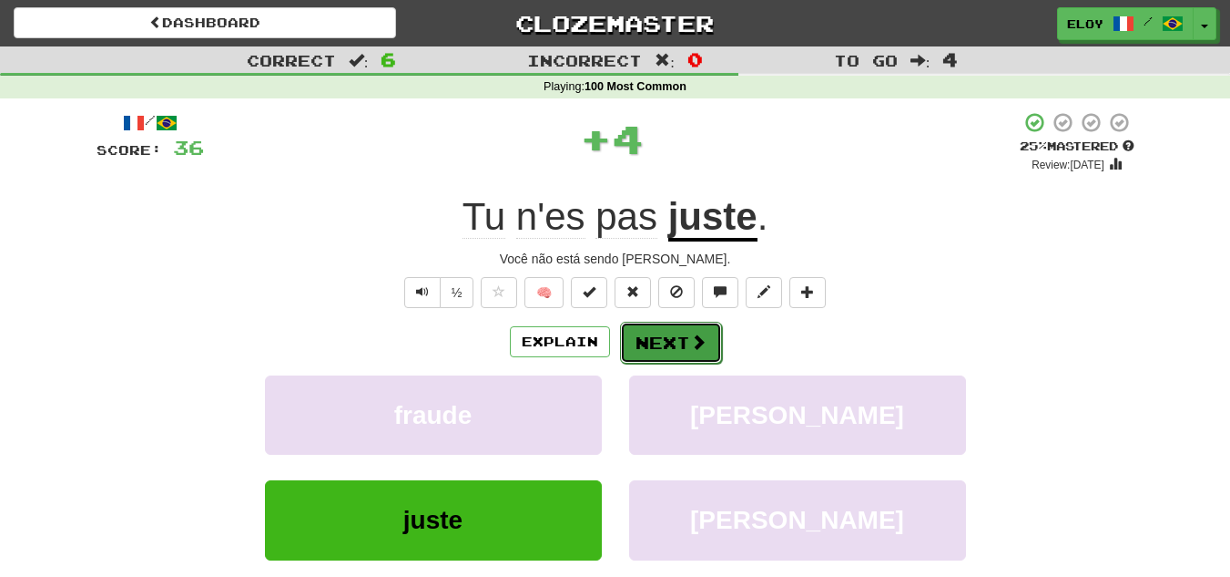
click at [646, 342] on button "Next" at bounding box center [671, 342] width 102 height 42
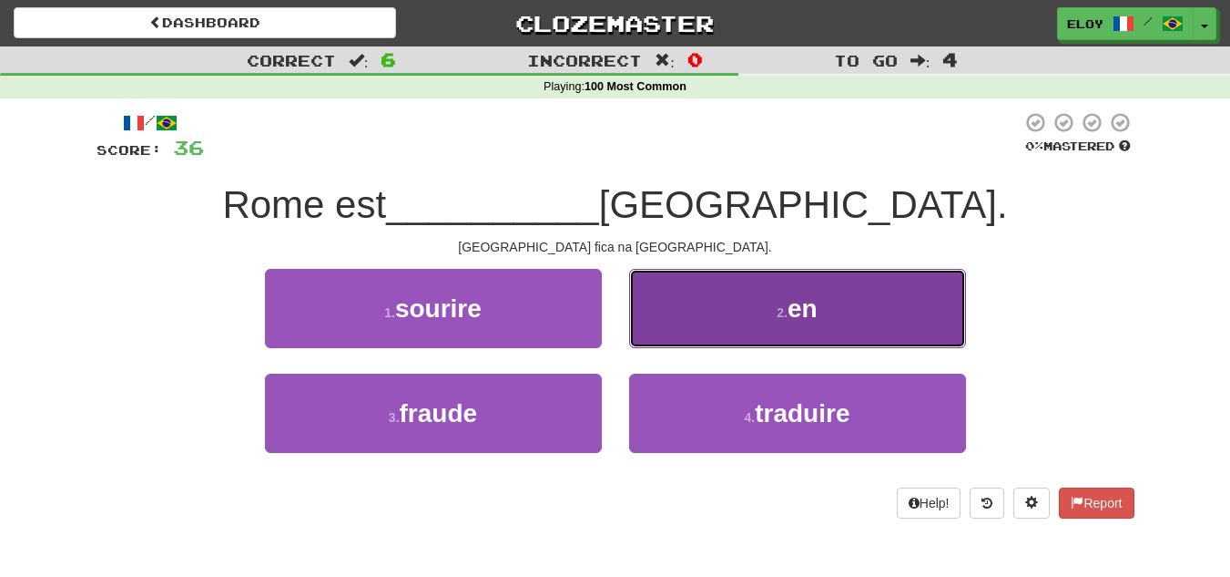
click at [749, 289] on button "2 . en" at bounding box center [797, 308] width 337 height 79
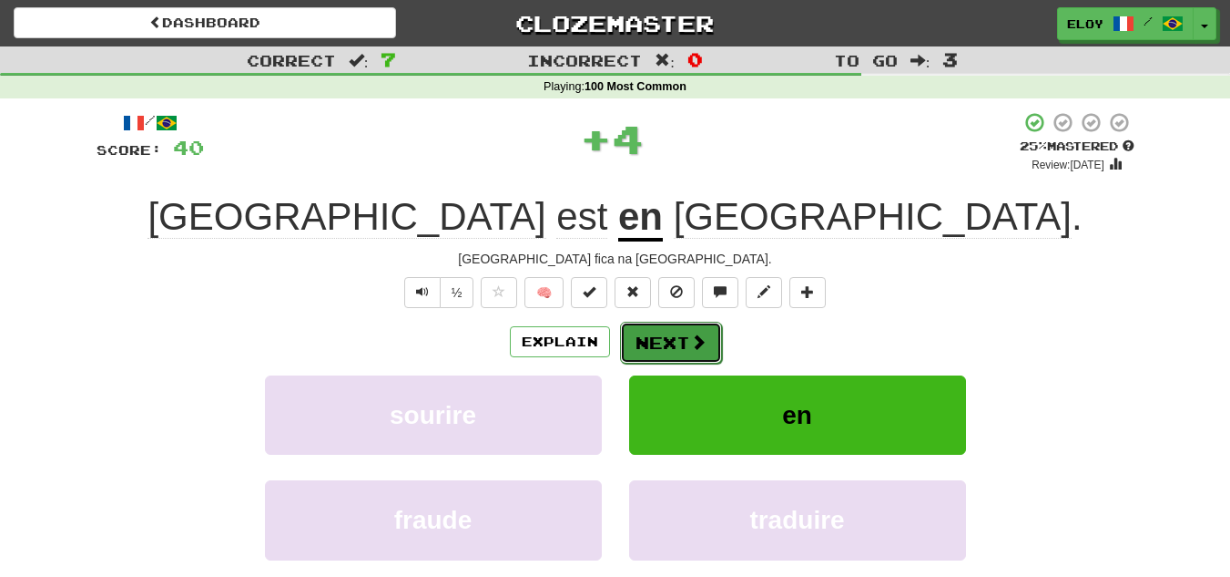
click at [675, 336] on button "Next" at bounding box center [671, 342] width 102 height 42
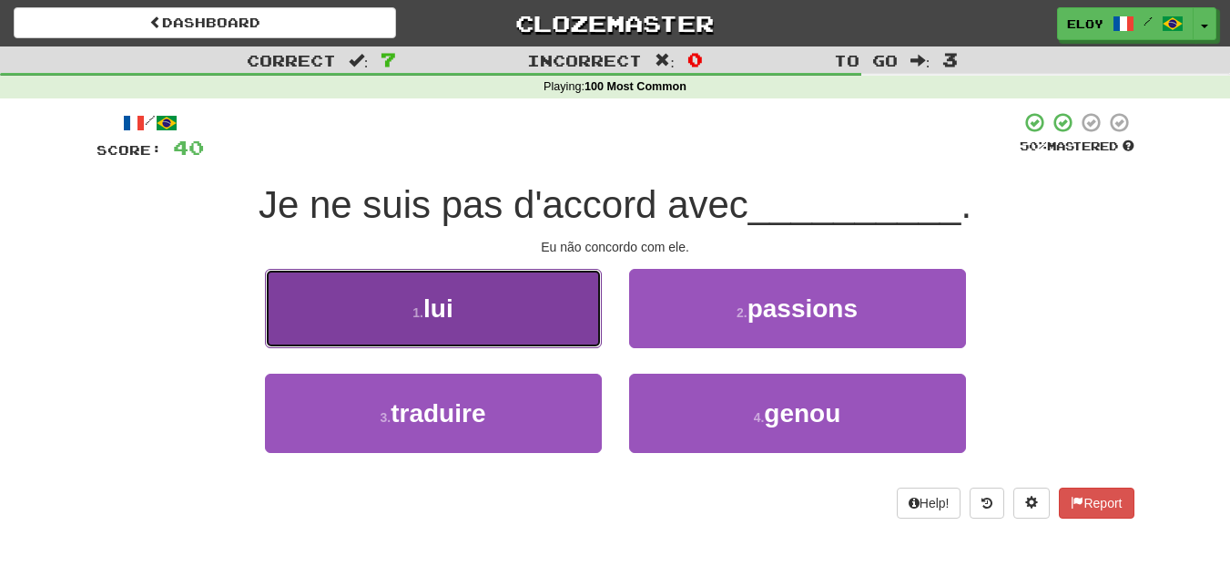
click at [470, 310] on button "1 . lui" at bounding box center [433, 308] width 337 height 79
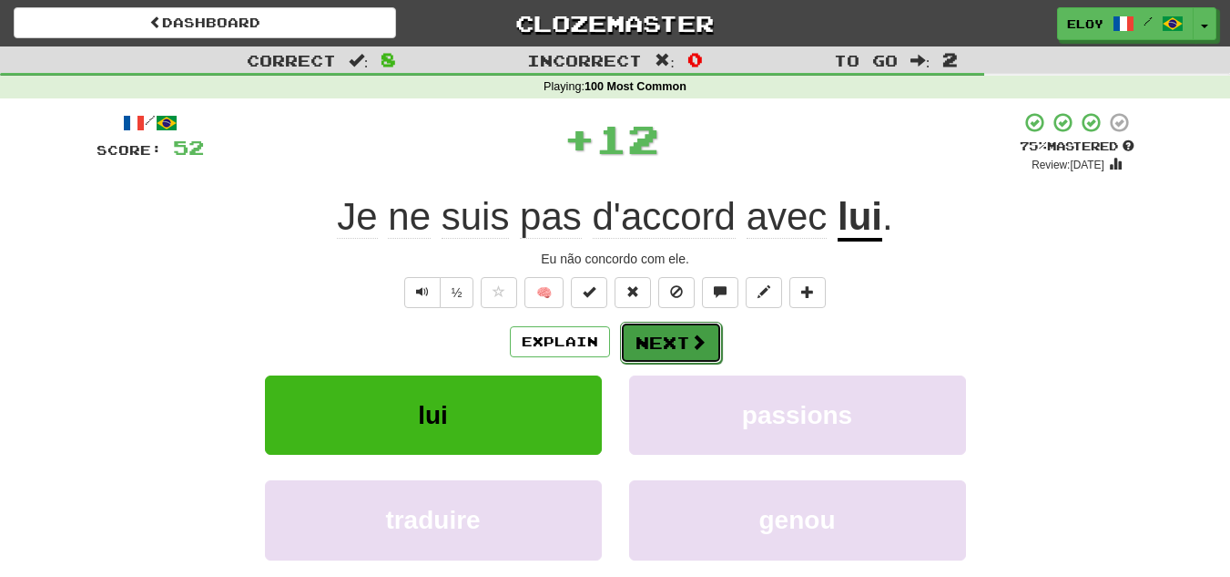
click at [641, 346] on button "Next" at bounding box center [671, 342] width 102 height 42
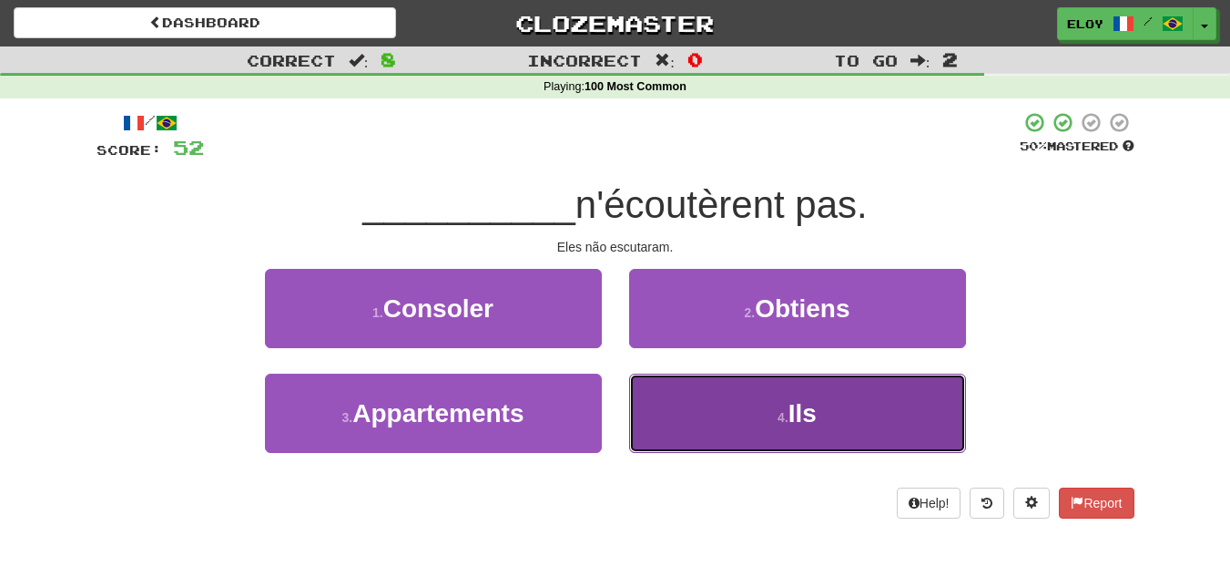
click at [716, 420] on button "4 . Ils" at bounding box center [797, 412] width 337 height 79
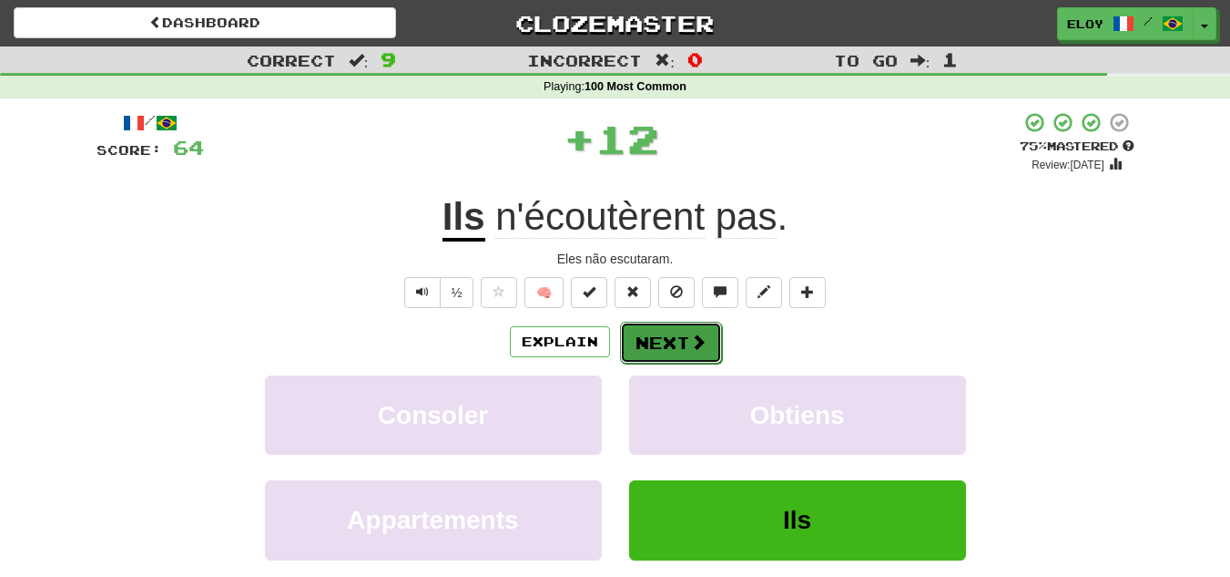
click at [690, 333] on span at bounding box center [698, 341] width 16 height 16
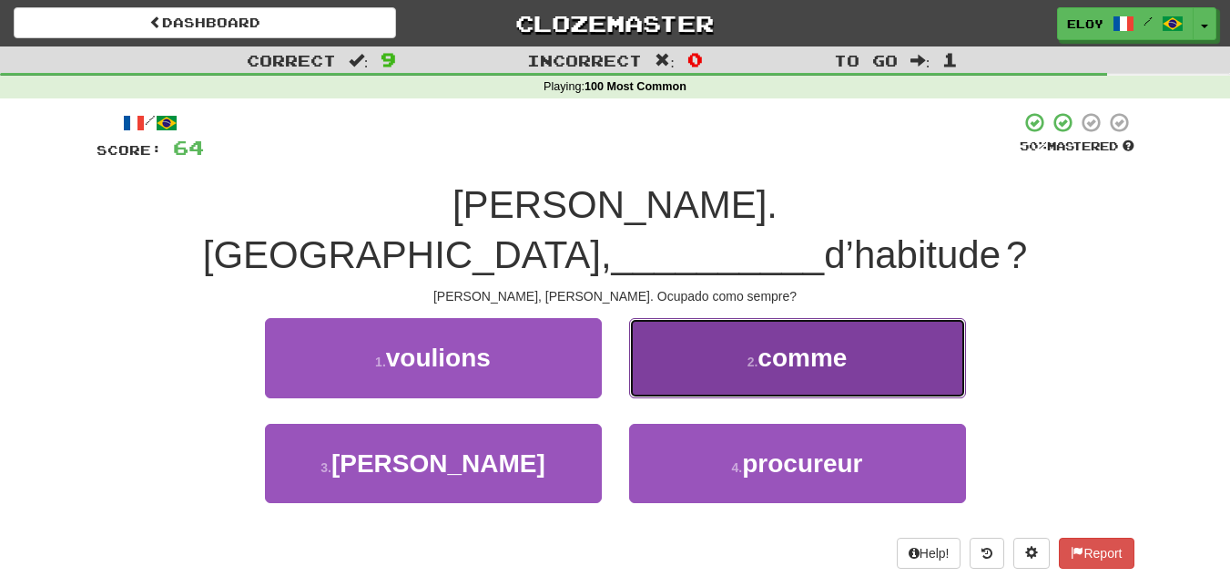
click at [727, 318] on button "2 . comme" at bounding box center [797, 357] width 337 height 79
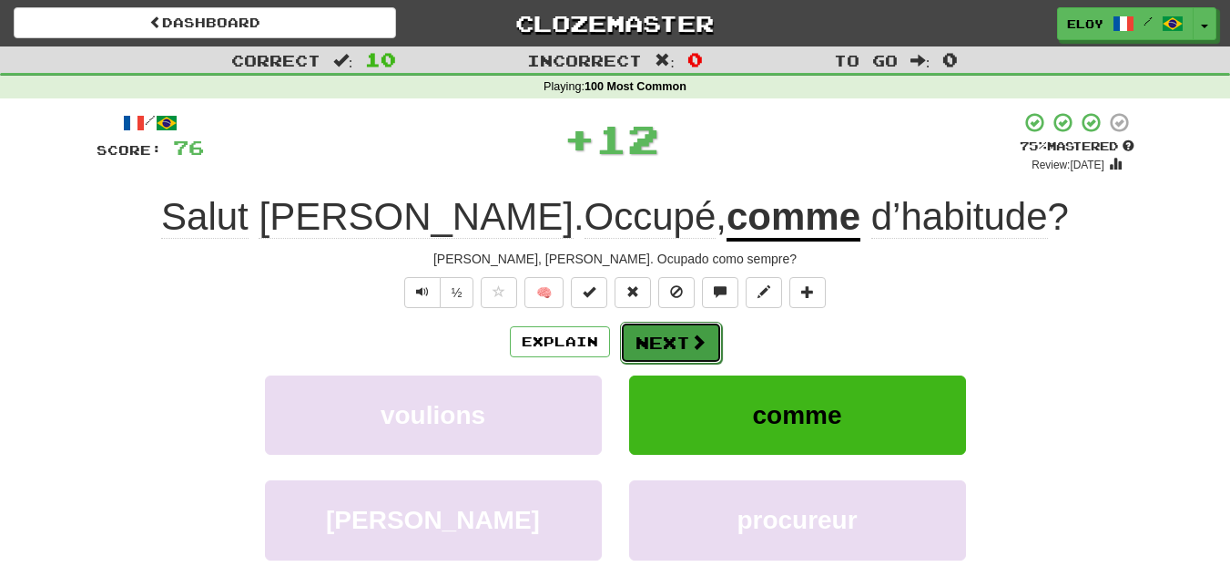
click at [683, 348] on button "Next" at bounding box center [671, 342] width 102 height 42
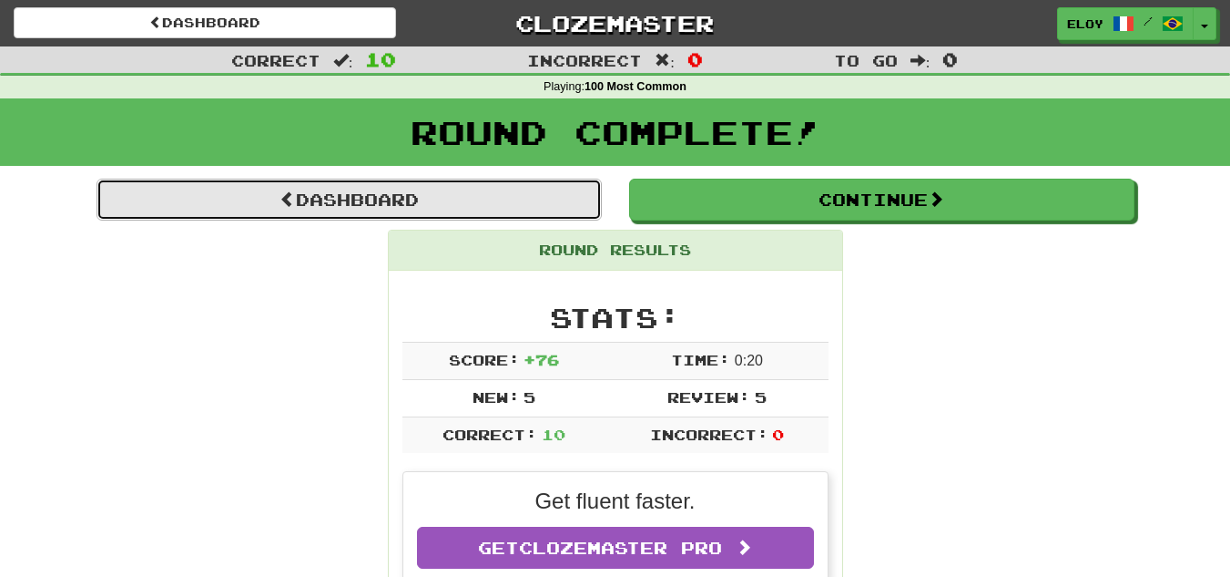
click at [523, 195] on link "Dashboard" at bounding box center [349, 200] width 505 height 42
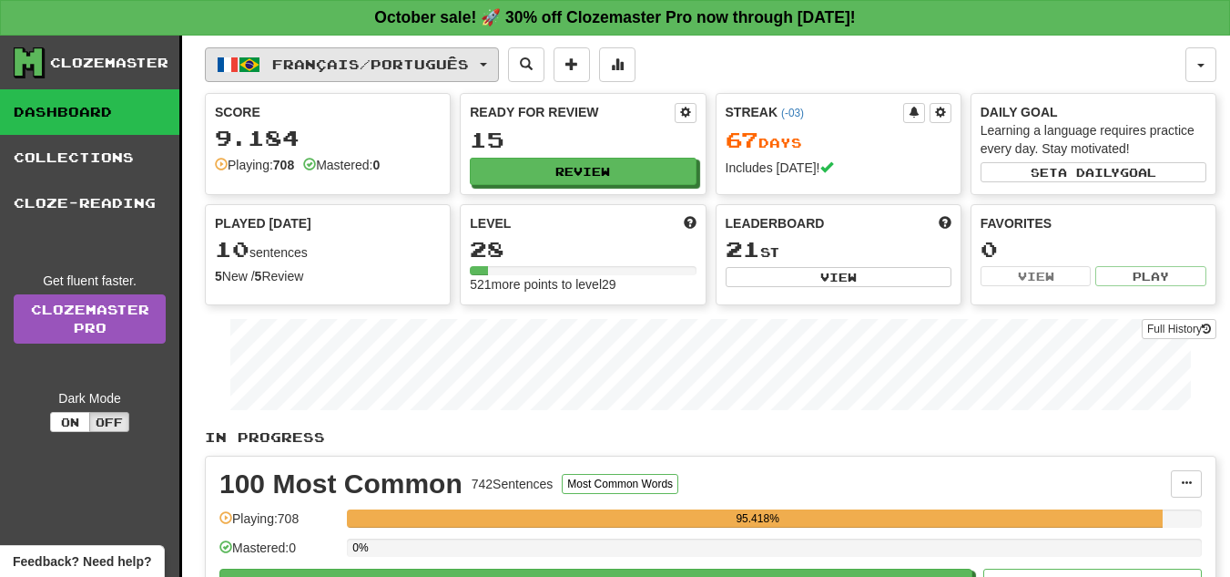
click at [466, 50] on button "Français / Português" at bounding box center [352, 64] width 294 height 35
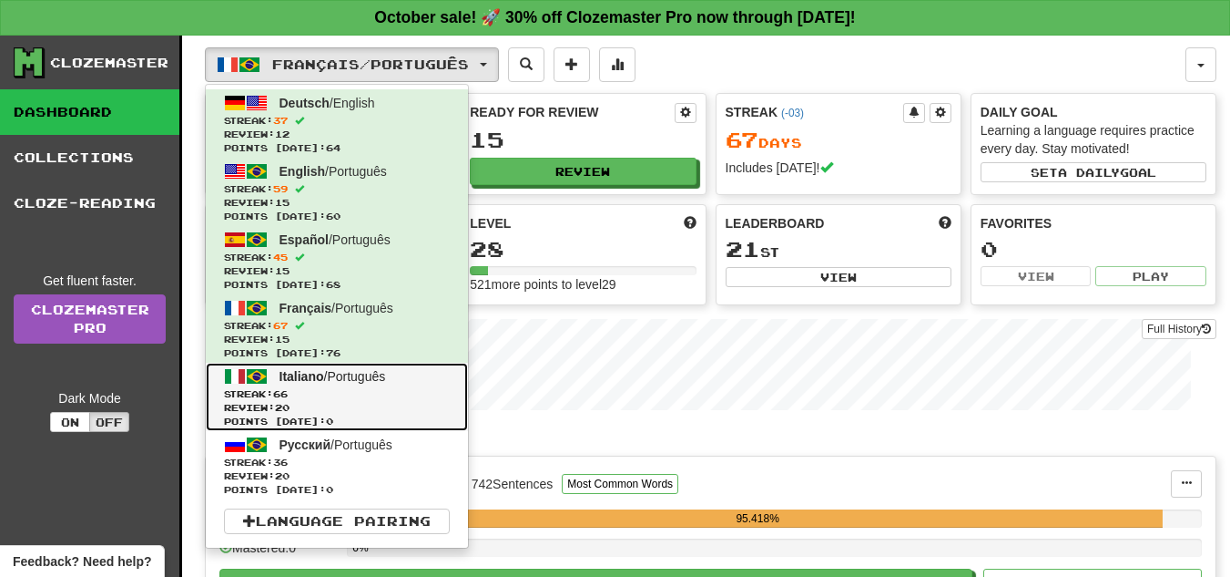
click at [392, 384] on link "Italiano / Português Streak: 66 Review: 20 Points [DATE]: 0" at bounding box center [337, 396] width 262 height 68
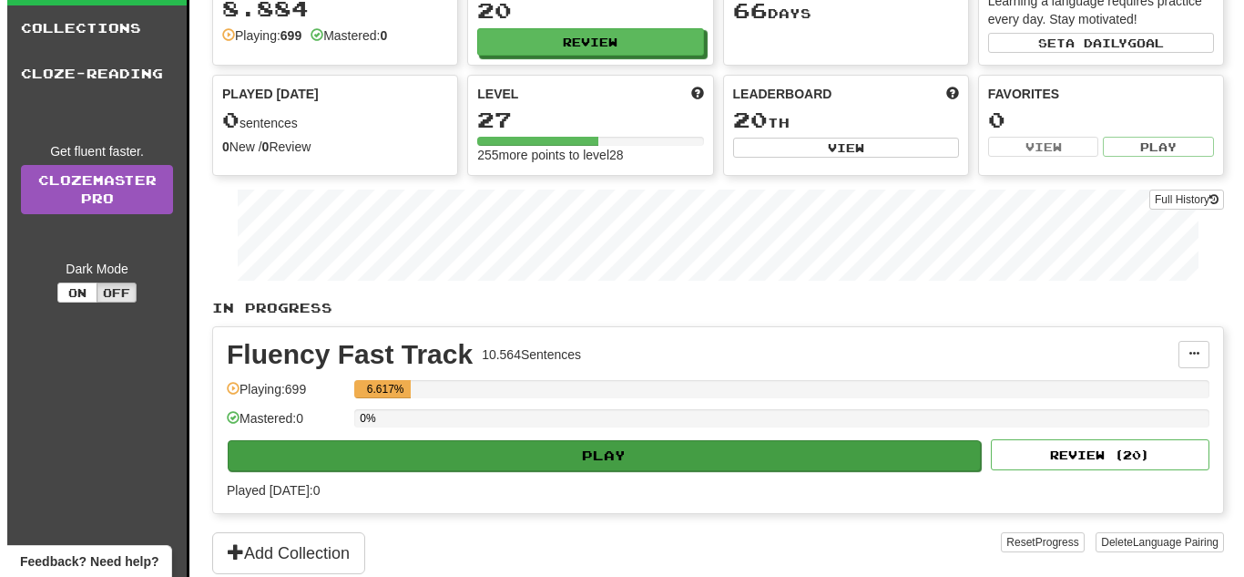
scroll to position [130, 0]
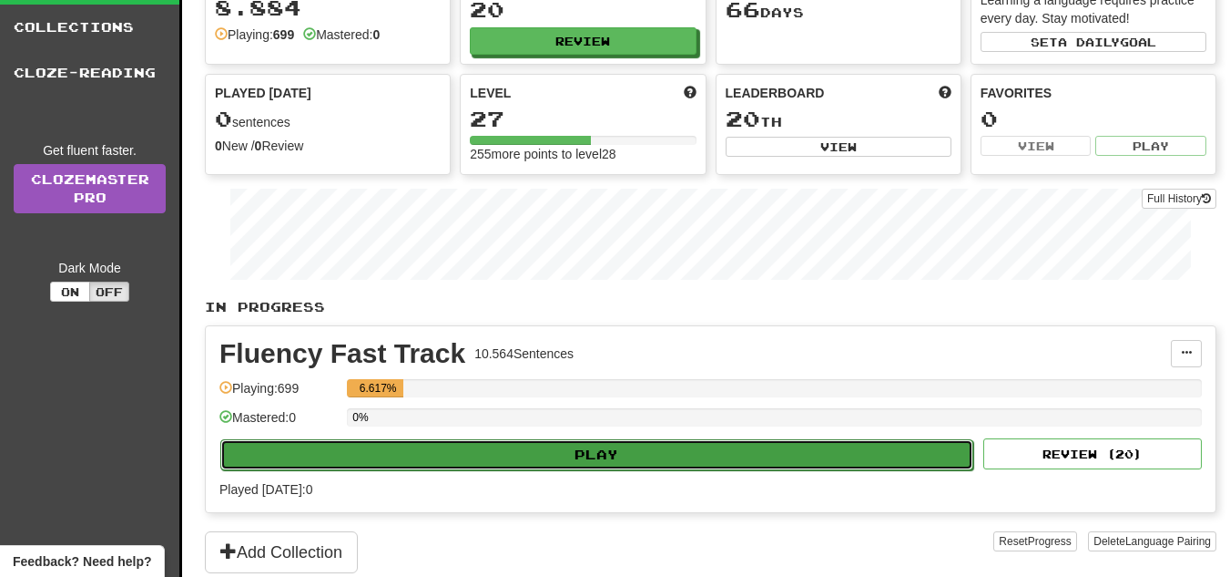
click at [464, 445] on button "Play" at bounding box center [596, 454] width 753 height 31
select select "**"
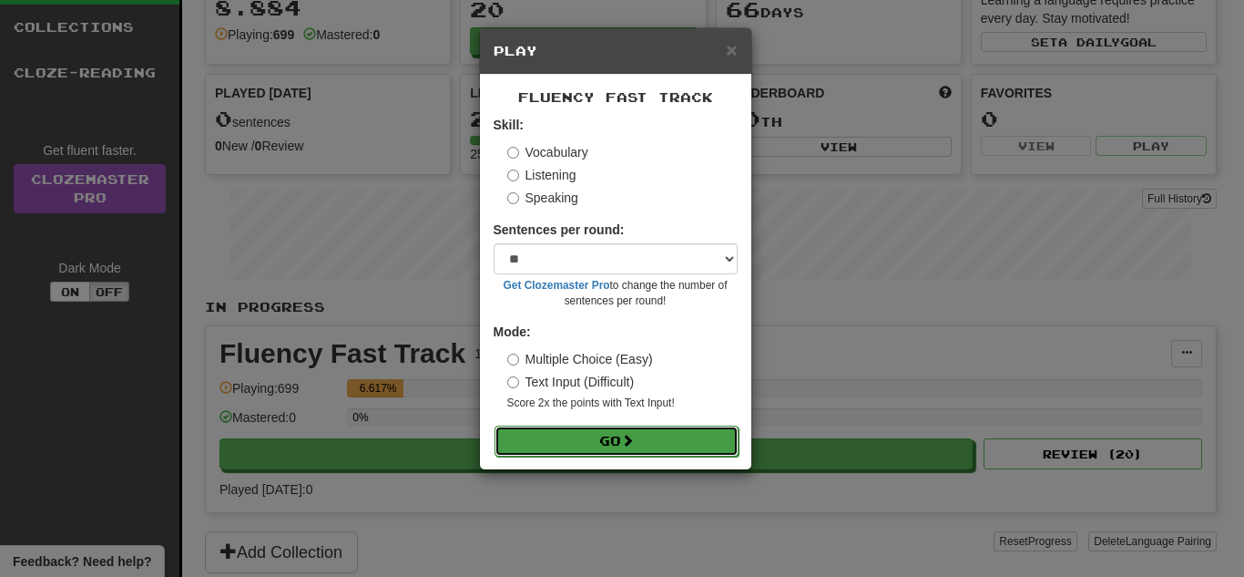
click at [589, 428] on button "Go" at bounding box center [617, 440] width 244 height 31
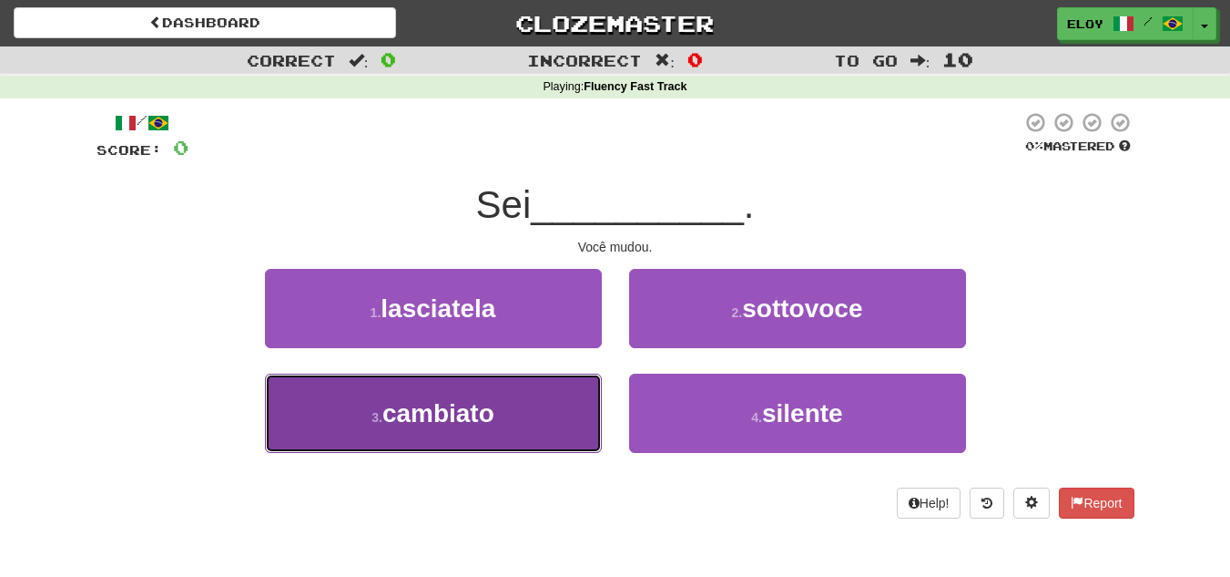
click at [577, 417] on button "3 . cambiato" at bounding box center [433, 412] width 337 height 79
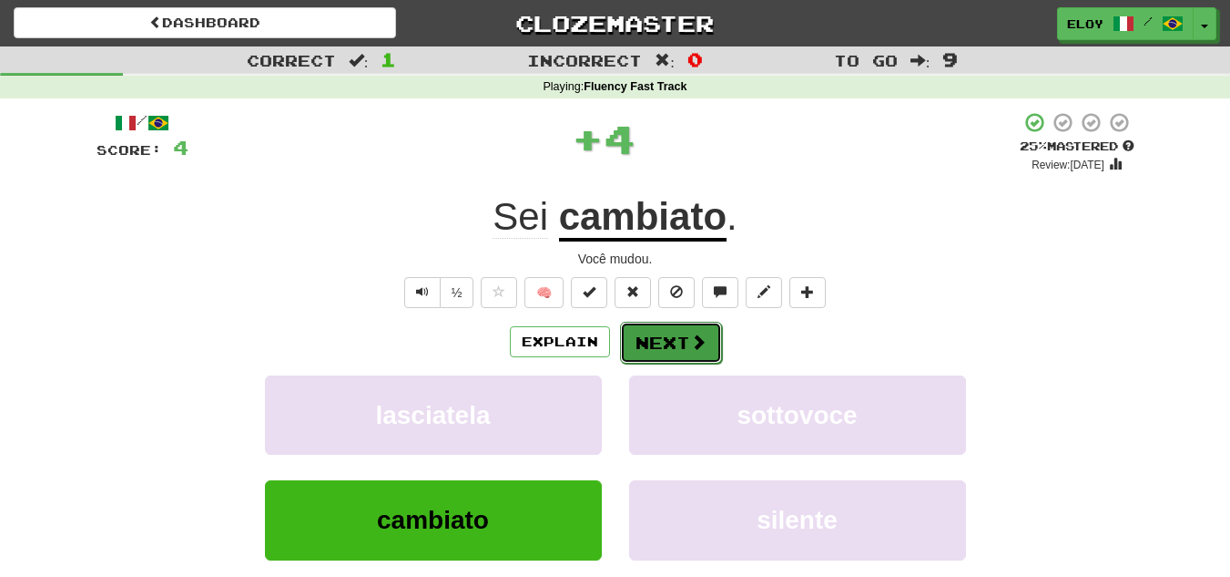
click at [679, 351] on button "Next" at bounding box center [671, 342] width 102 height 42
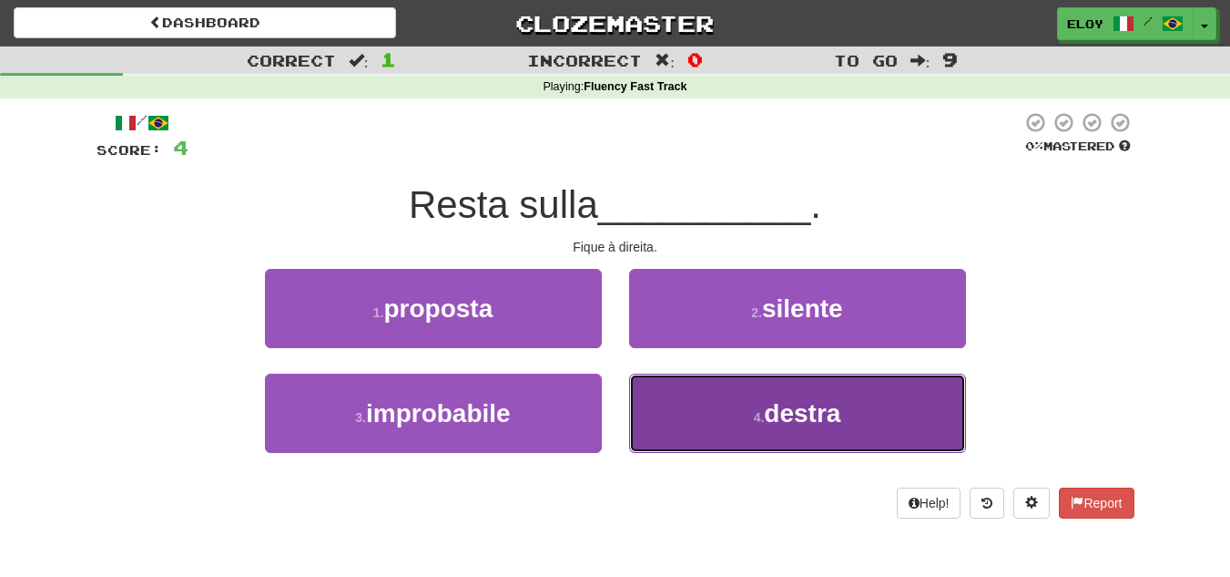
click at [781, 434] on button "4 . destra" at bounding box center [797, 412] width 337 height 79
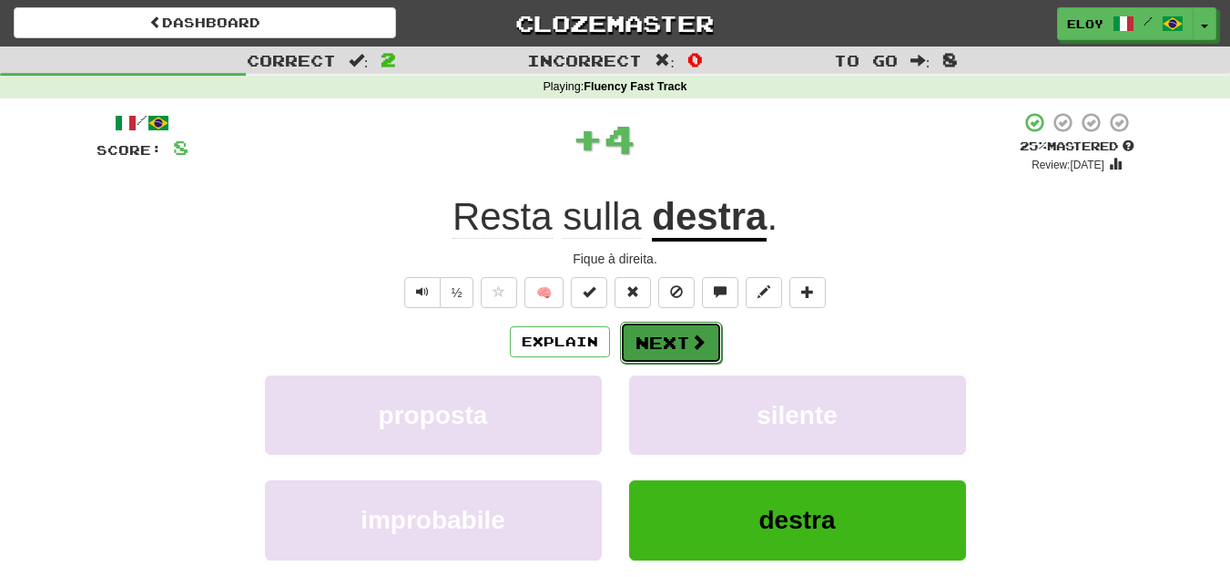
click at [678, 351] on button "Next" at bounding box center [671, 342] width 102 height 42
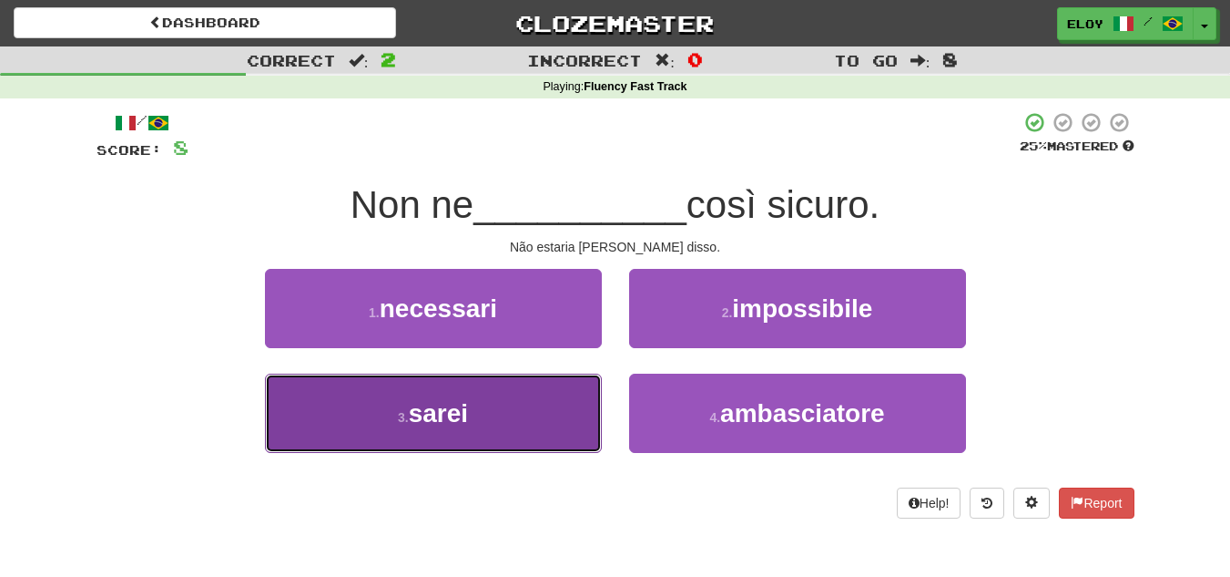
click at [533, 424] on button "3 . sarei" at bounding box center [433, 412] width 337 height 79
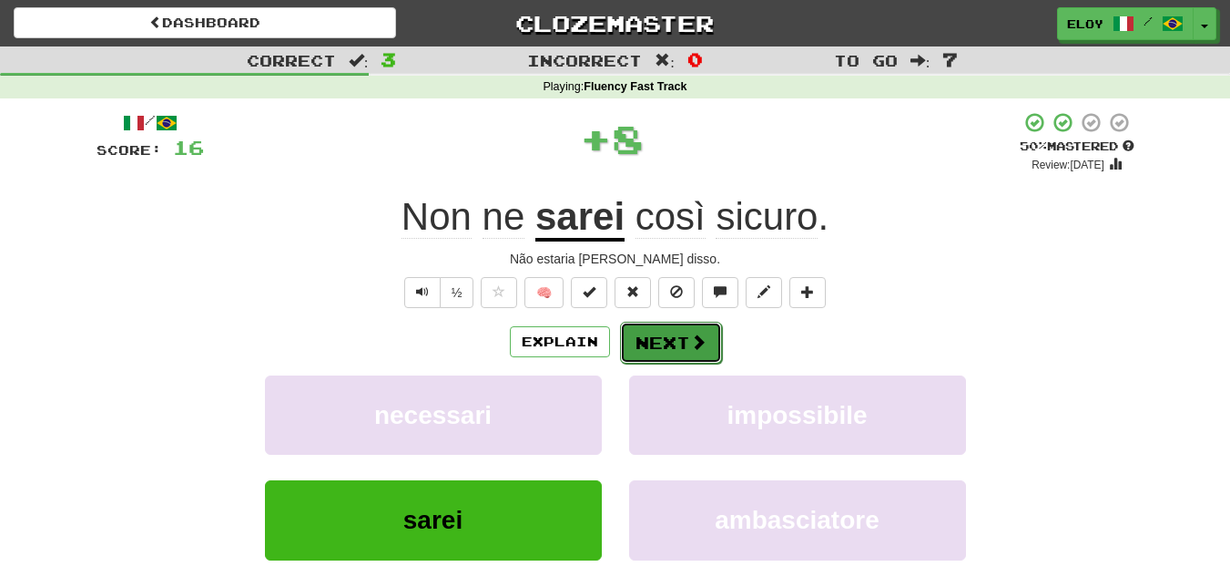
click at [686, 340] on button "Next" at bounding box center [671, 342] width 102 height 42
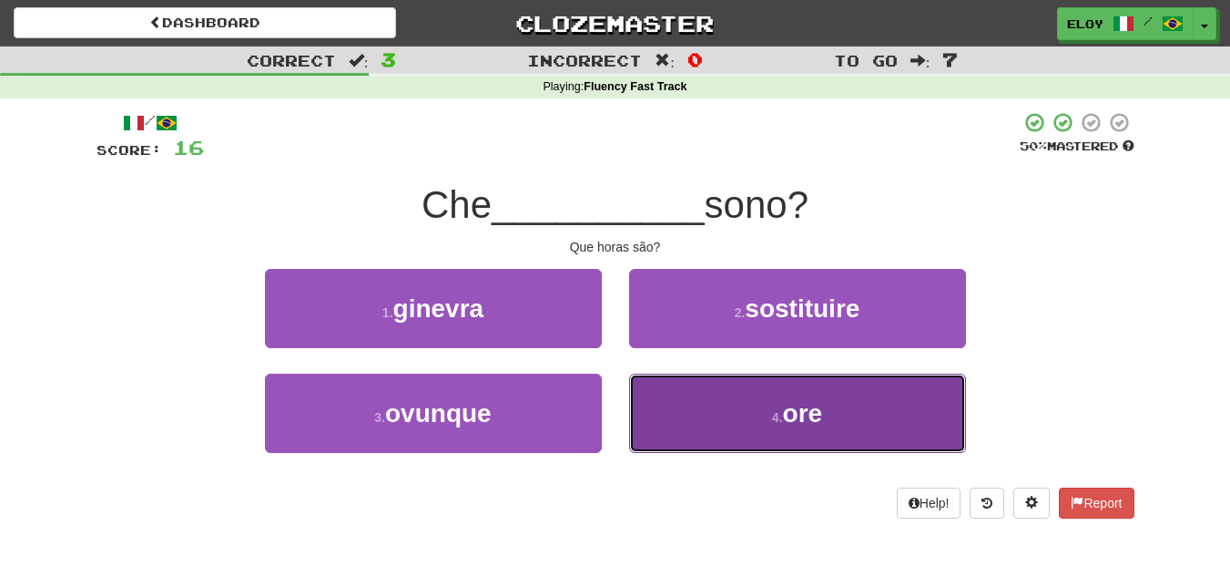
click at [716, 400] on button "4 . ore" at bounding box center [797, 412] width 337 height 79
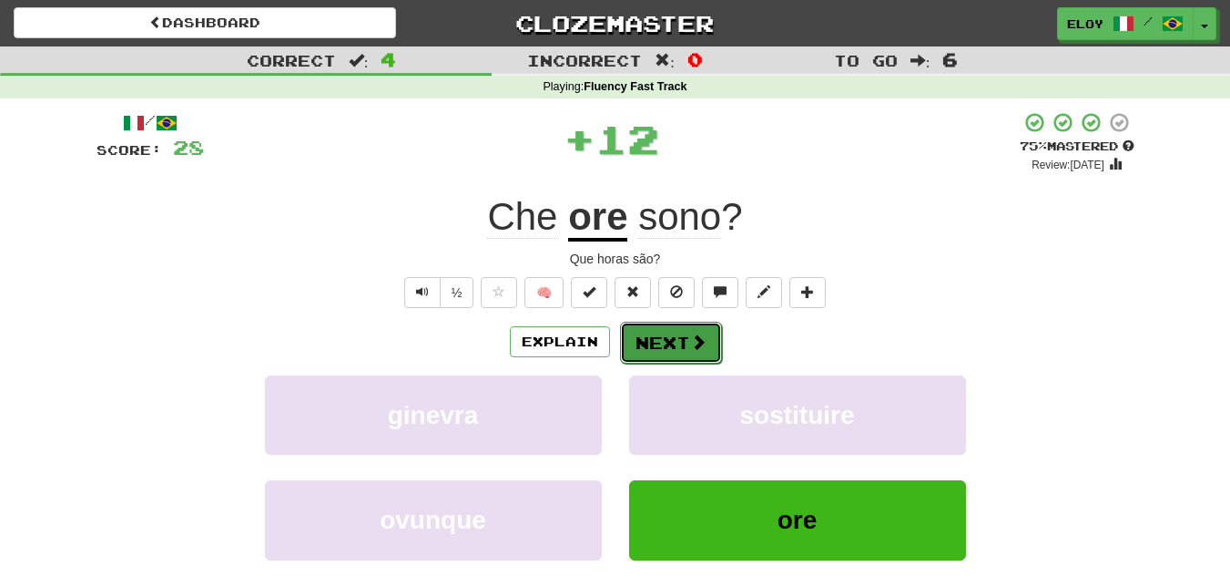
click at [692, 360] on button "Next" at bounding box center [671, 342] width 102 height 42
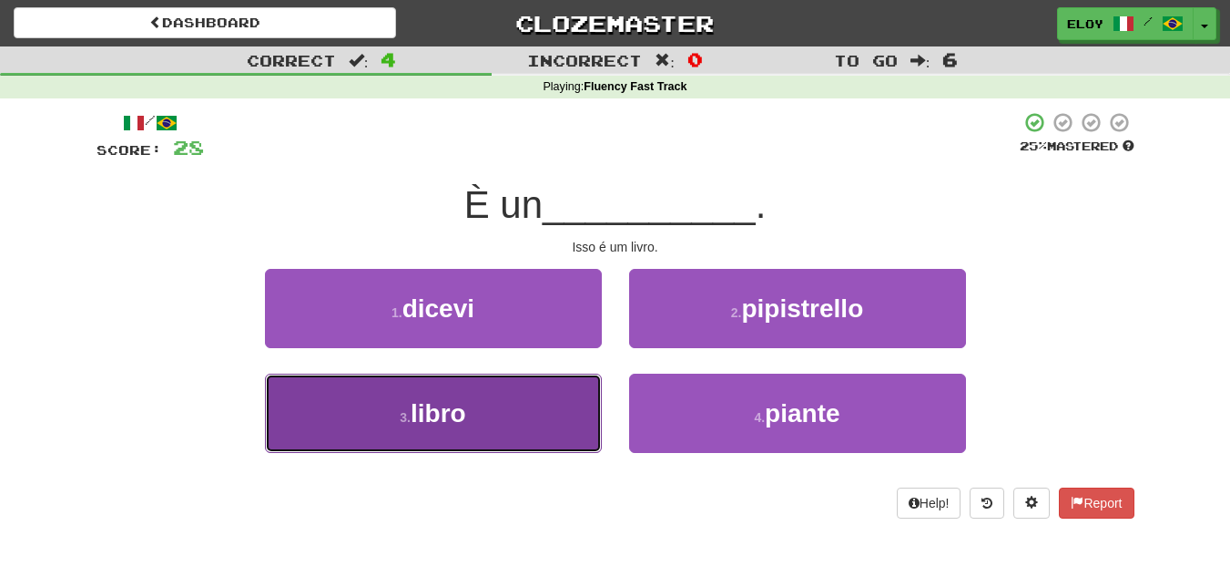
click at [596, 396] on button "3 . libro" at bounding box center [433, 412] width 337 height 79
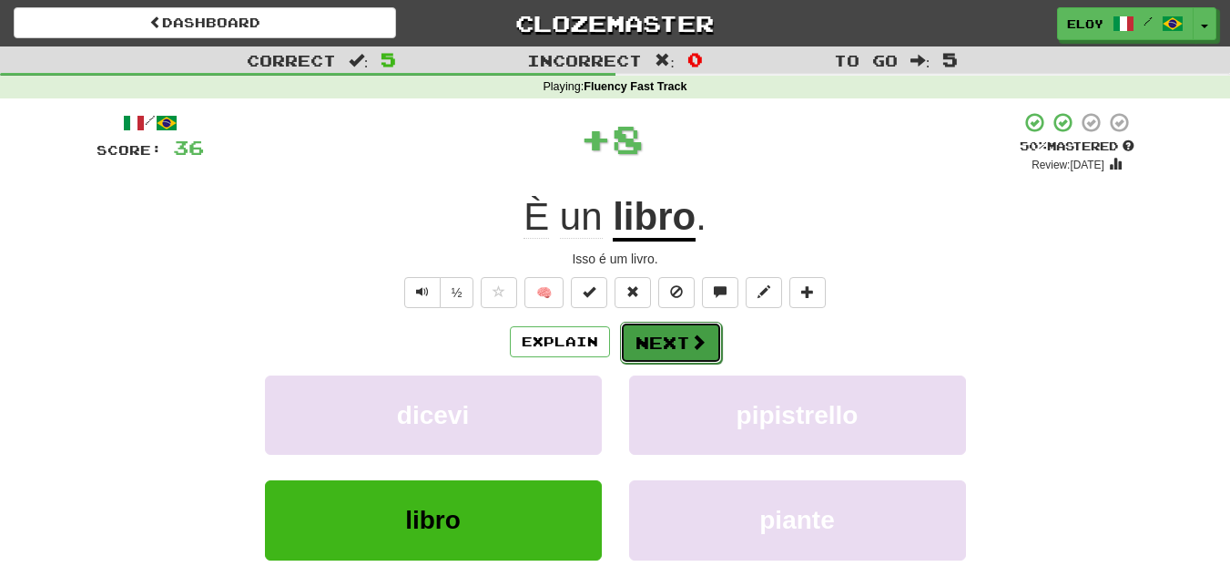
click at [667, 342] on button "Next" at bounding box center [671, 342] width 102 height 42
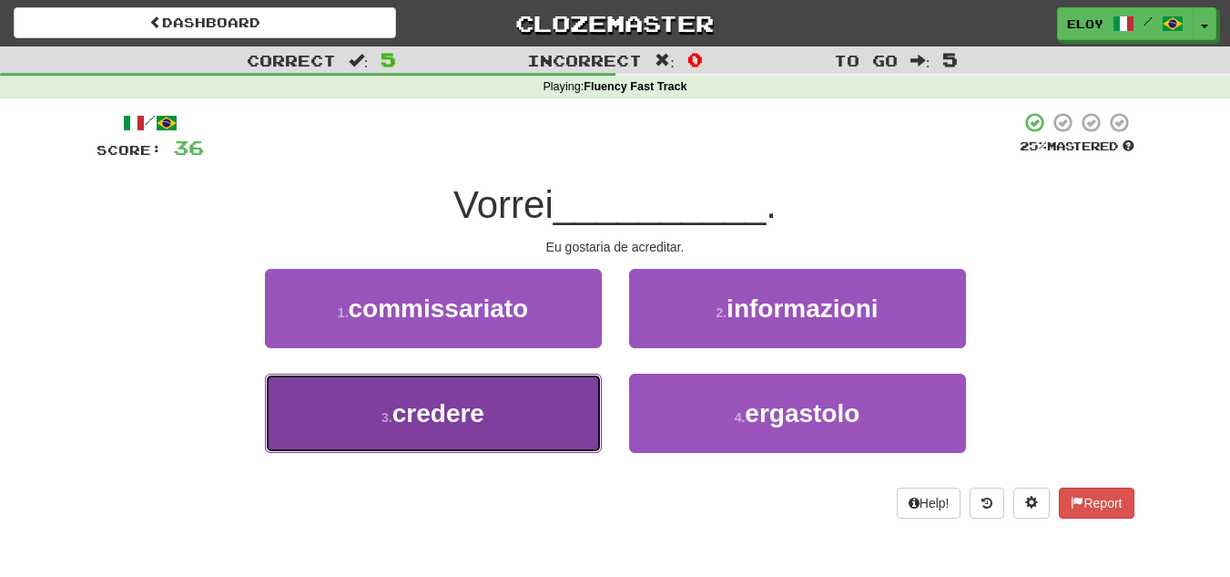
click at [546, 398] on button "3 . credere" at bounding box center [433, 412] width 337 height 79
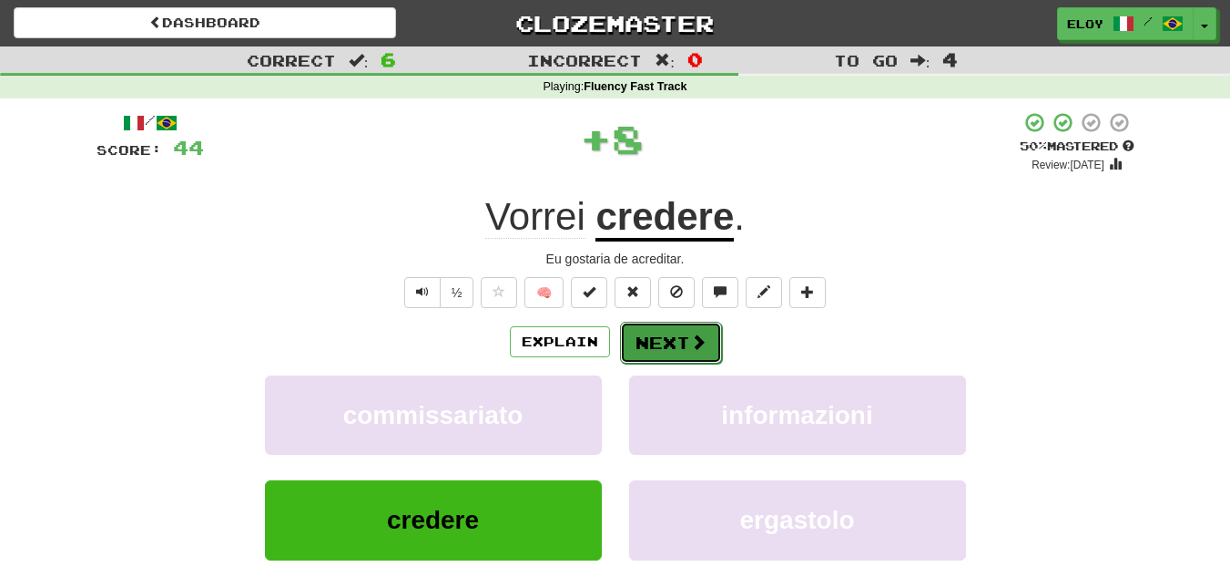
click at [680, 335] on button "Next" at bounding box center [671, 342] width 102 height 42
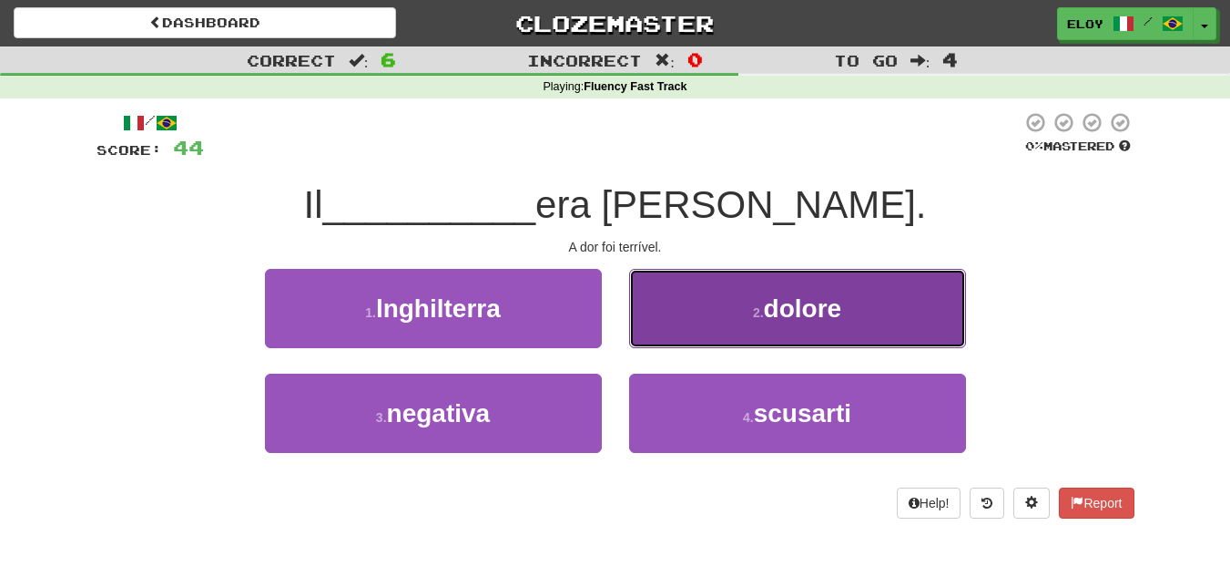
click at [775, 325] on button "2 . dolore" at bounding box center [797, 308] width 337 height 79
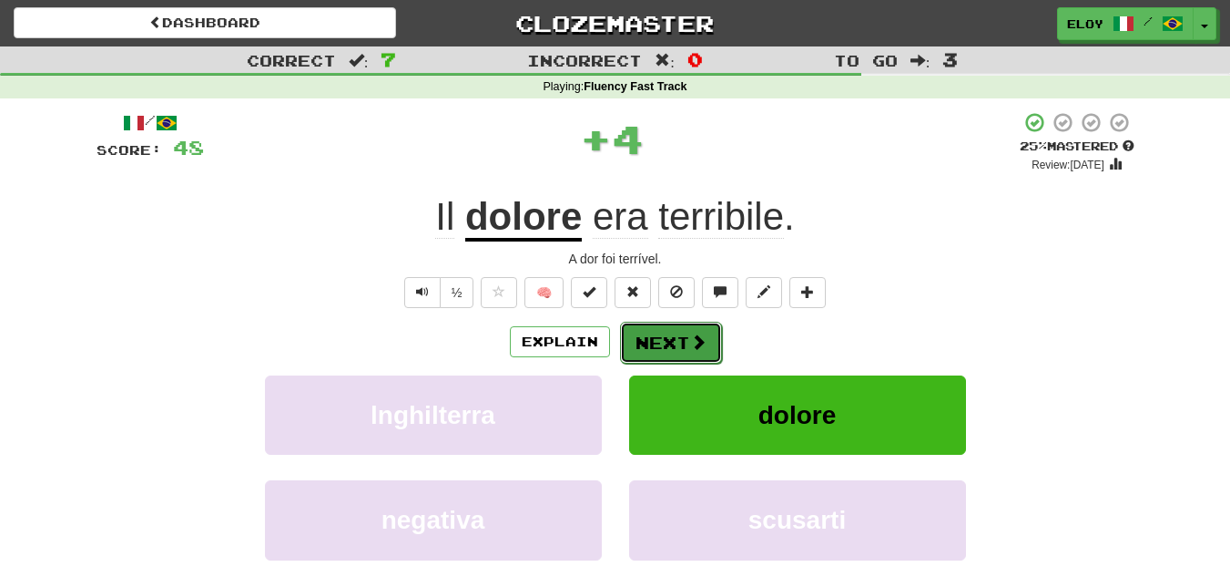
click at [679, 352] on button "Next" at bounding box center [671, 342] width 102 height 42
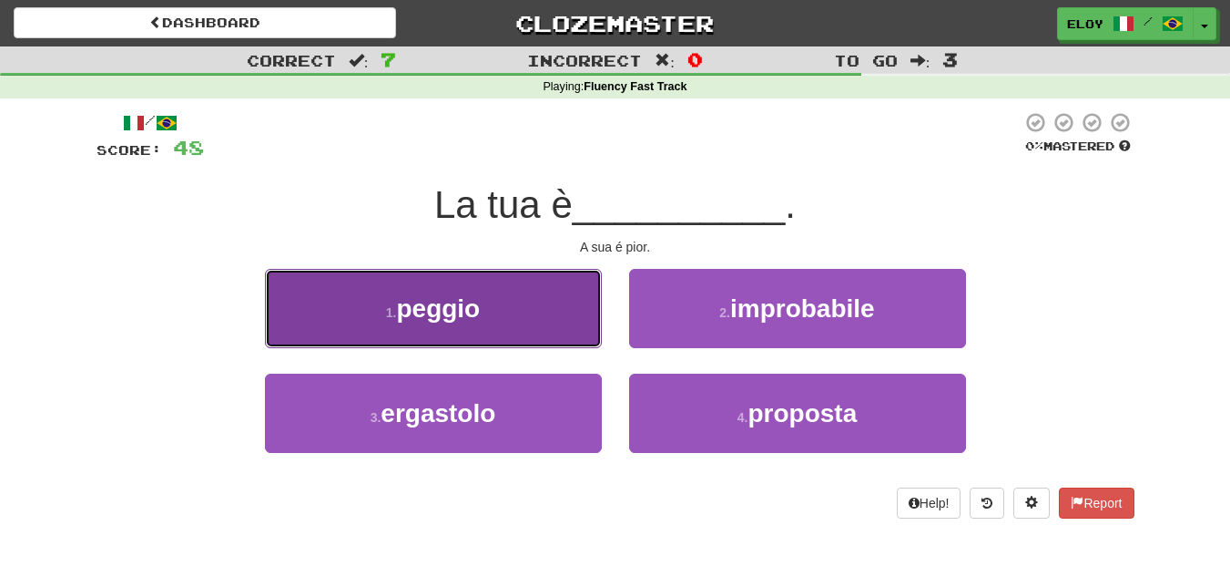
click at [541, 319] on button "1 . peggio" at bounding box center [433, 308] width 337 height 79
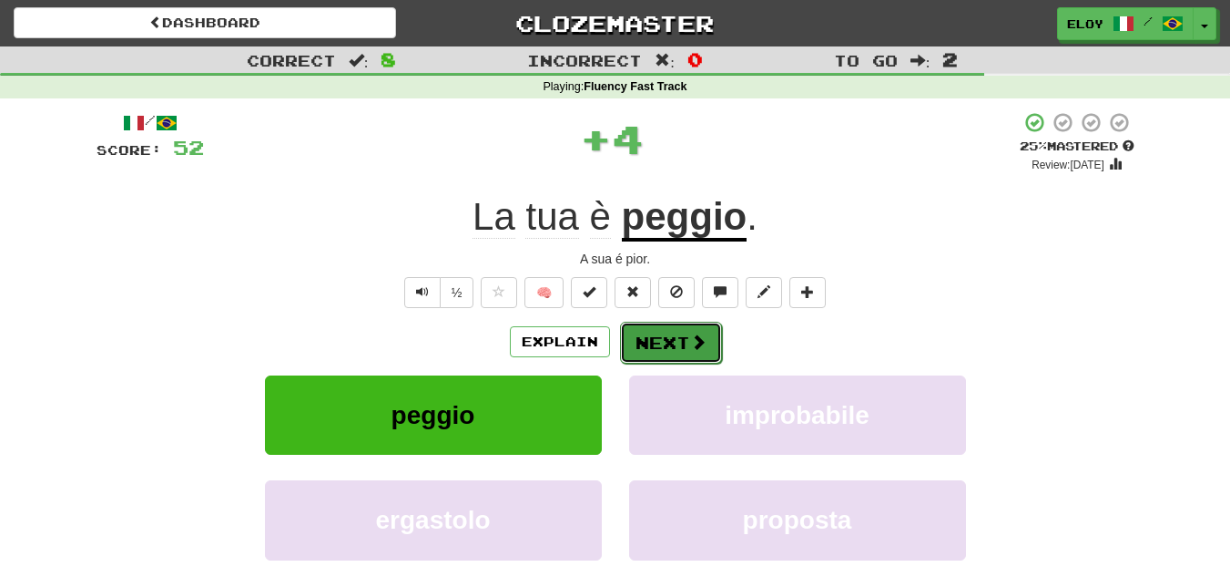
click at [690, 333] on span at bounding box center [698, 341] width 16 height 16
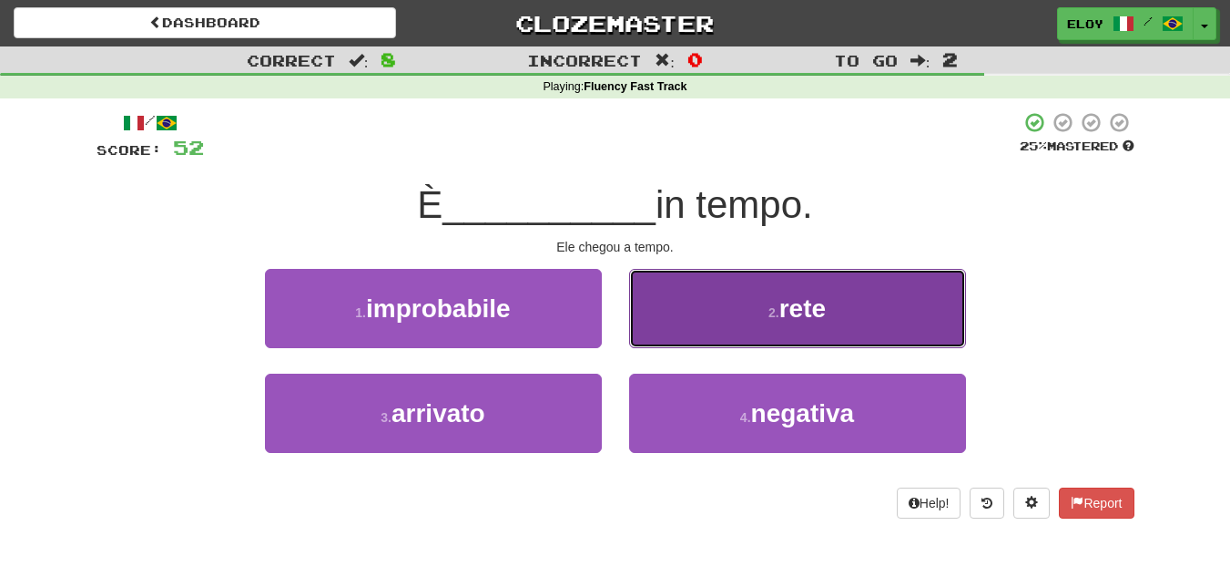
click at [810, 301] on span "rete" at bounding box center [803, 308] width 46 height 28
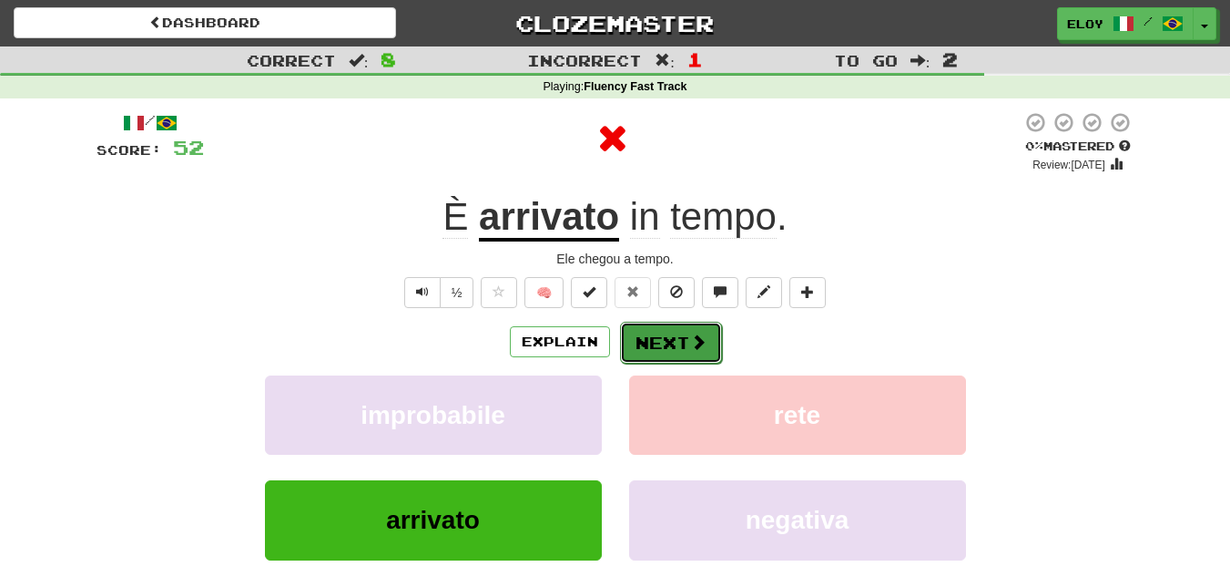
click at [669, 336] on button "Next" at bounding box center [671, 342] width 102 height 42
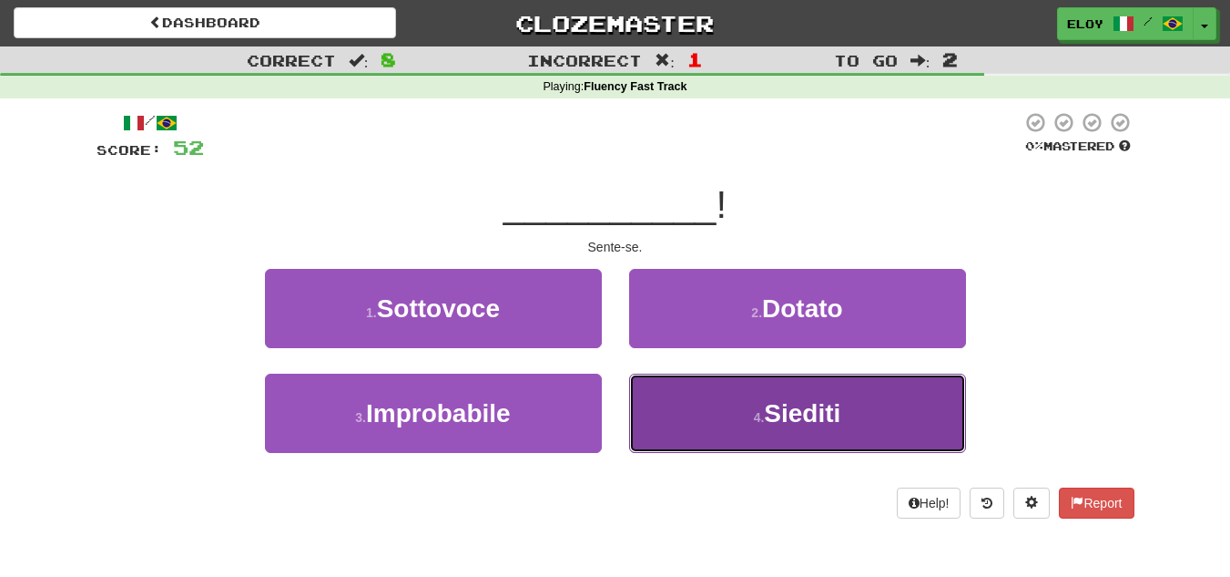
click at [757, 397] on button "4 . Siediti" at bounding box center [797, 412] width 337 height 79
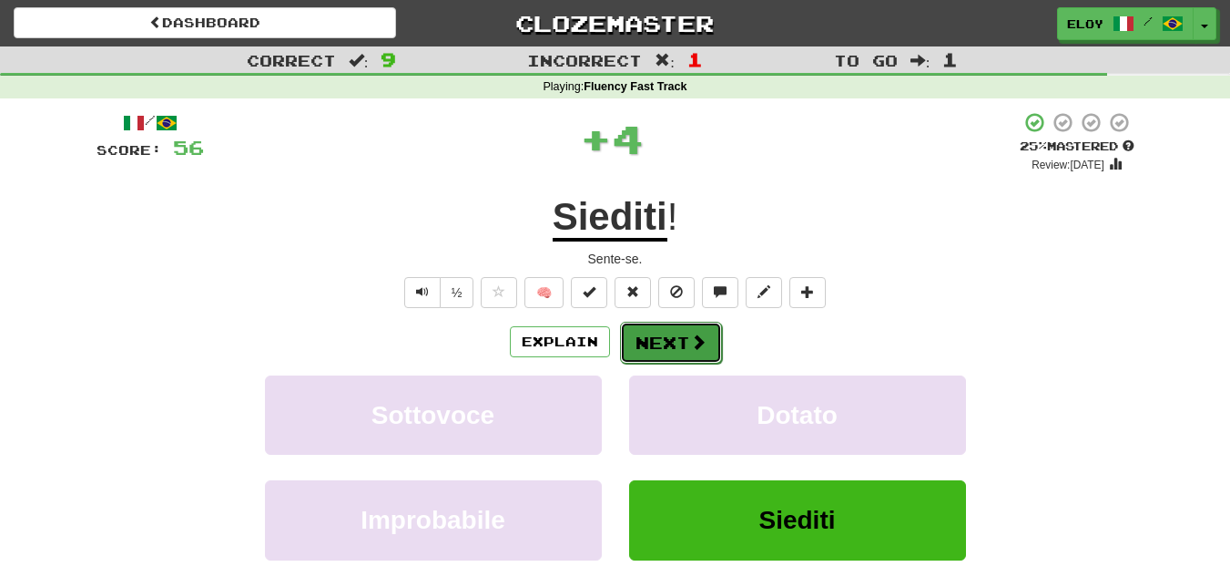
click at [702, 352] on button "Next" at bounding box center [671, 342] width 102 height 42
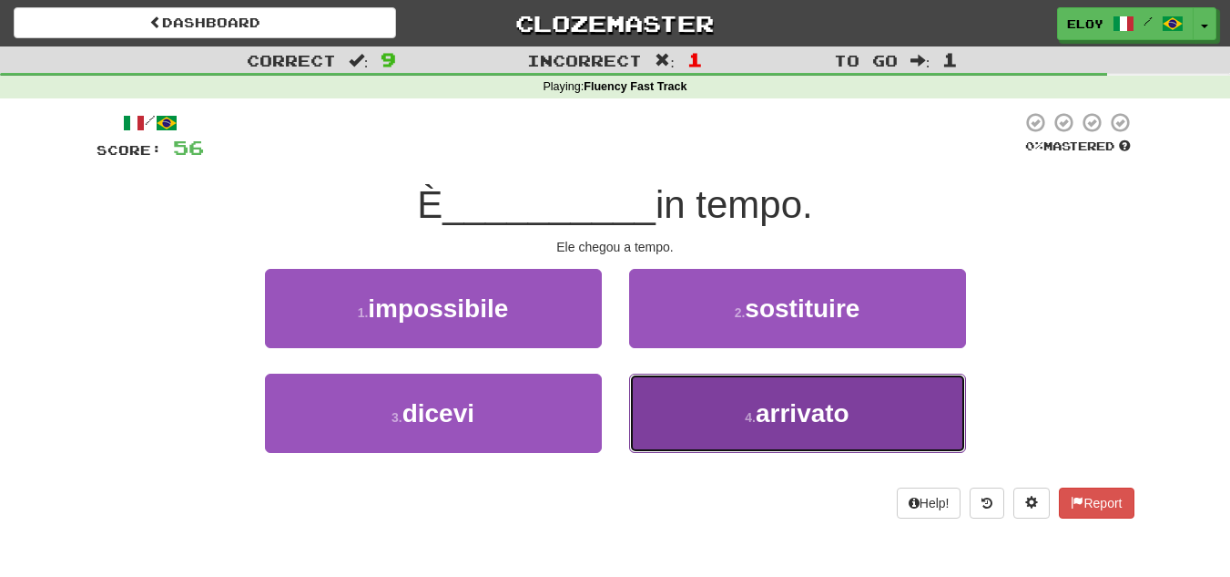
click at [704, 403] on button "4 . arrivato" at bounding box center [797, 412] width 337 height 79
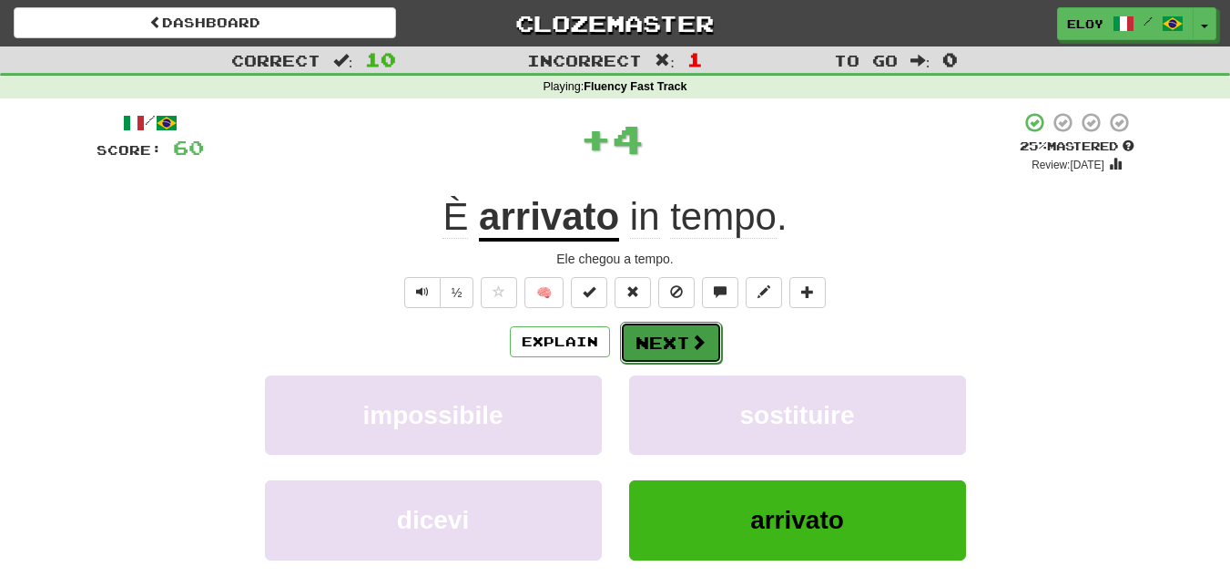
click at [671, 350] on button "Next" at bounding box center [671, 342] width 102 height 42
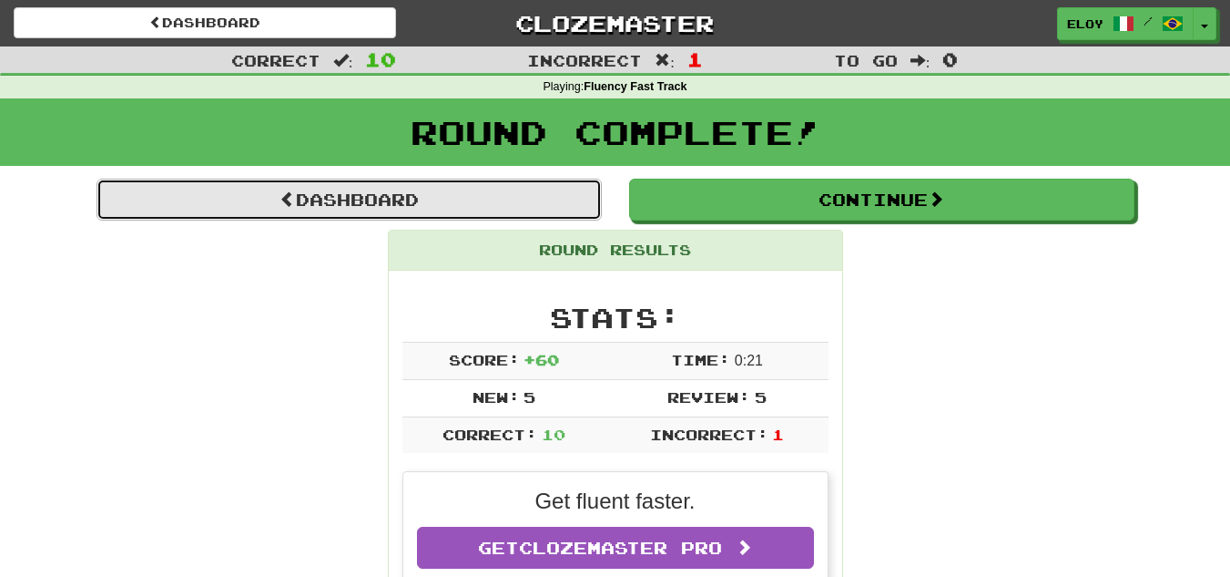
click at [536, 200] on link "Dashboard" at bounding box center [349, 200] width 505 height 42
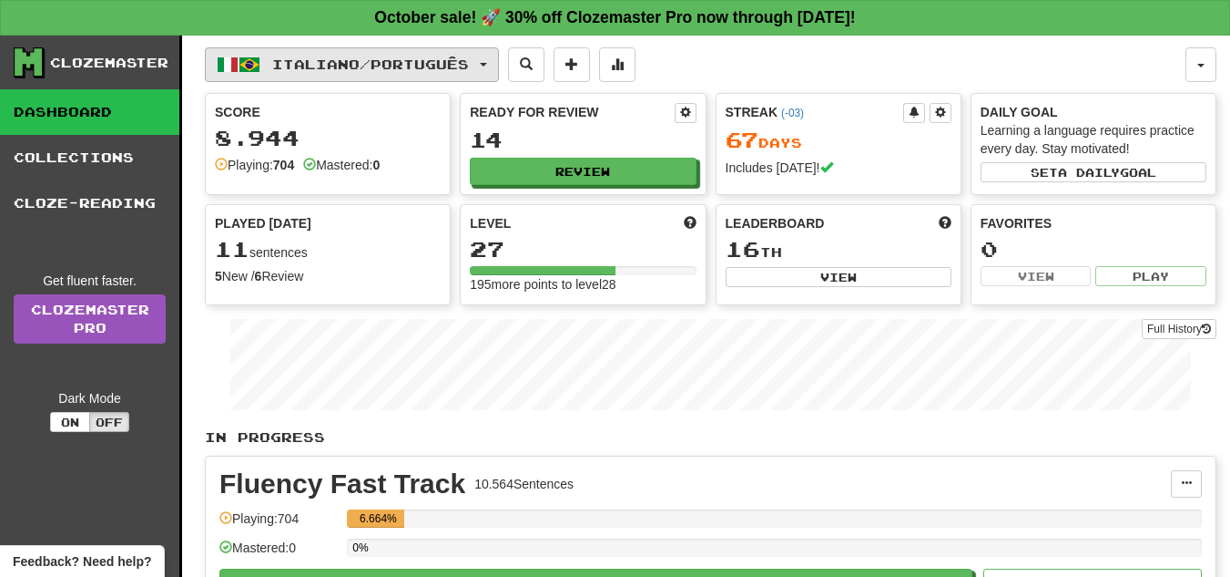
click at [444, 56] on span "Italiano / Português" at bounding box center [370, 63] width 197 height 15
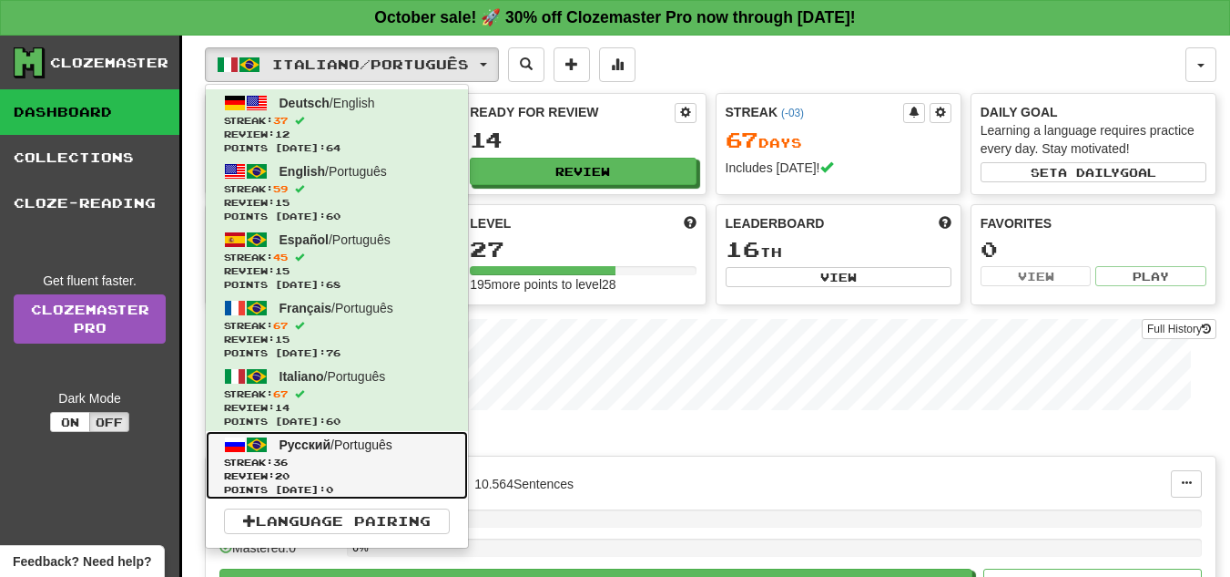
click at [372, 441] on span "Русский / Português" at bounding box center [336, 444] width 113 height 15
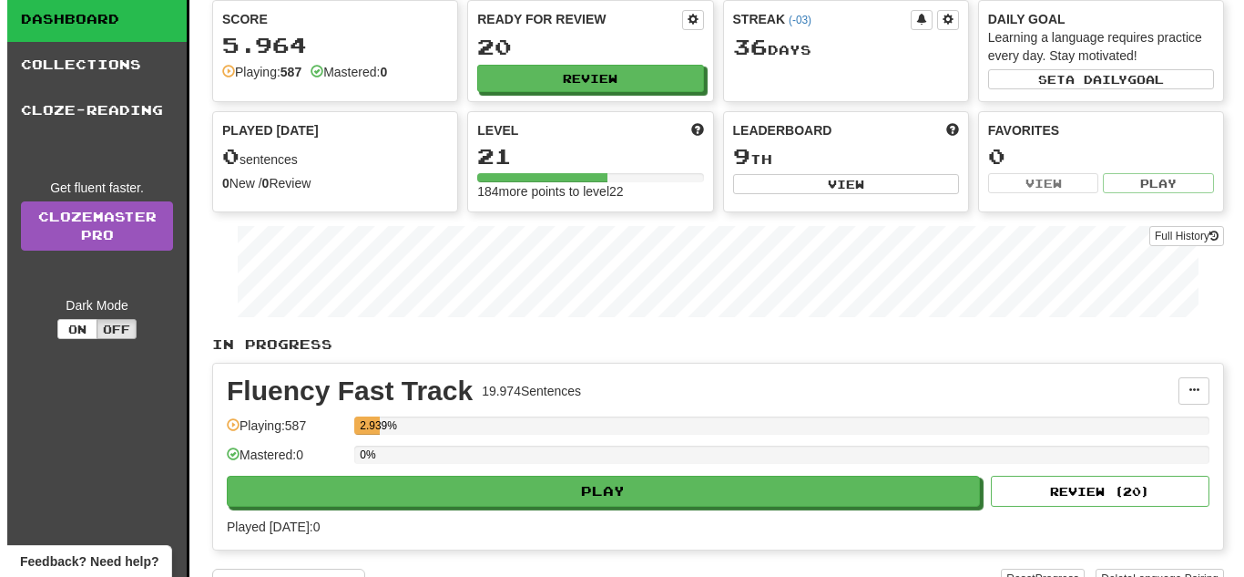
scroll to position [99, 0]
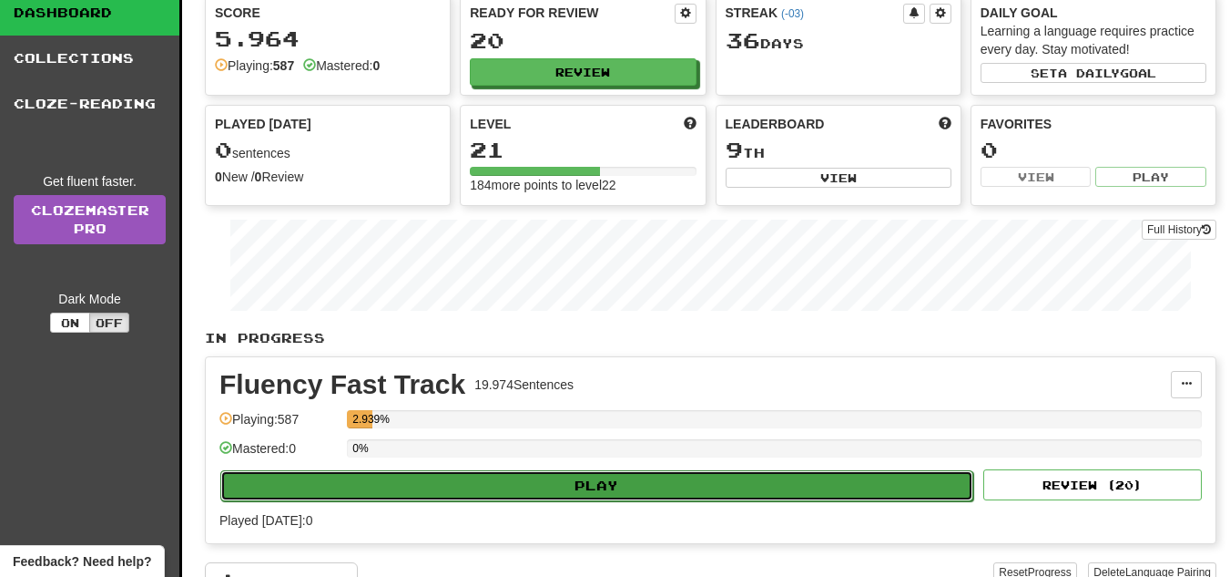
click at [482, 492] on button "Play" at bounding box center [596, 485] width 753 height 31
select select "**"
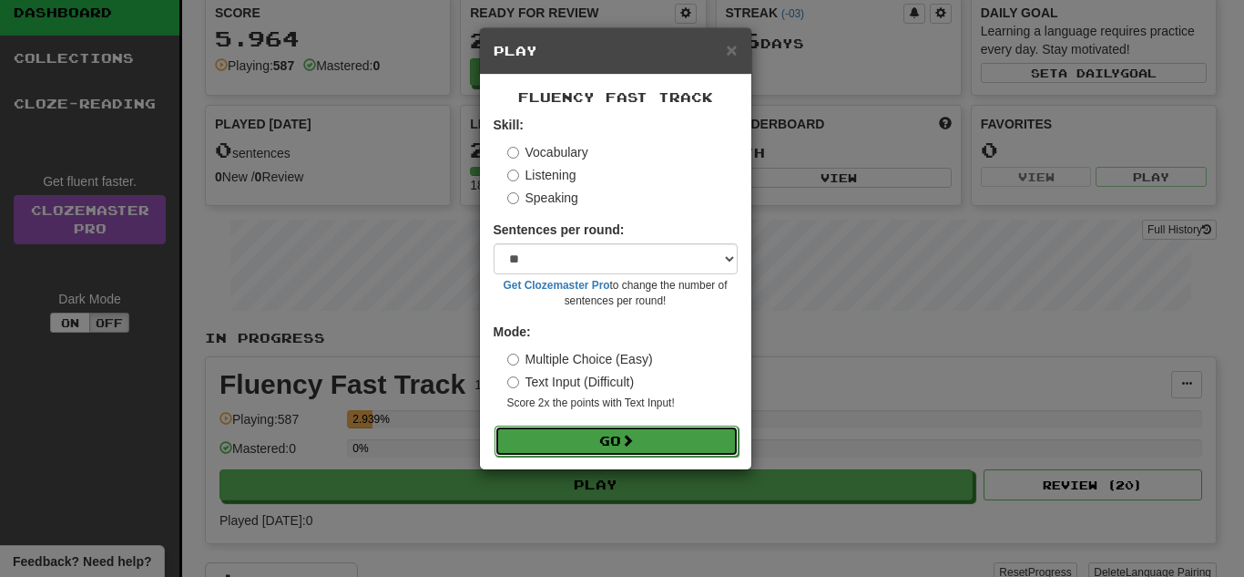
click at [545, 434] on button "Go" at bounding box center [617, 440] width 244 height 31
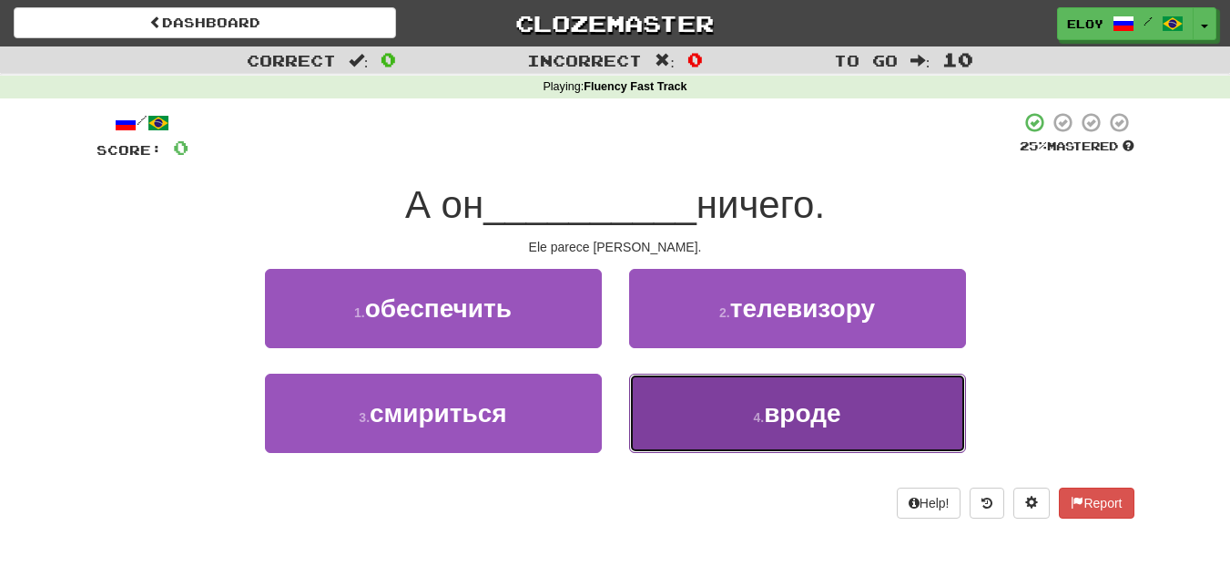
click at [643, 424] on button "4 . вроде" at bounding box center [797, 412] width 337 height 79
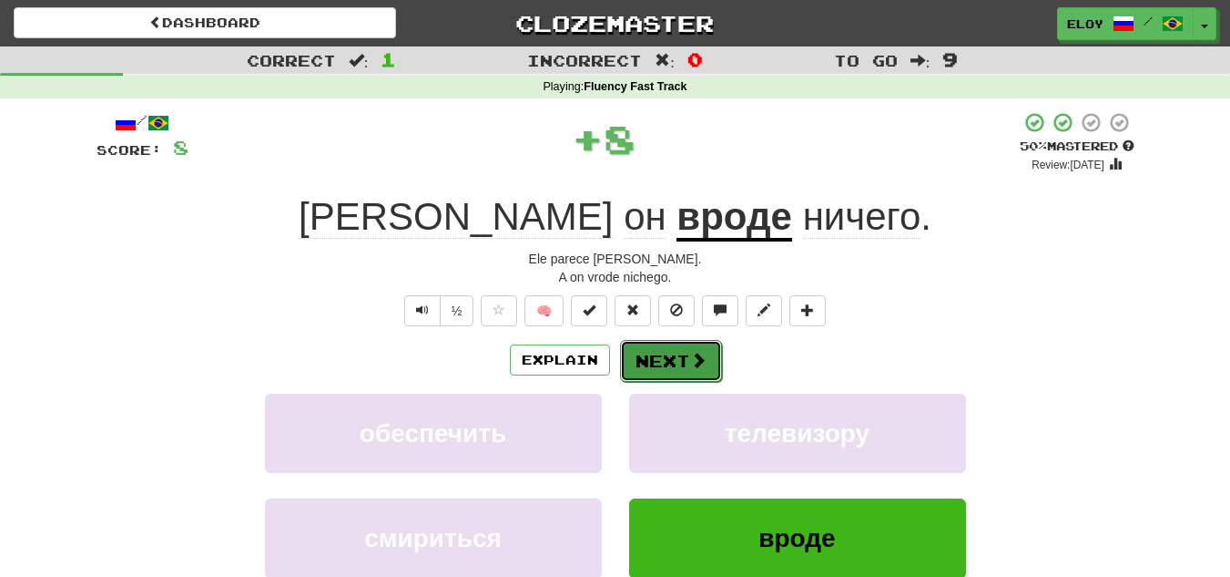
click at [652, 372] on button "Next" at bounding box center [671, 361] width 102 height 42
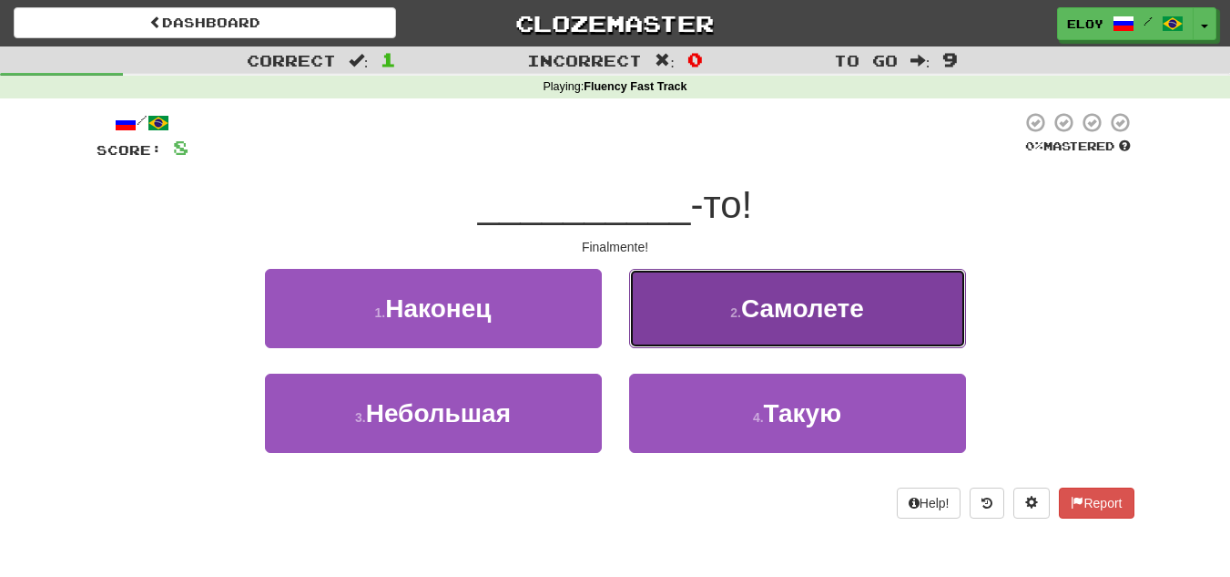
click at [714, 308] on button "2 . Самолете" at bounding box center [797, 308] width 337 height 79
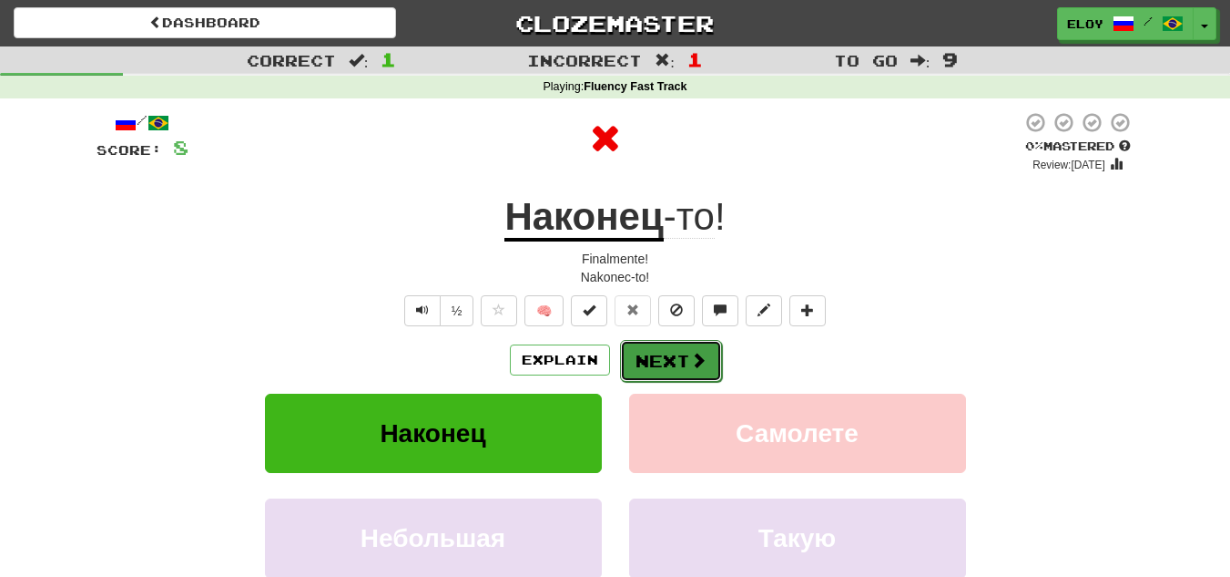
click at [686, 357] on button "Next" at bounding box center [671, 361] width 102 height 42
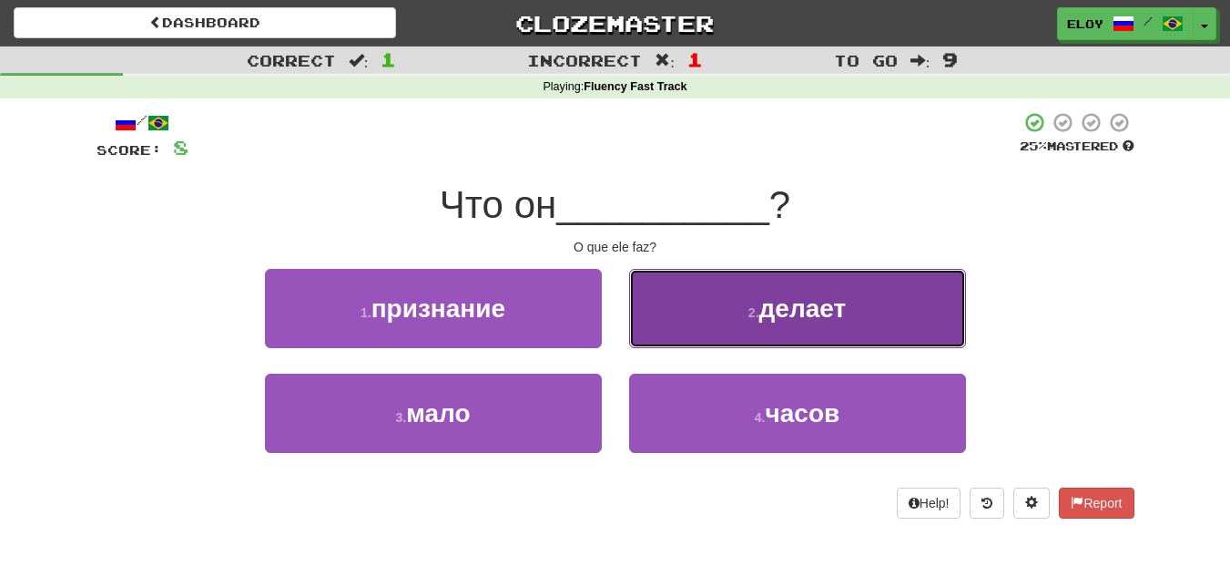
click at [757, 311] on small "2 ." at bounding box center [754, 312] width 11 height 15
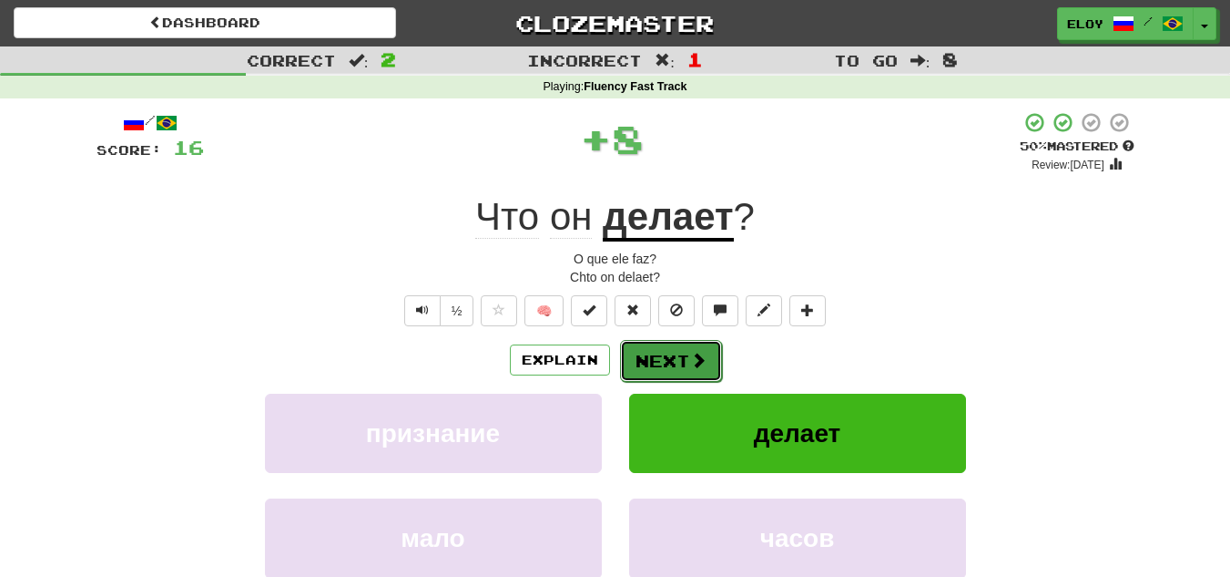
click at [669, 363] on button "Next" at bounding box center [671, 361] width 102 height 42
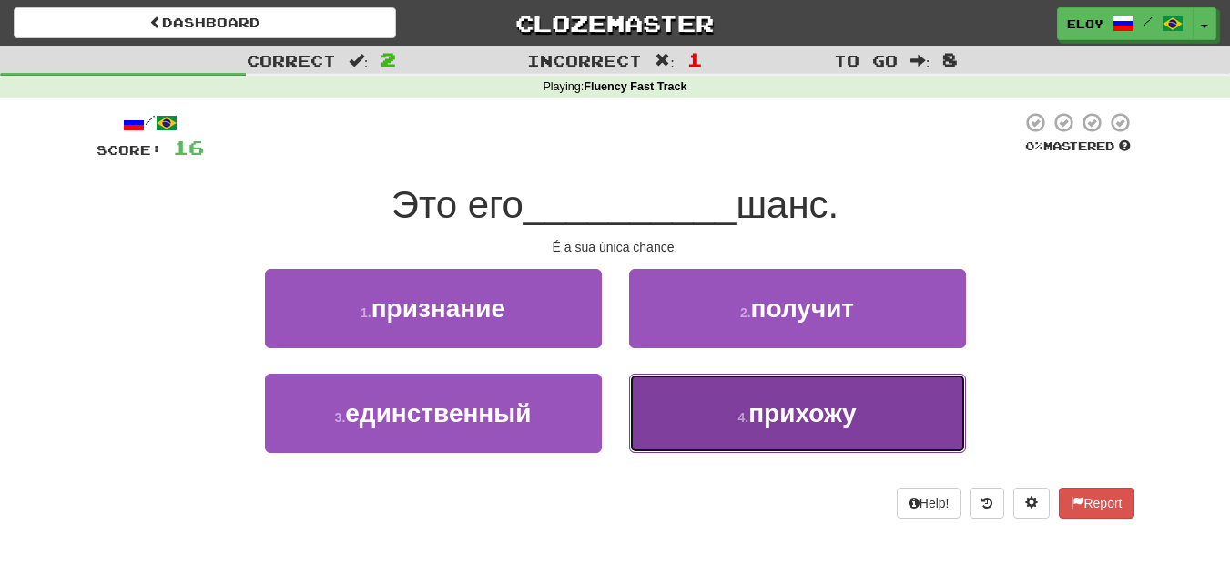
click at [786, 428] on button "4 . прихожу" at bounding box center [797, 412] width 337 height 79
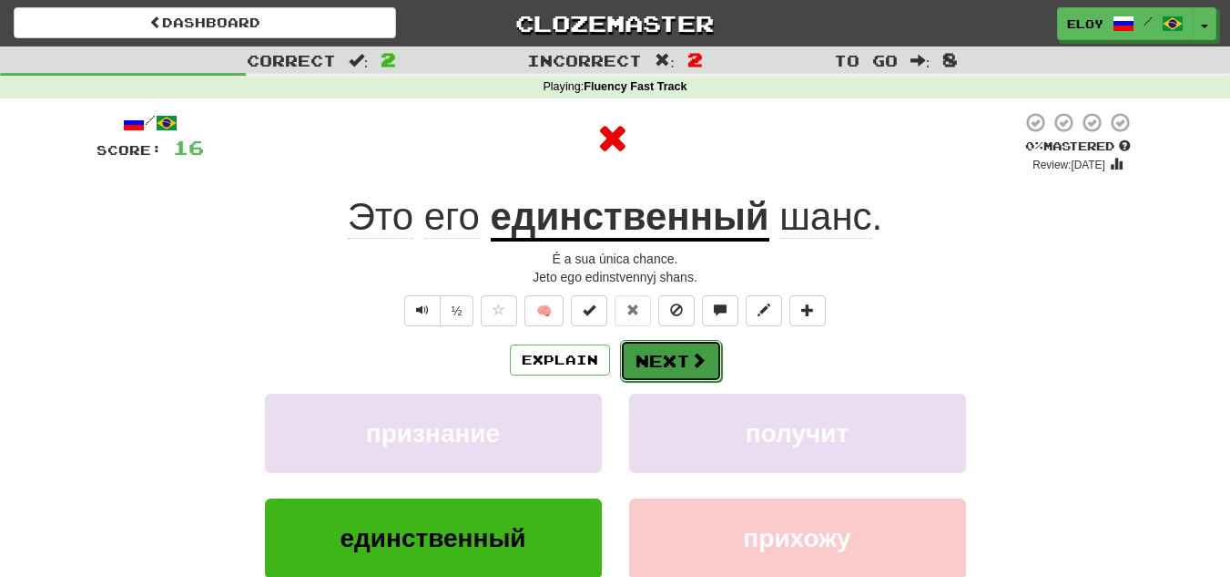
click at [690, 362] on span at bounding box center [698, 360] width 16 height 16
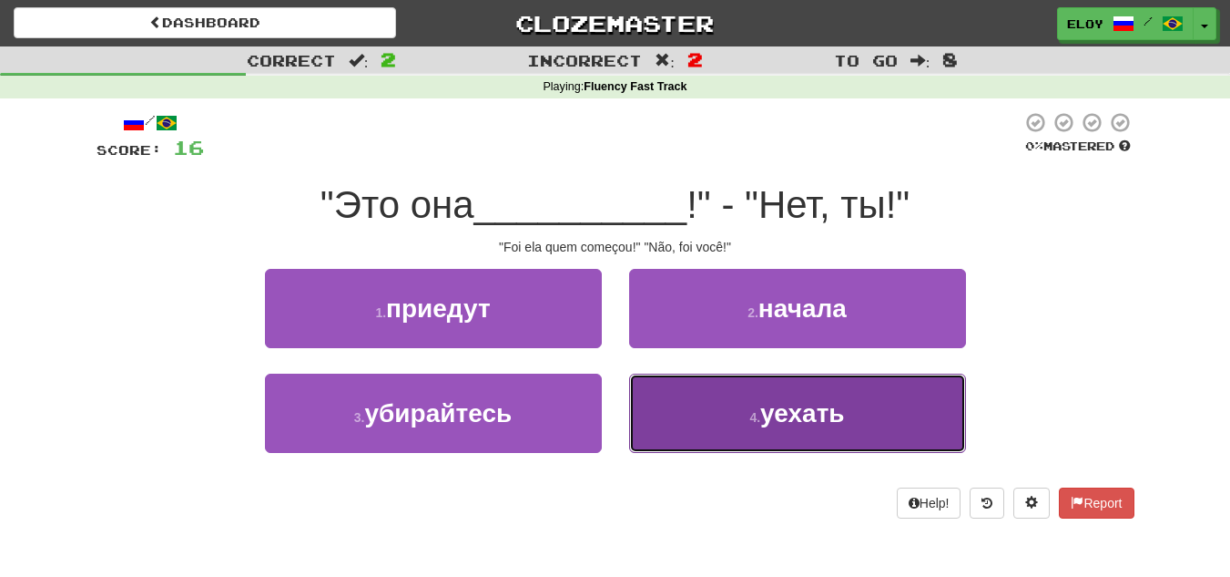
click at [760, 406] on button "4 . уехать" at bounding box center [797, 412] width 337 height 79
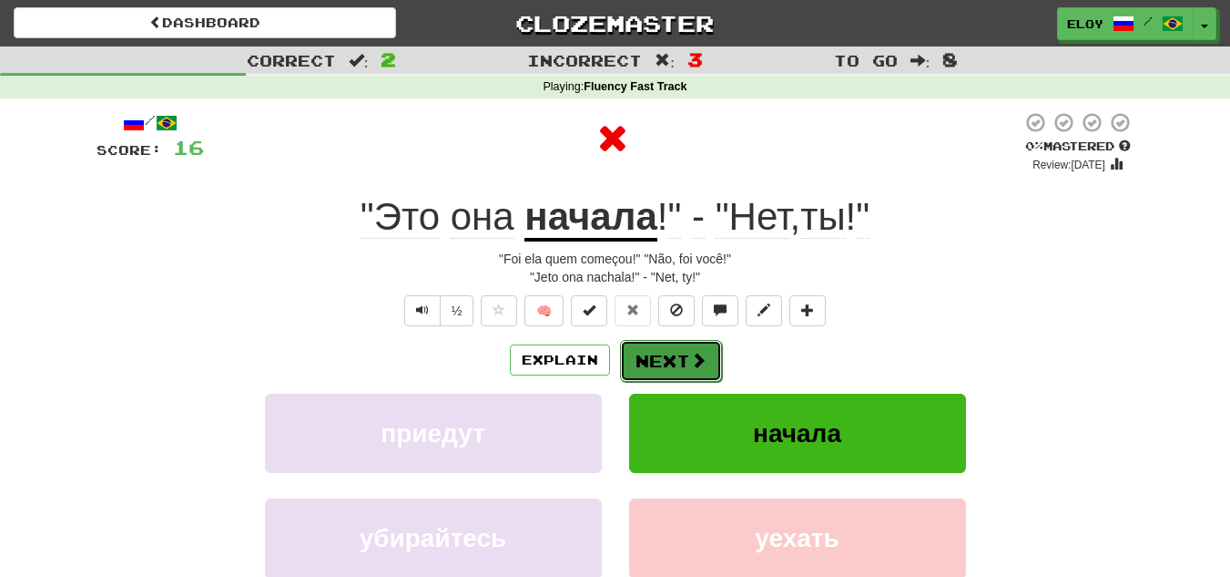
click at [699, 362] on span at bounding box center [698, 360] width 16 height 16
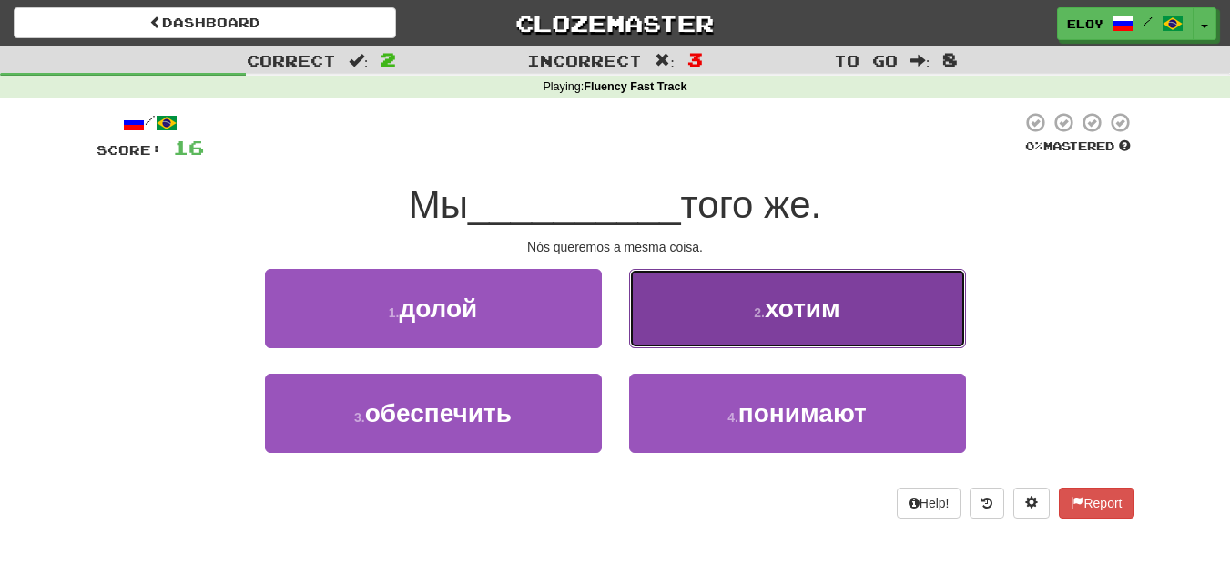
click at [712, 328] on button "2 . хотим" at bounding box center [797, 308] width 337 height 79
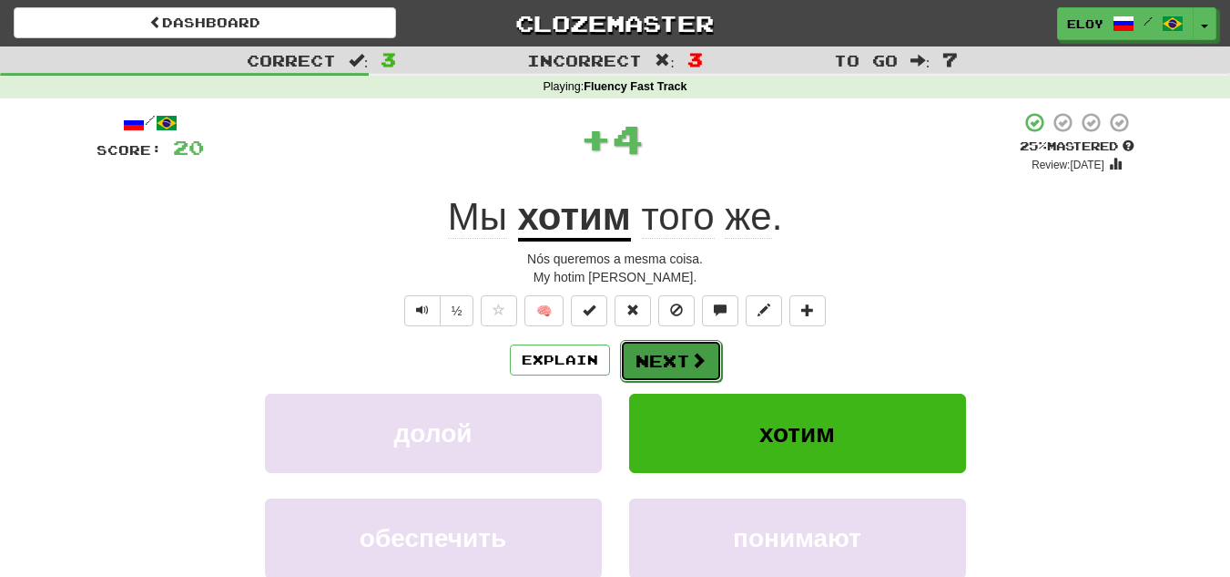
click at [660, 367] on button "Next" at bounding box center [671, 361] width 102 height 42
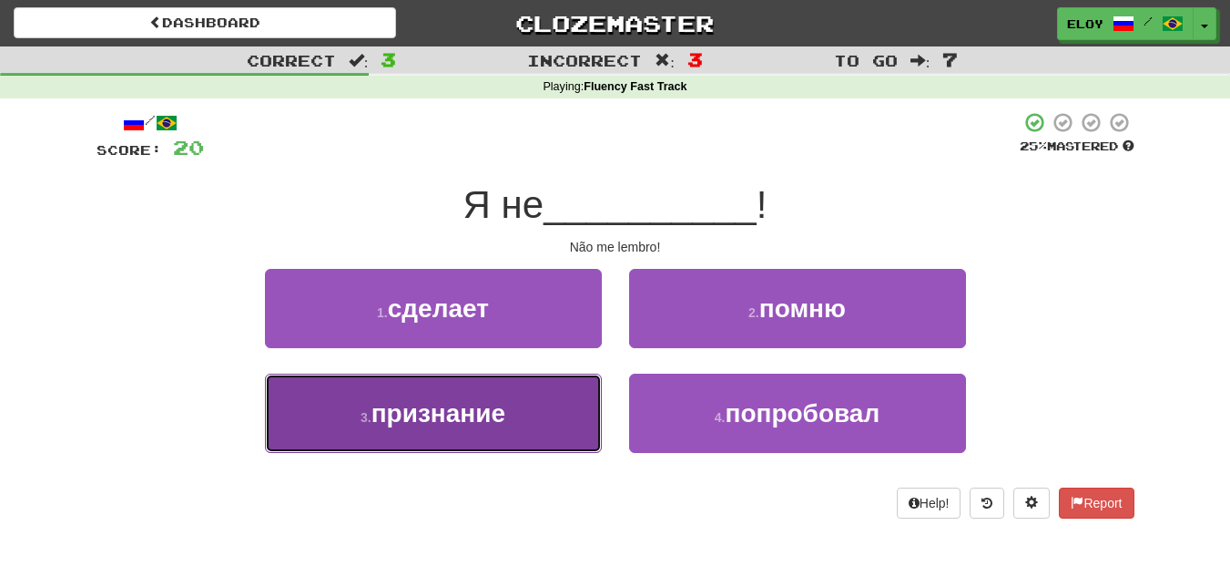
click at [555, 406] on button "3 . признание" at bounding box center [433, 412] width 337 height 79
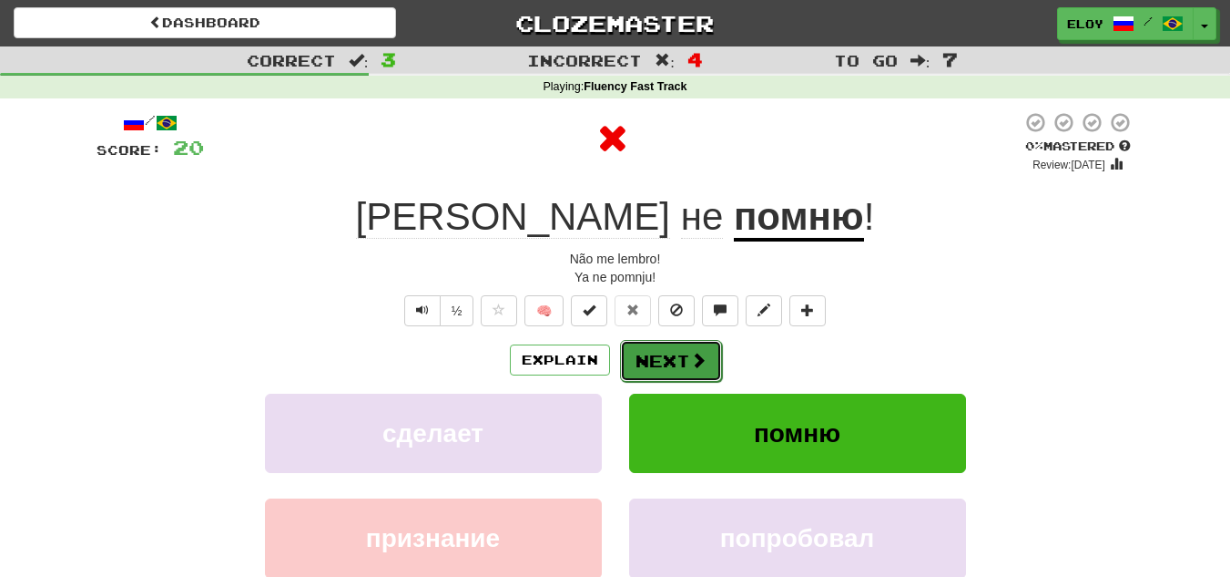
click at [654, 362] on button "Next" at bounding box center [671, 361] width 102 height 42
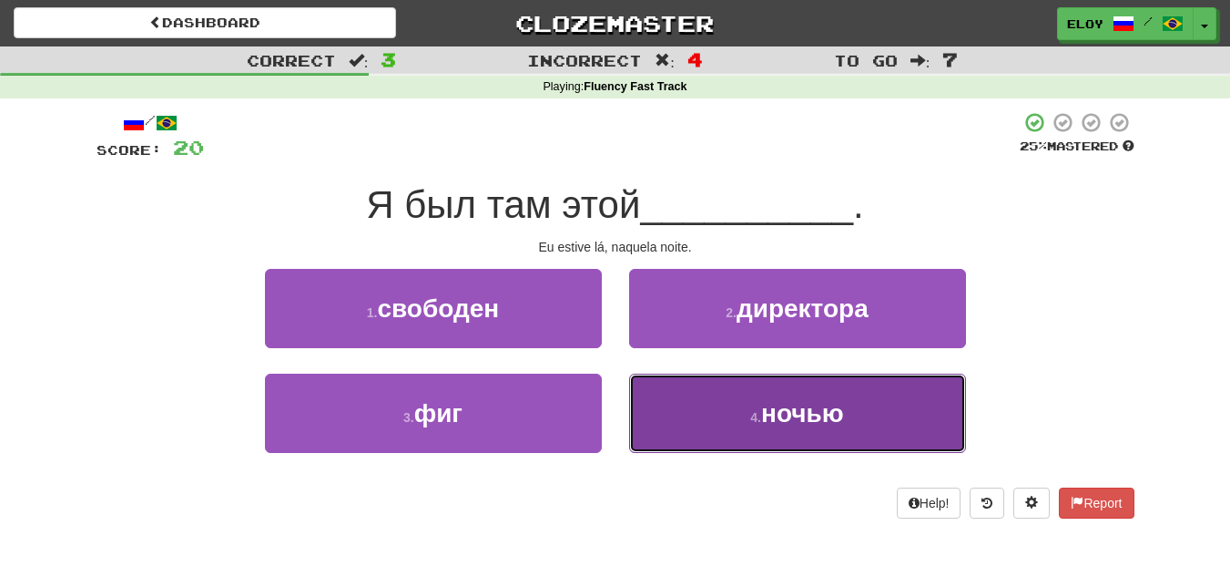
click at [718, 413] on button "4 . ночью" at bounding box center [797, 412] width 337 height 79
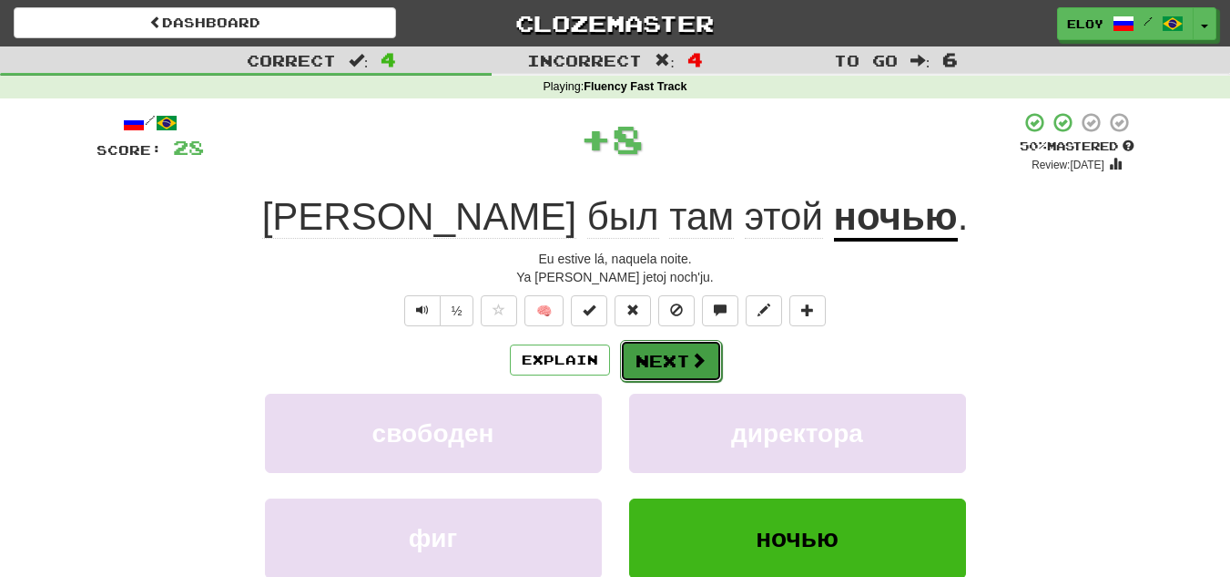
click at [681, 364] on button "Next" at bounding box center [671, 361] width 102 height 42
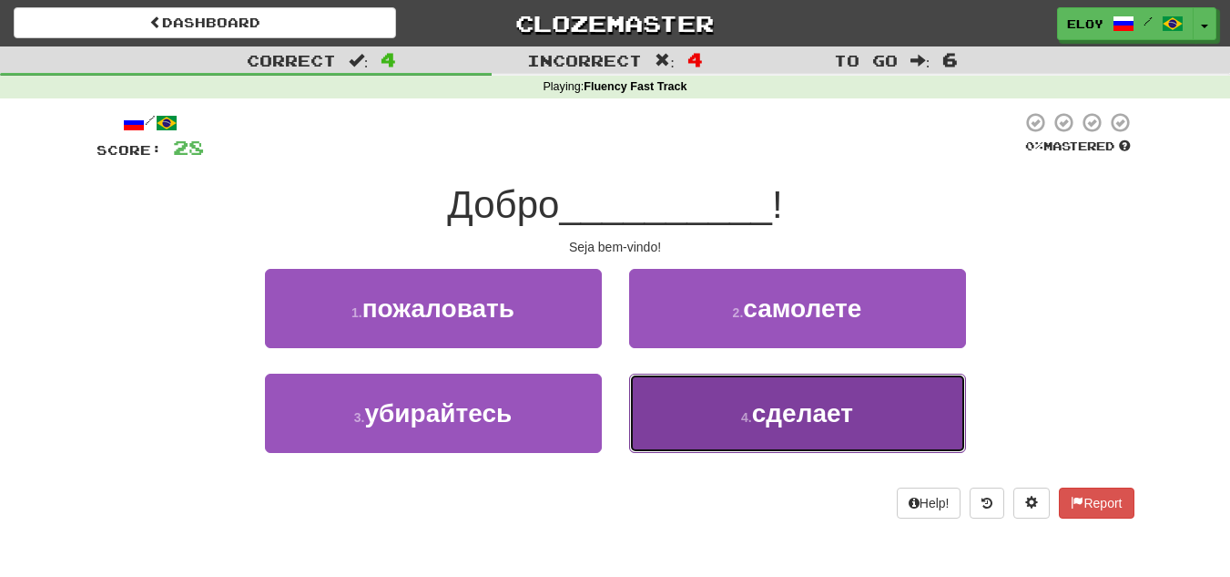
click at [727, 405] on button "4 . сделает" at bounding box center [797, 412] width 337 height 79
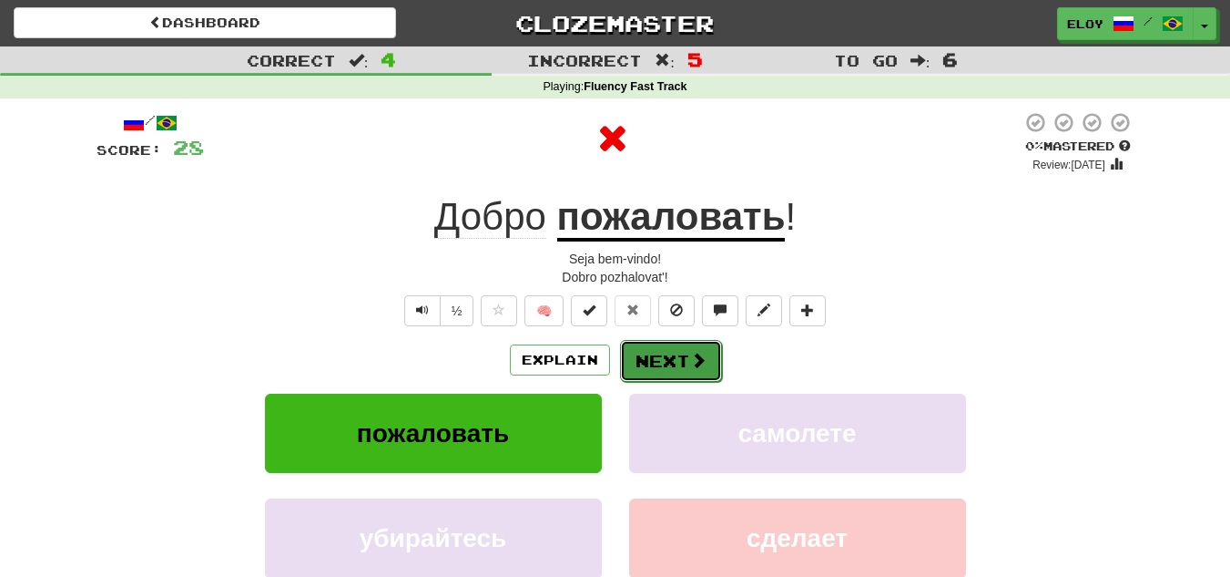
click at [684, 347] on button "Next" at bounding box center [671, 361] width 102 height 42
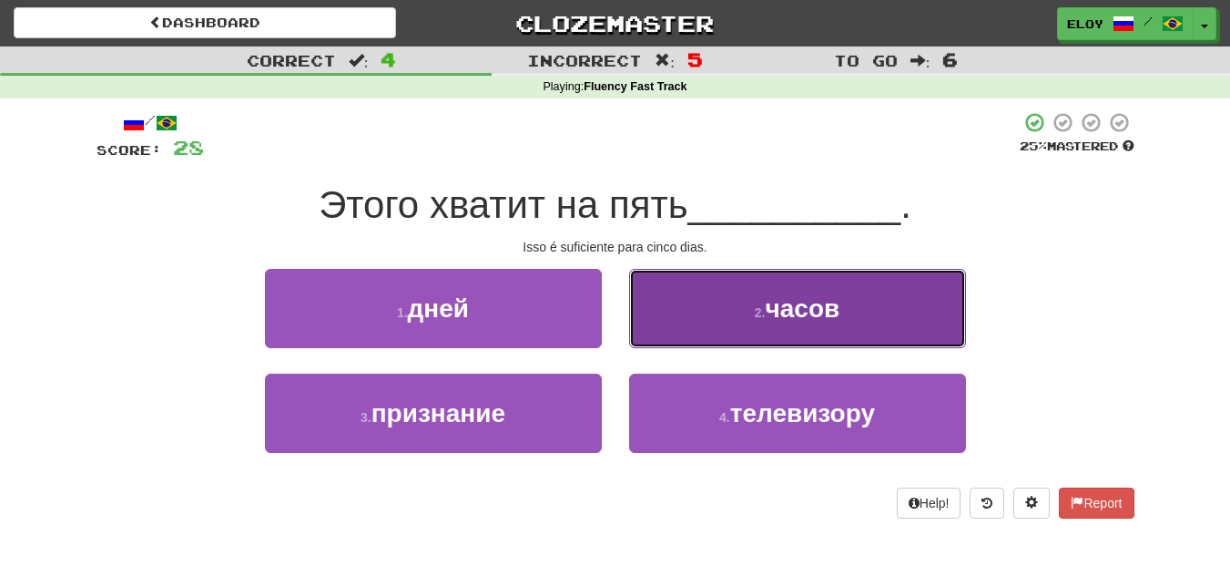
click at [743, 347] on button "2 . часов" at bounding box center [797, 308] width 337 height 79
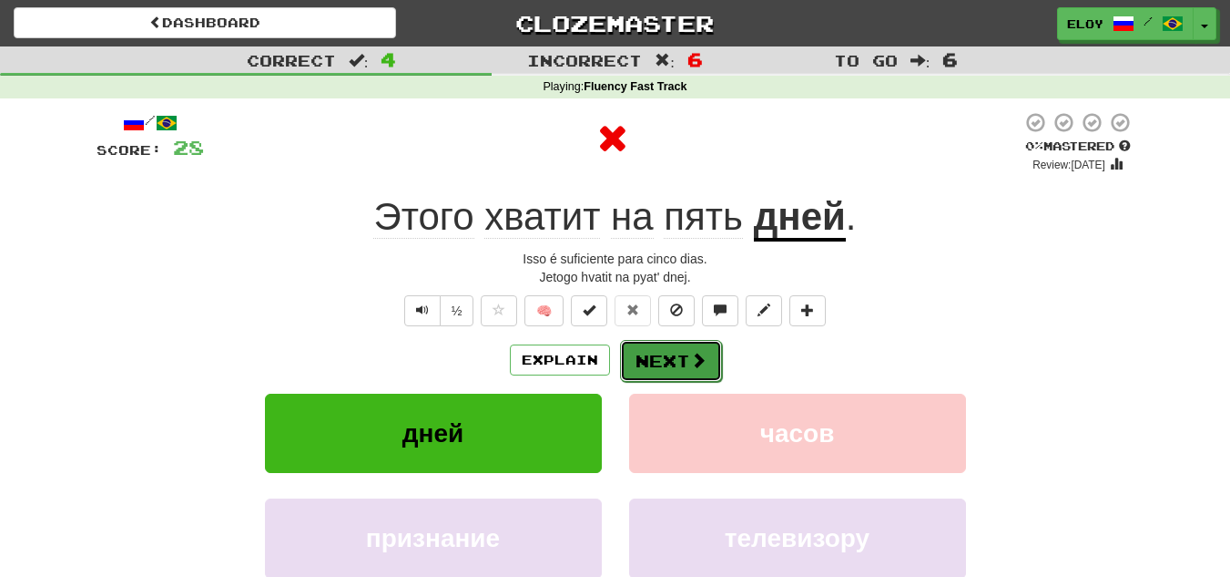
click at [669, 360] on button "Next" at bounding box center [671, 361] width 102 height 42
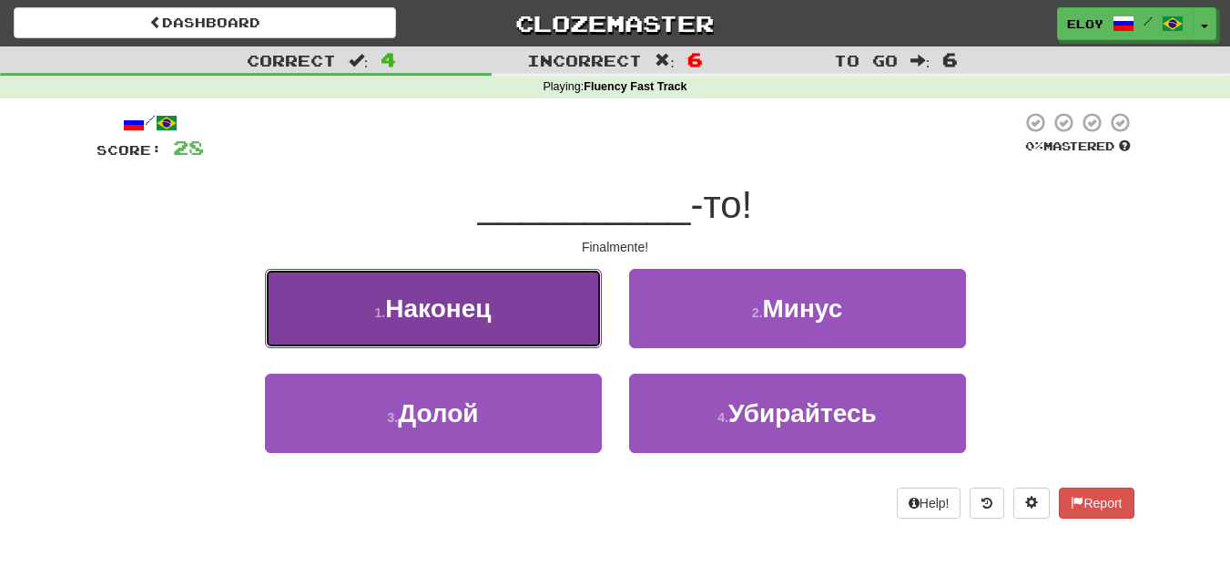
click at [536, 345] on button "1 . Наконец" at bounding box center [433, 308] width 337 height 79
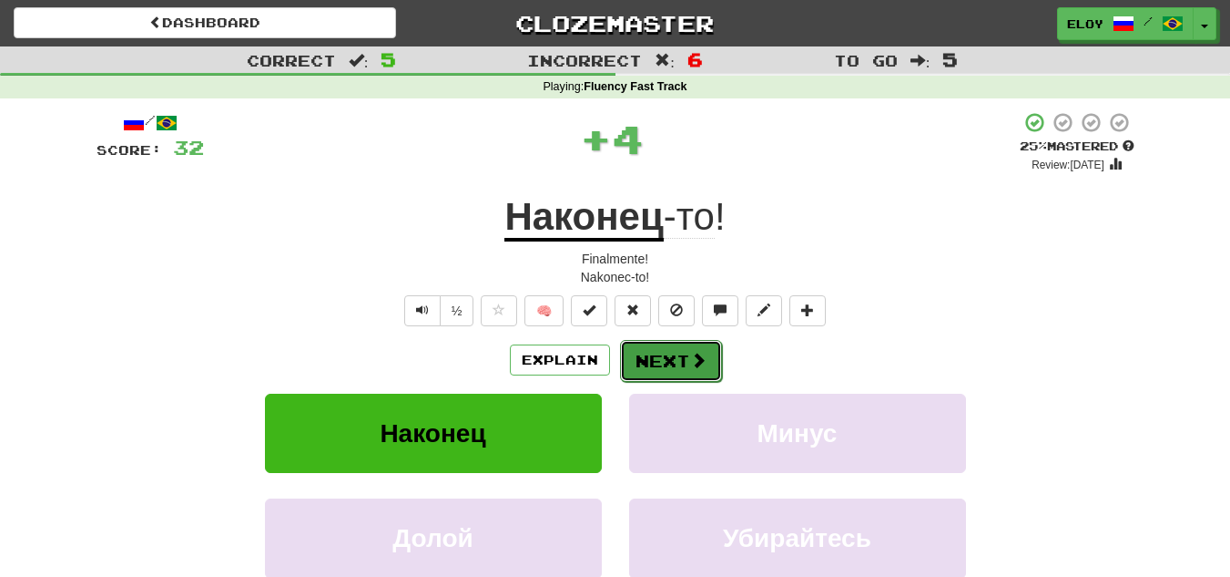
click at [678, 348] on button "Next" at bounding box center [671, 361] width 102 height 42
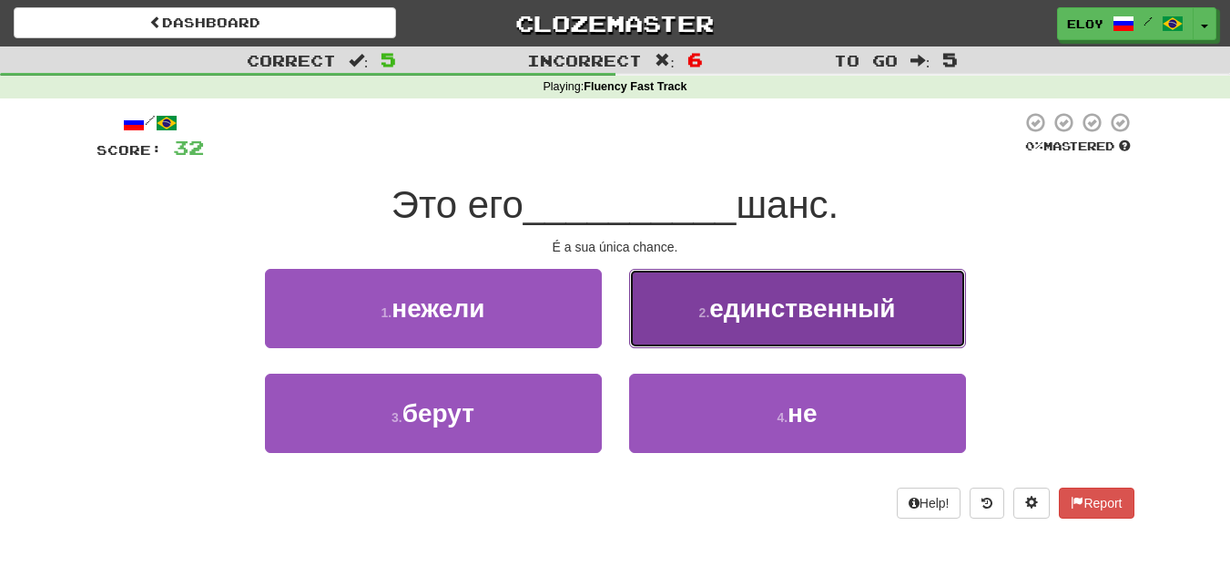
click at [705, 321] on button "2 . единственный" at bounding box center [797, 308] width 337 height 79
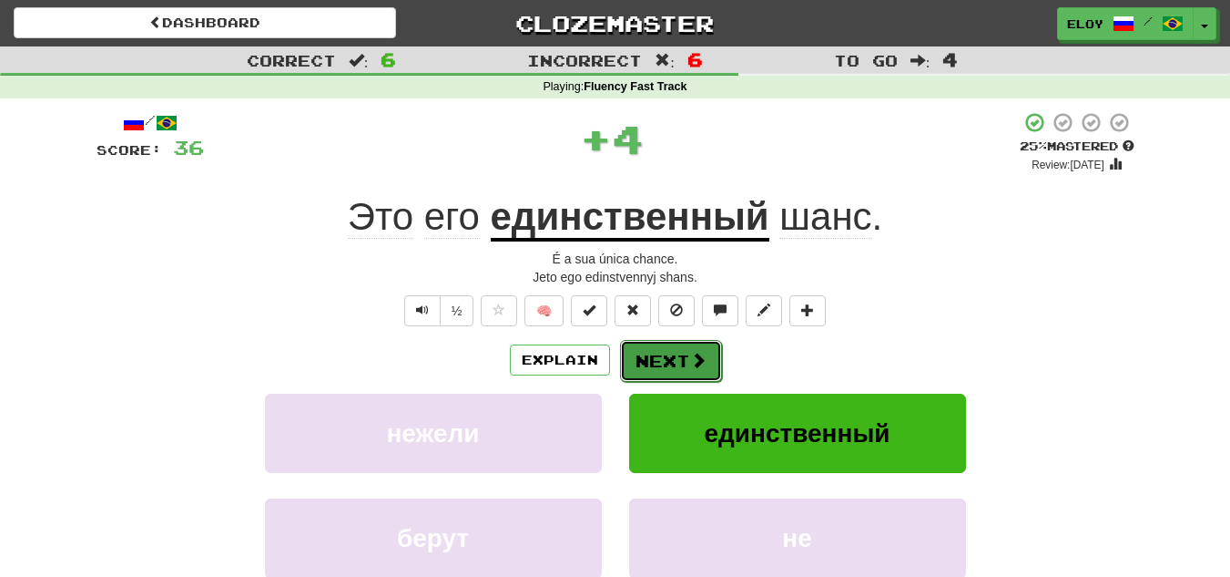
click at [646, 356] on button "Next" at bounding box center [671, 361] width 102 height 42
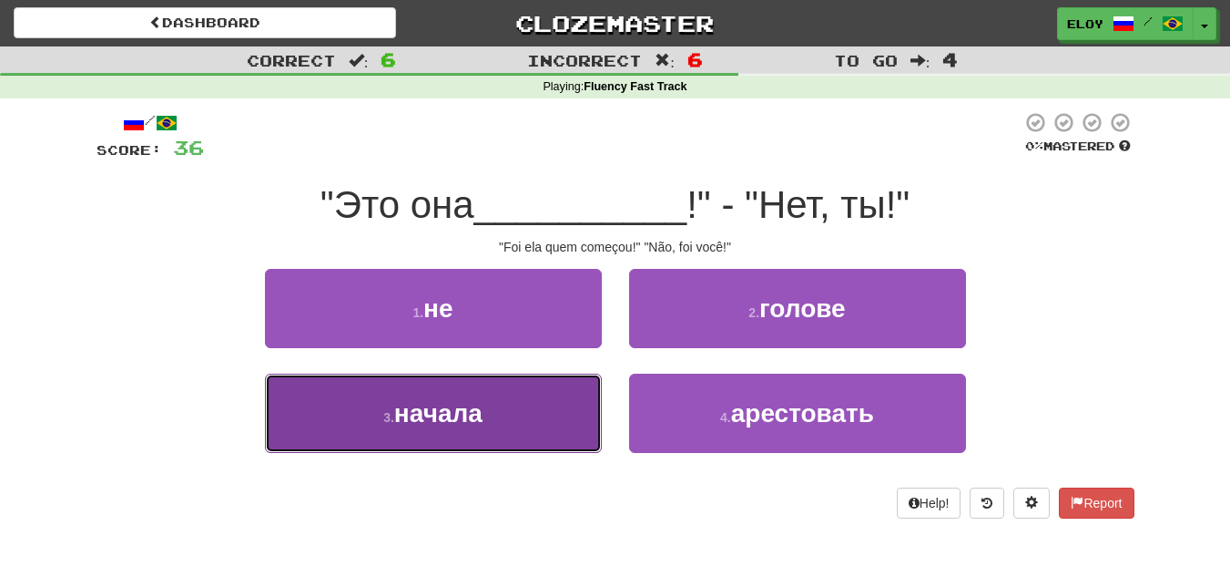
click at [536, 401] on button "3 . начала" at bounding box center [433, 412] width 337 height 79
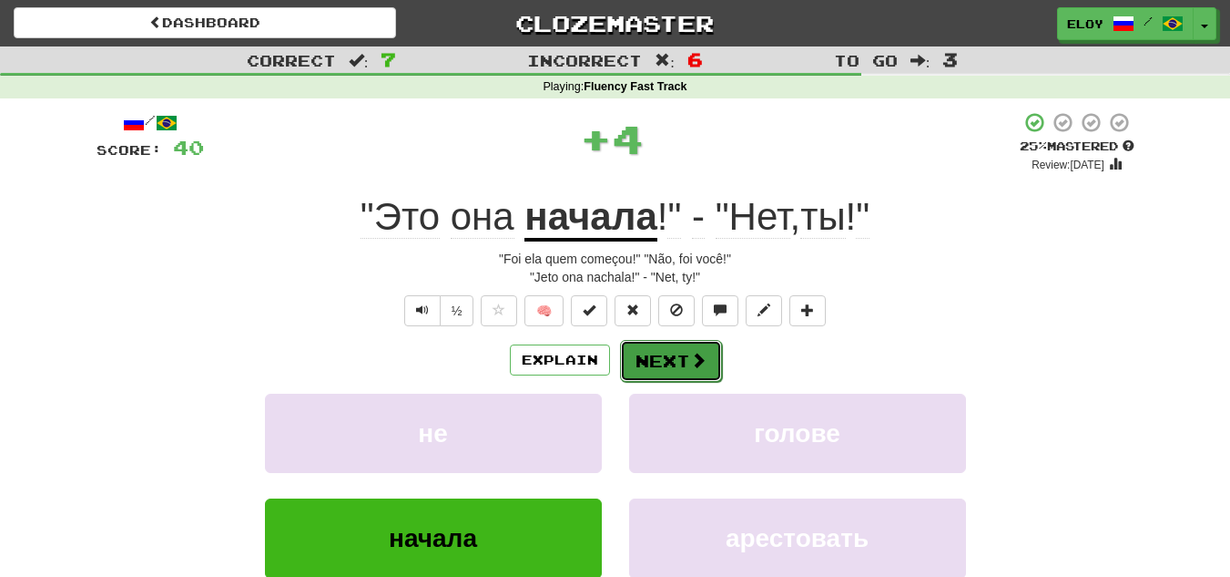
click at [706, 360] on button "Next" at bounding box center [671, 361] width 102 height 42
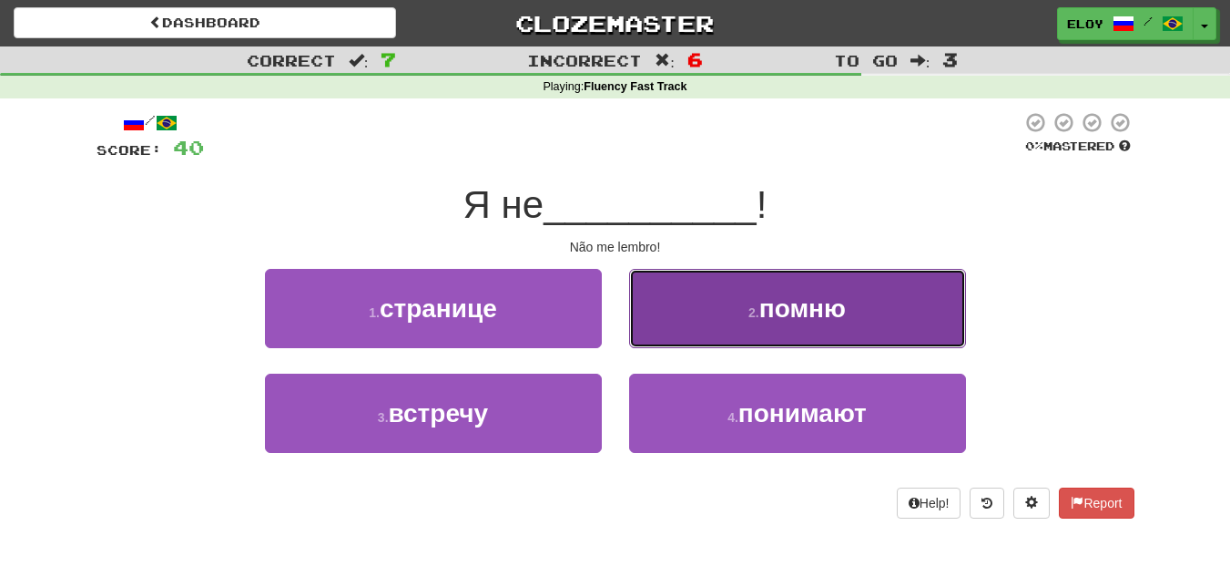
click at [689, 326] on button "2 . помню" at bounding box center [797, 308] width 337 height 79
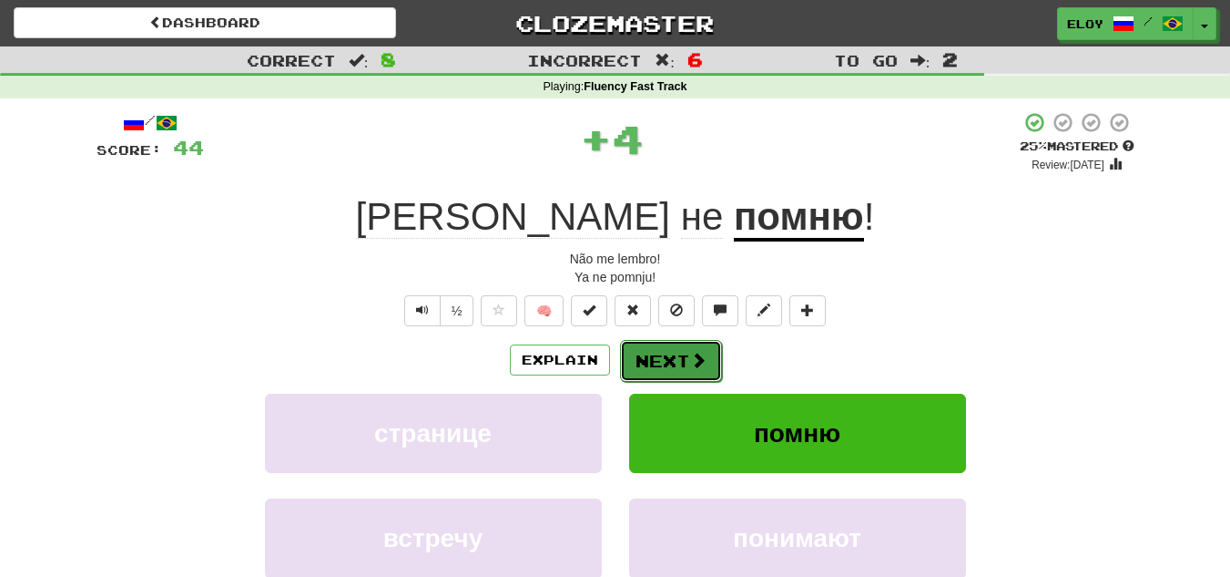
click at [658, 376] on button "Next" at bounding box center [671, 361] width 102 height 42
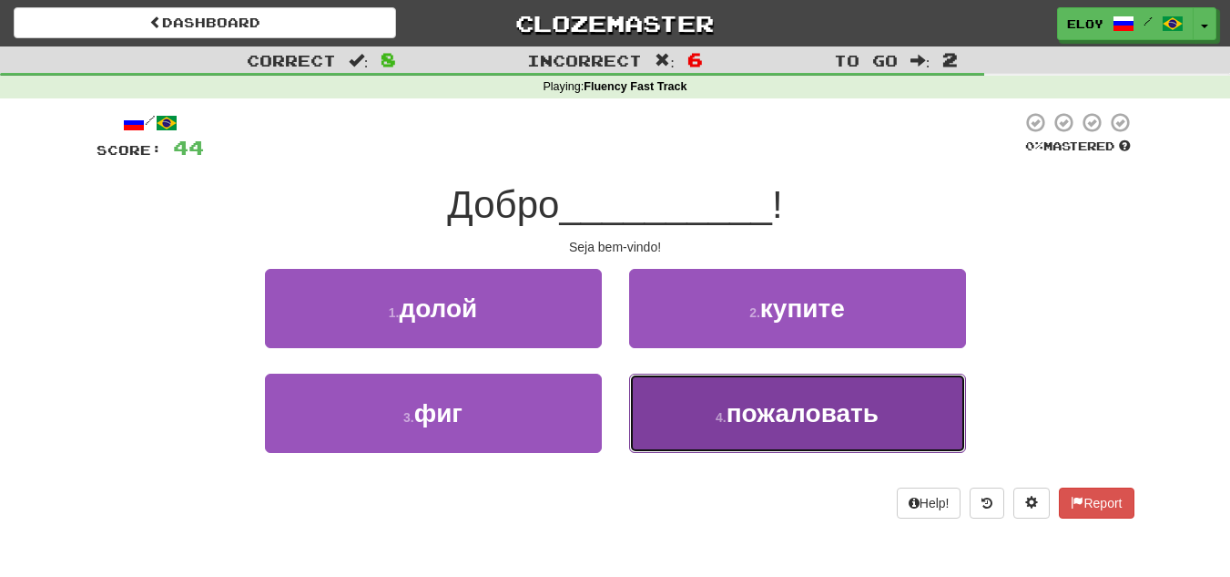
click at [677, 378] on button "4 . пожаловать" at bounding box center [797, 412] width 337 height 79
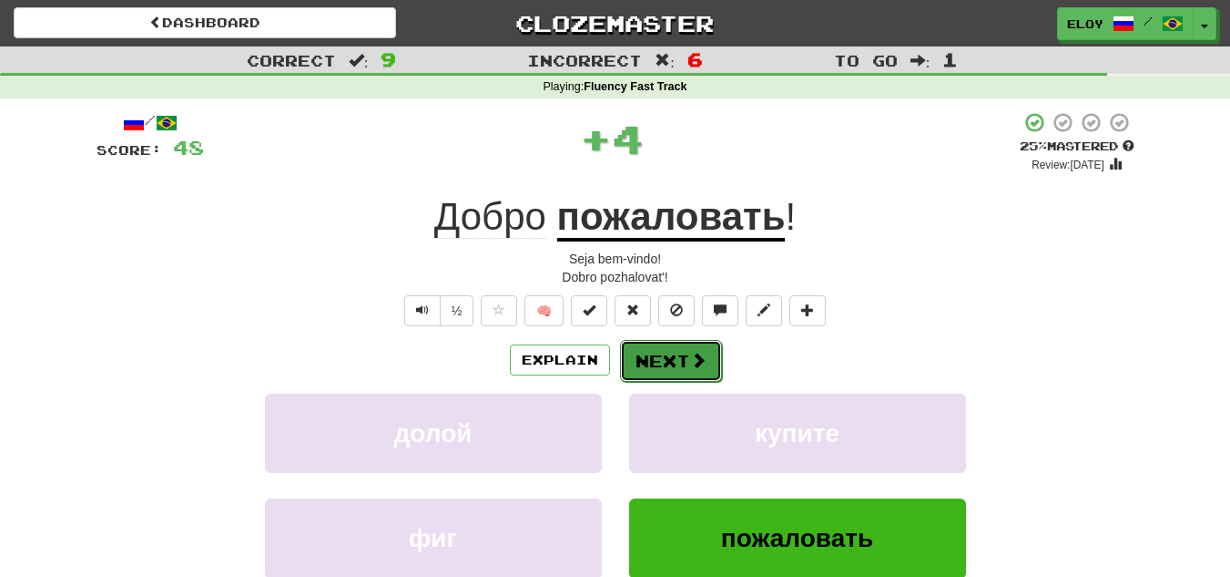
click at [658, 349] on button "Next" at bounding box center [671, 361] width 102 height 42
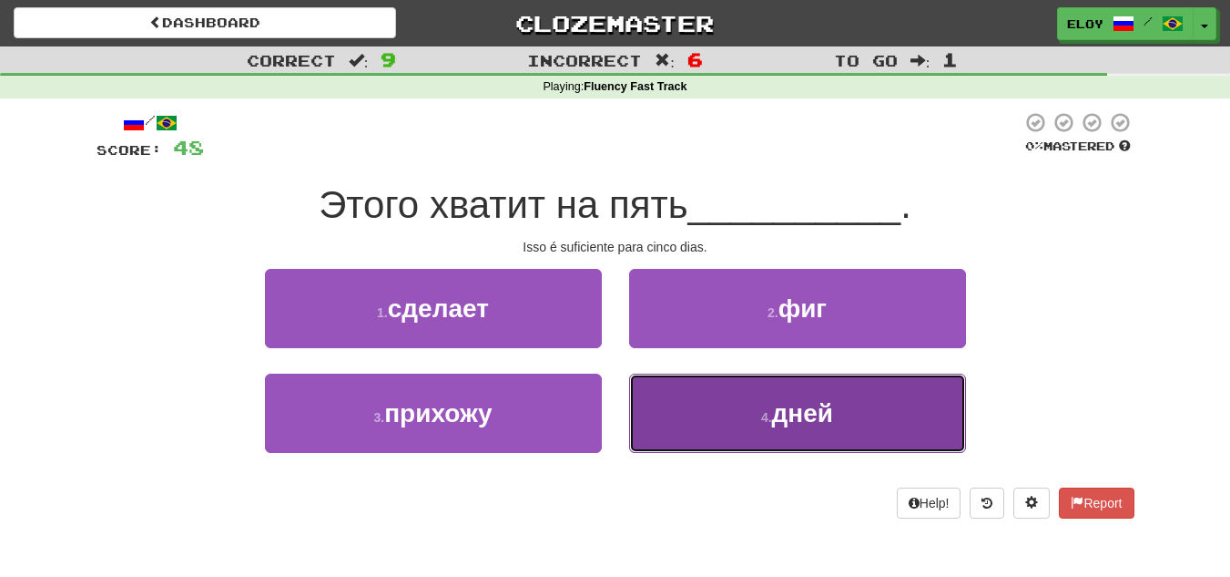
click at [709, 395] on button "4 . дней" at bounding box center [797, 412] width 337 height 79
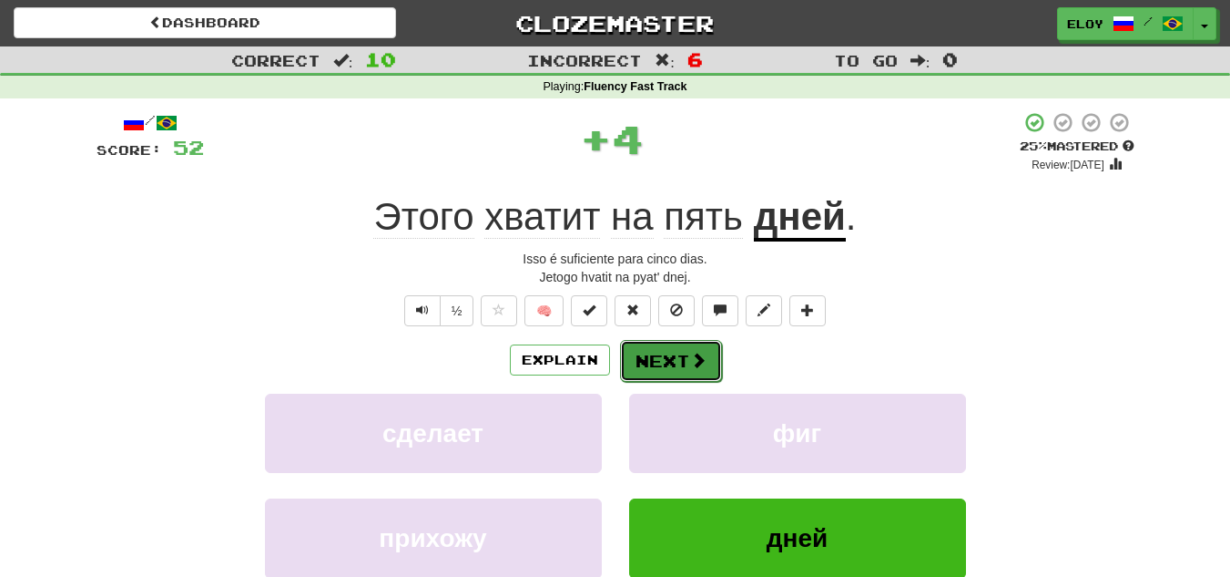
click at [697, 360] on span at bounding box center [698, 360] width 16 height 16
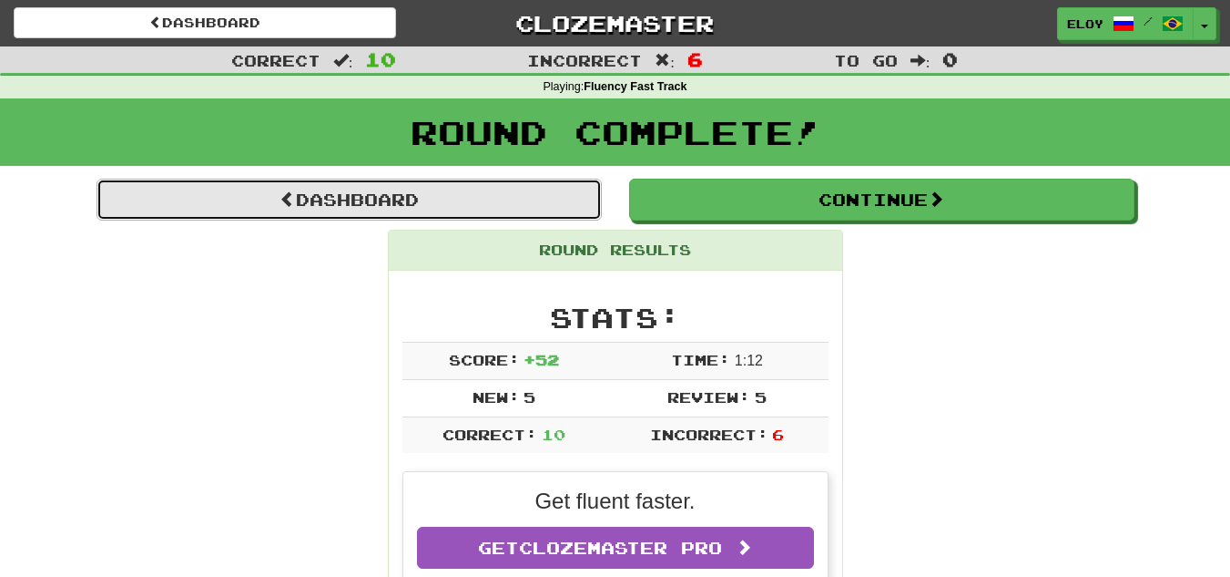
click at [507, 183] on link "Dashboard" at bounding box center [349, 200] width 505 height 42
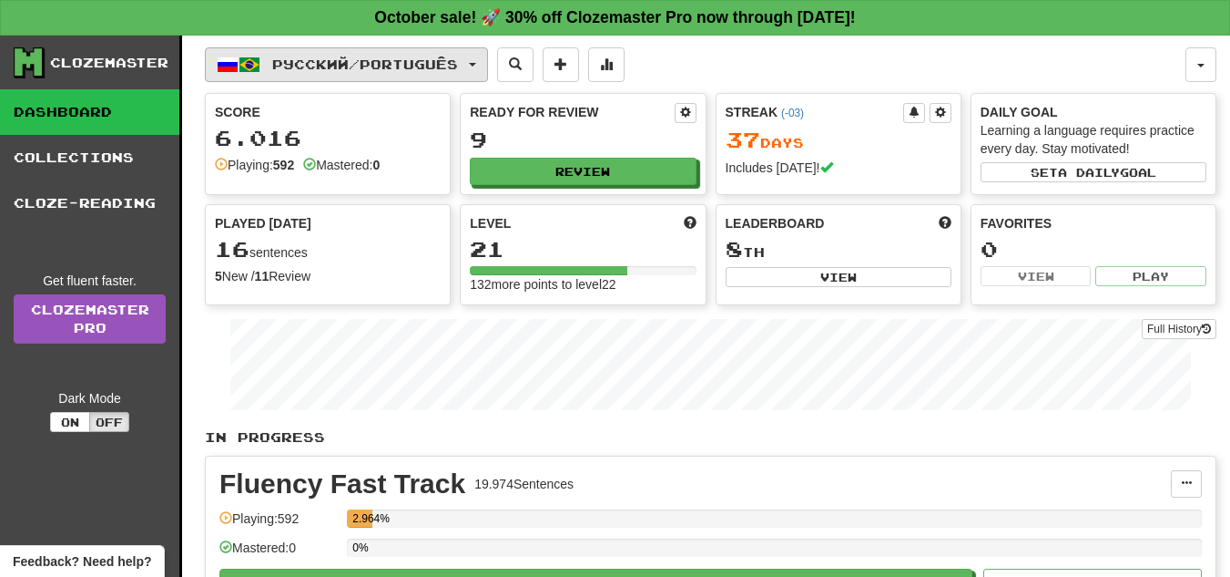
click at [439, 54] on button "Русский / Português" at bounding box center [346, 64] width 283 height 35
